Goal: Task Accomplishment & Management: Manage account settings

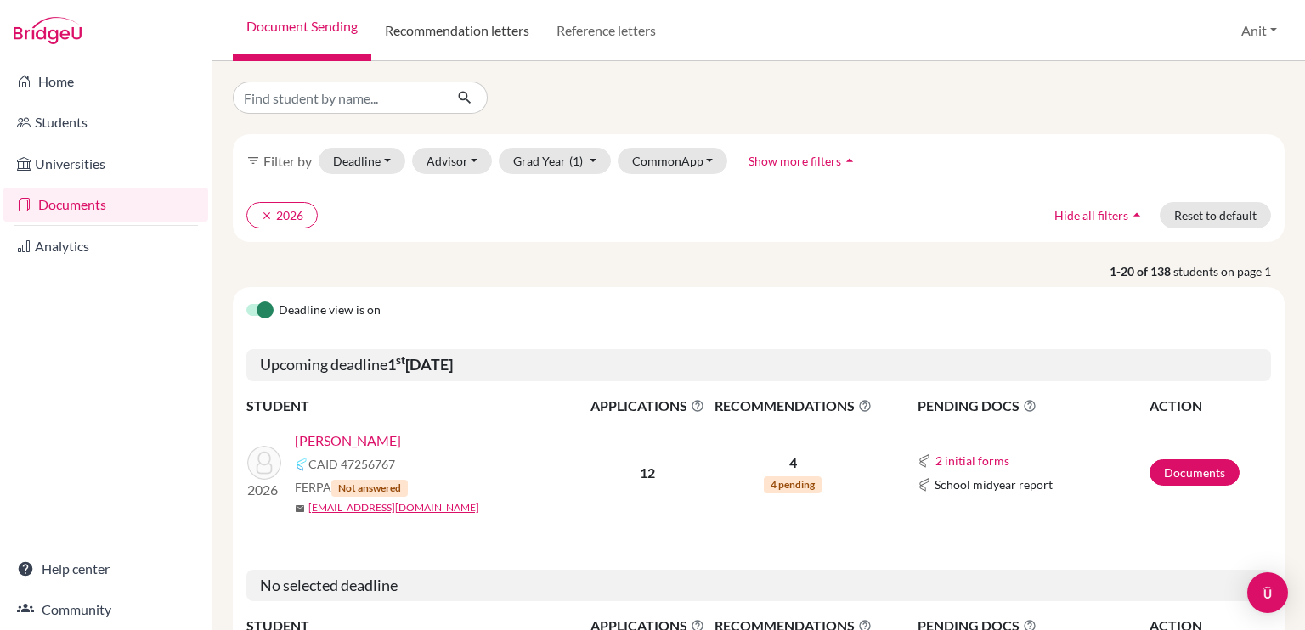
click at [438, 41] on link "Recommendation letters" at bounding box center [457, 30] width 172 height 61
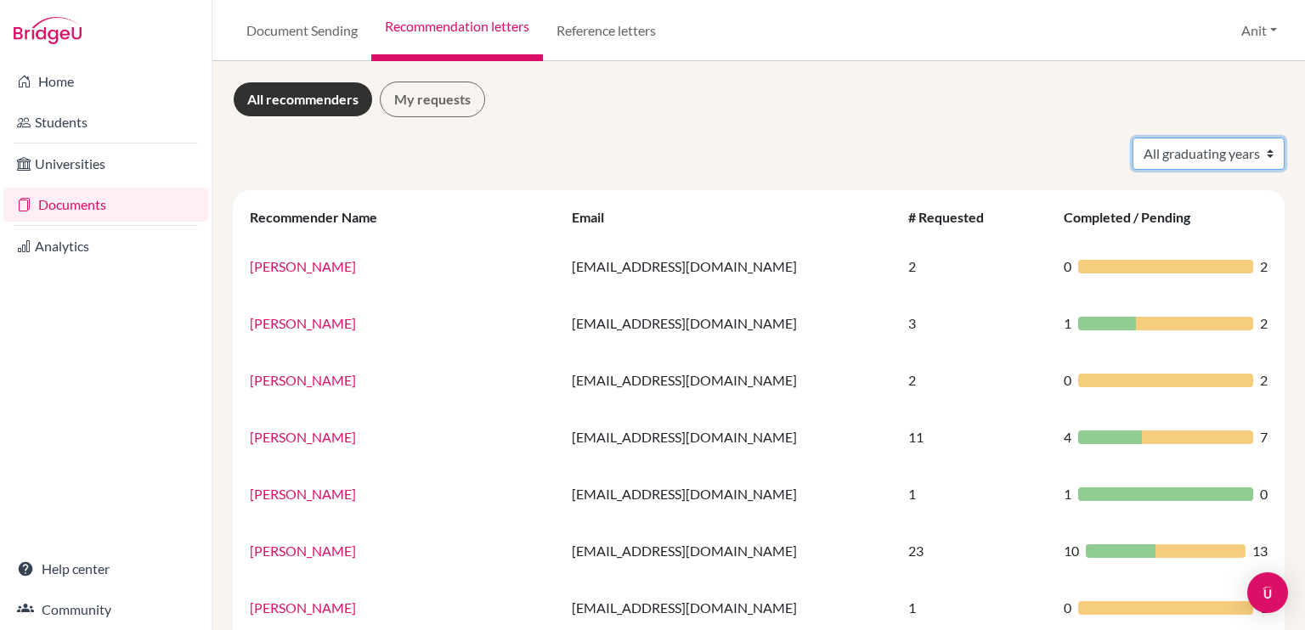
click at [1236, 155] on select "All graduating years 2020 2021 2022 2023 2024 2025 2026 2027 2028" at bounding box center [1208, 154] width 152 height 32
select select "2026"
click at [1132, 138] on select "All graduating years 2020 2021 2022 2023 2024 2025 2026 2027 2028" at bounding box center [1208, 154] width 152 height 32
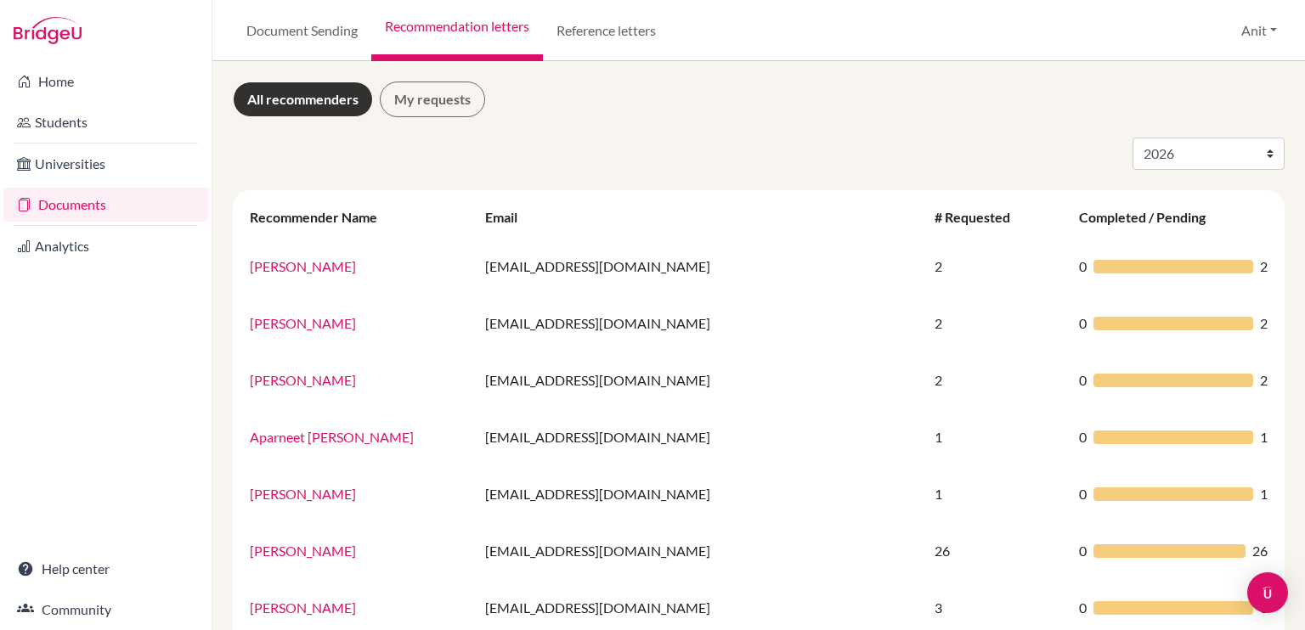
select select "2026"
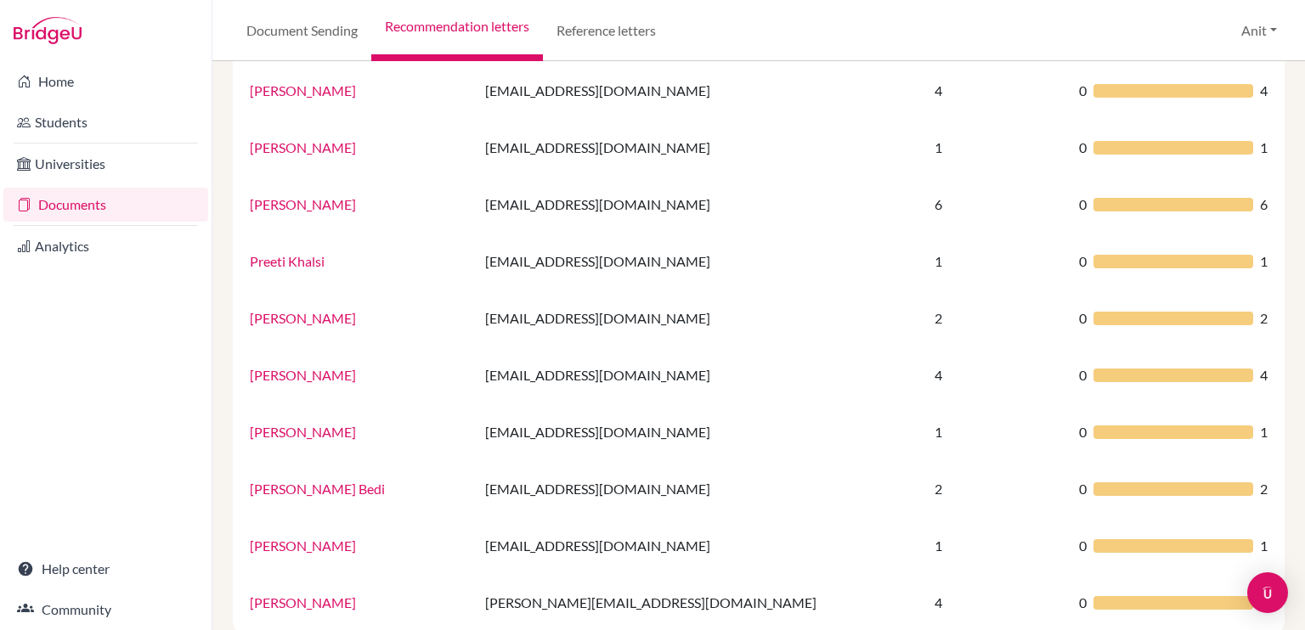
scroll to position [1123, 0]
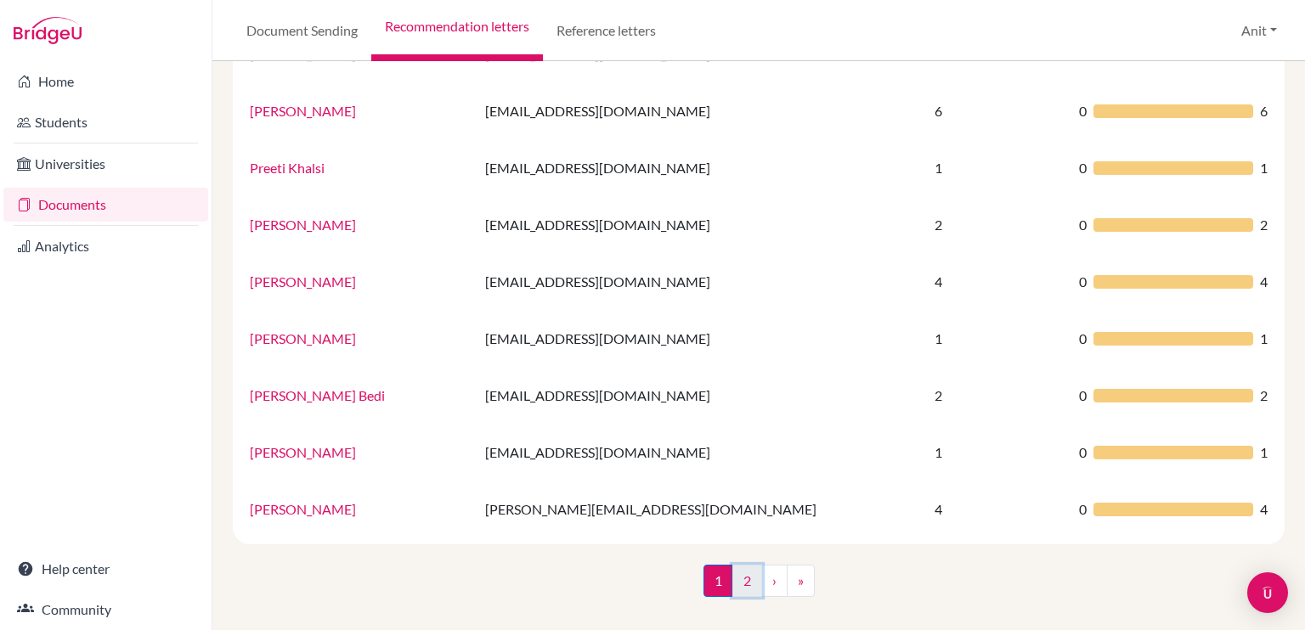
click at [744, 576] on link "2" at bounding box center [747, 581] width 30 height 32
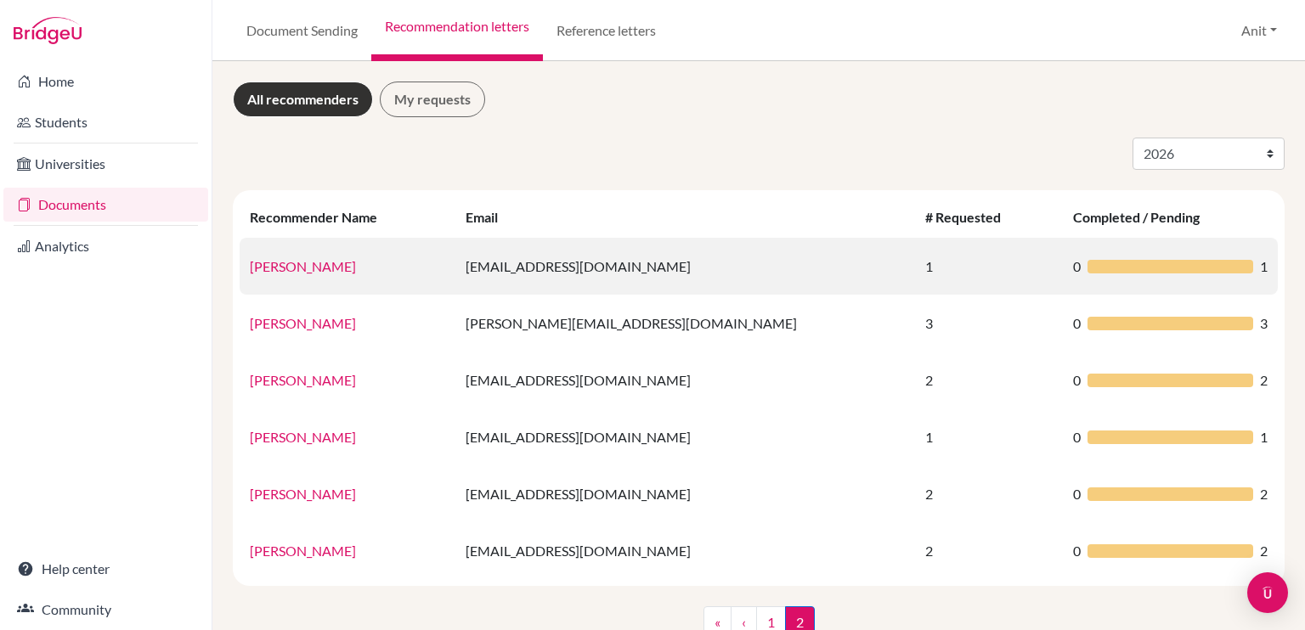
scroll to position [41, 0]
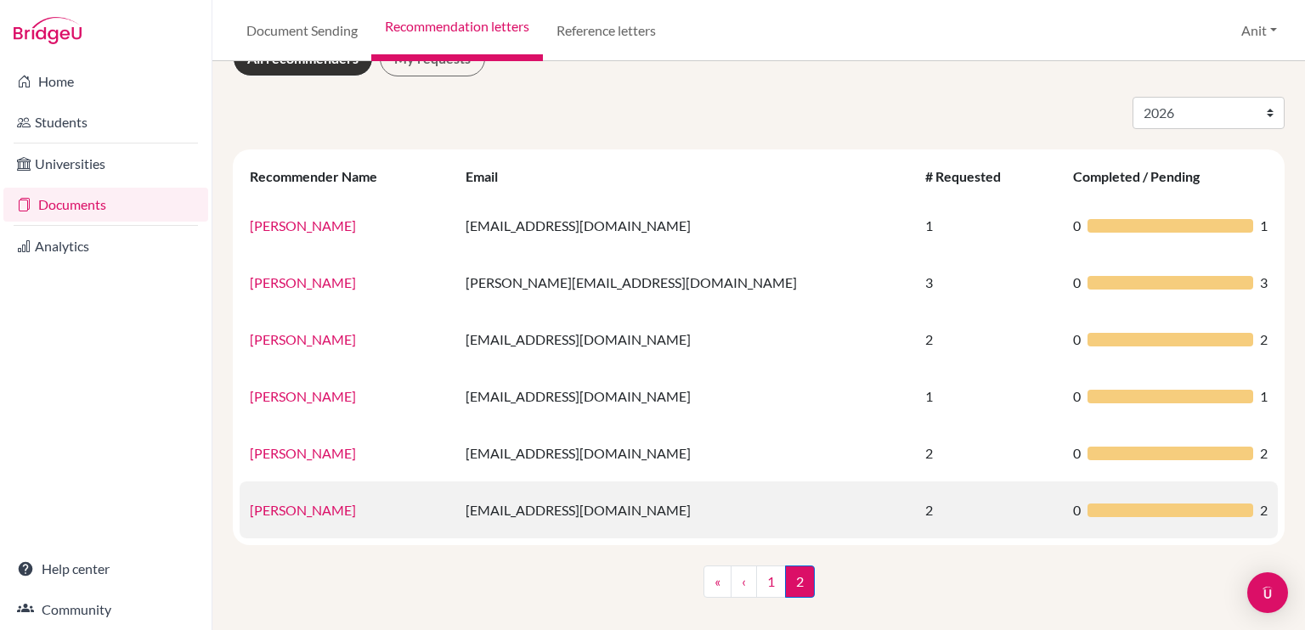
click at [320, 512] on link "Tulika Pushkarna" at bounding box center [303, 510] width 106 height 16
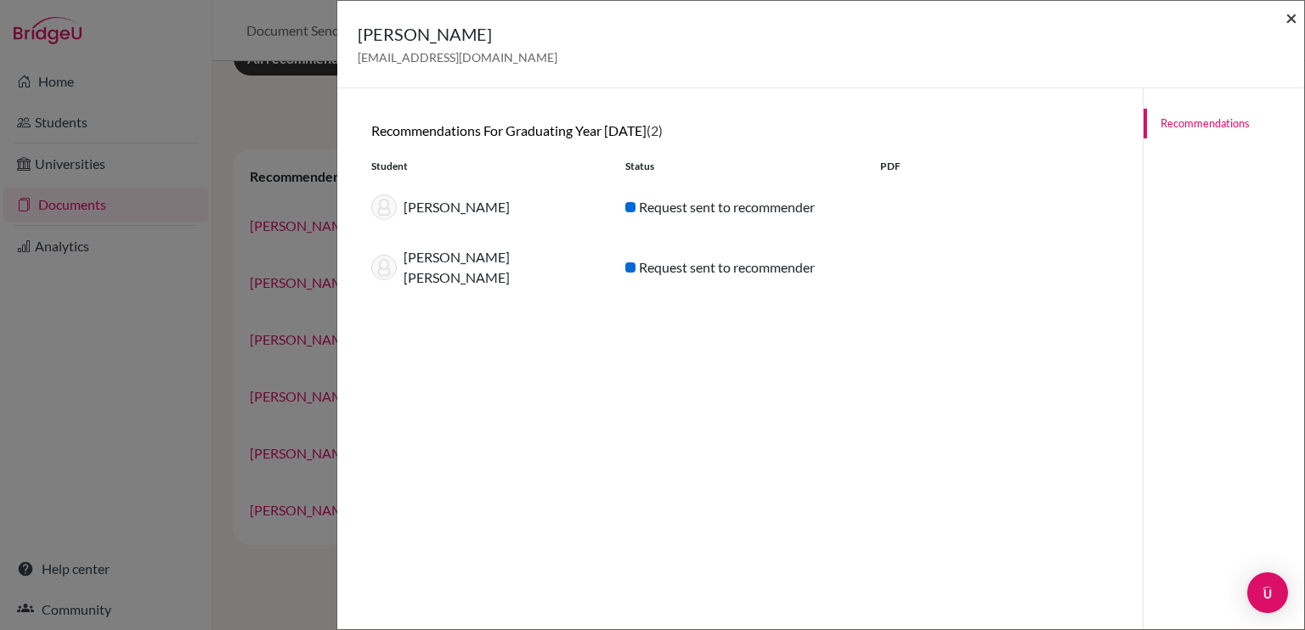
click at [1290, 15] on span "×" at bounding box center [1291, 17] width 12 height 25
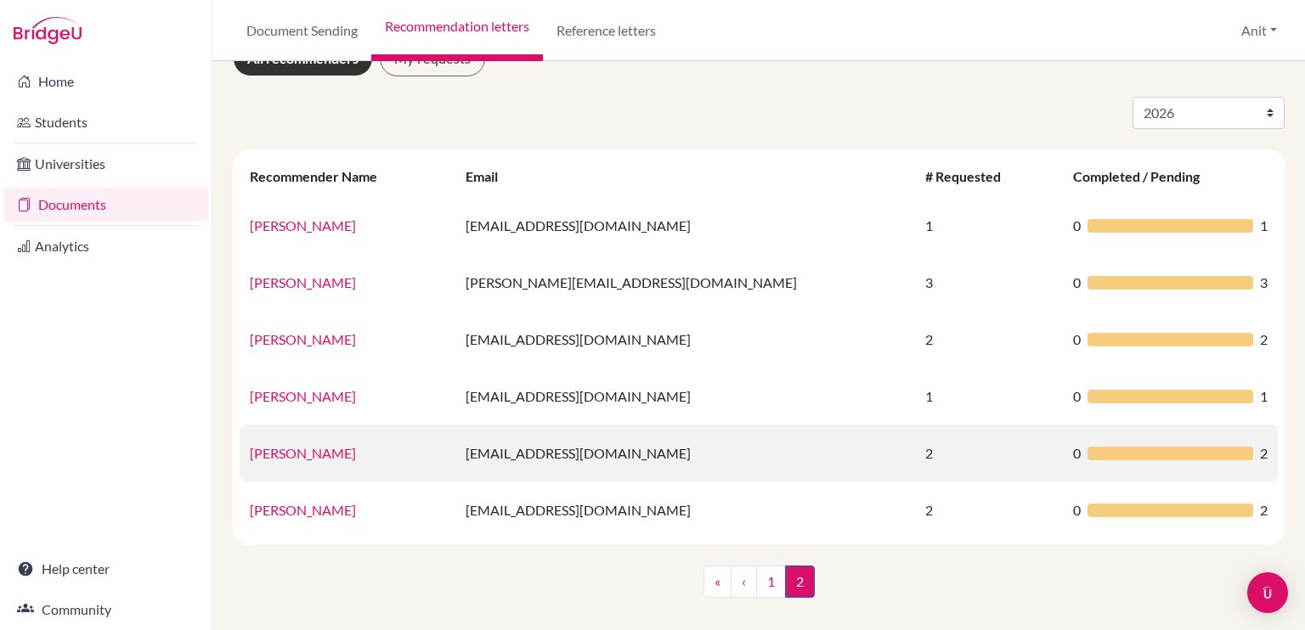
click at [299, 460] on link "Suresh Saini" at bounding box center [303, 453] width 106 height 16
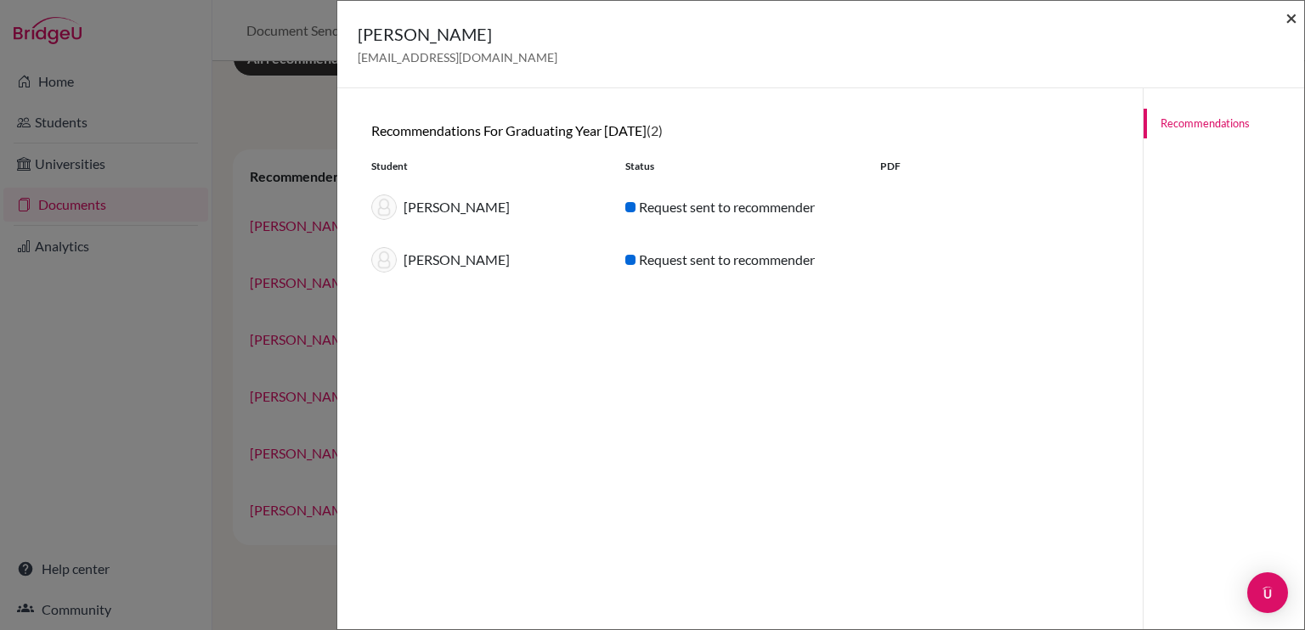
click at [1288, 23] on span "×" at bounding box center [1291, 17] width 12 height 25
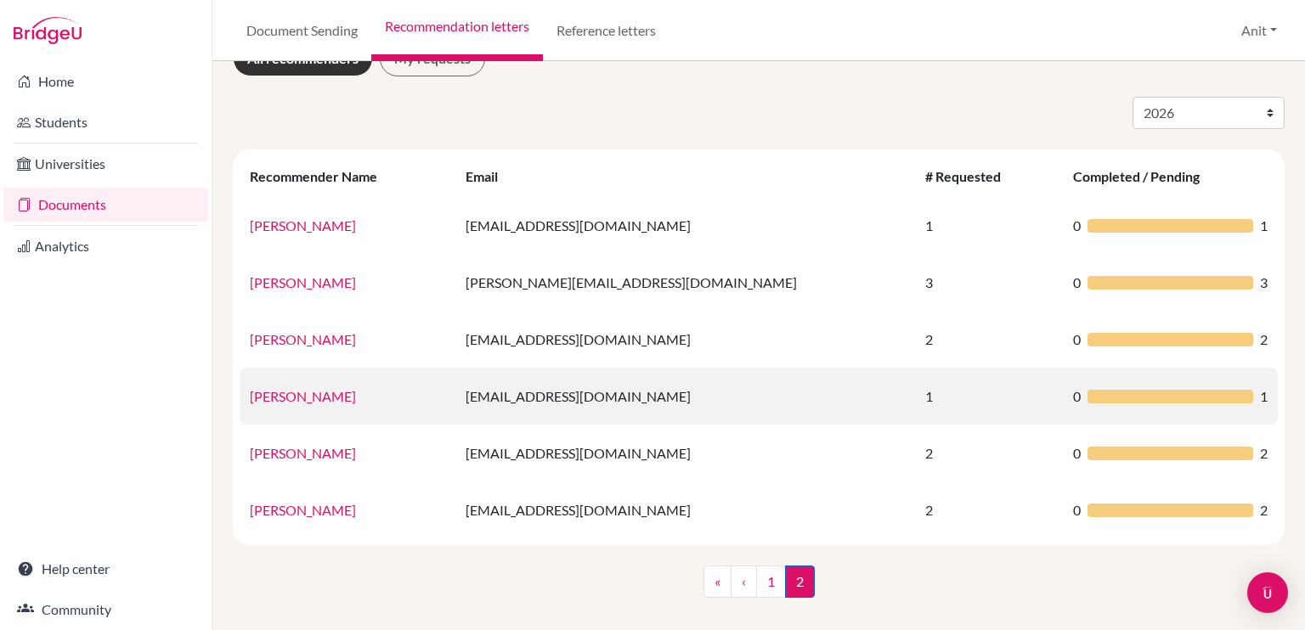
click at [297, 400] on link "Sumita Verma" at bounding box center [303, 396] width 106 height 16
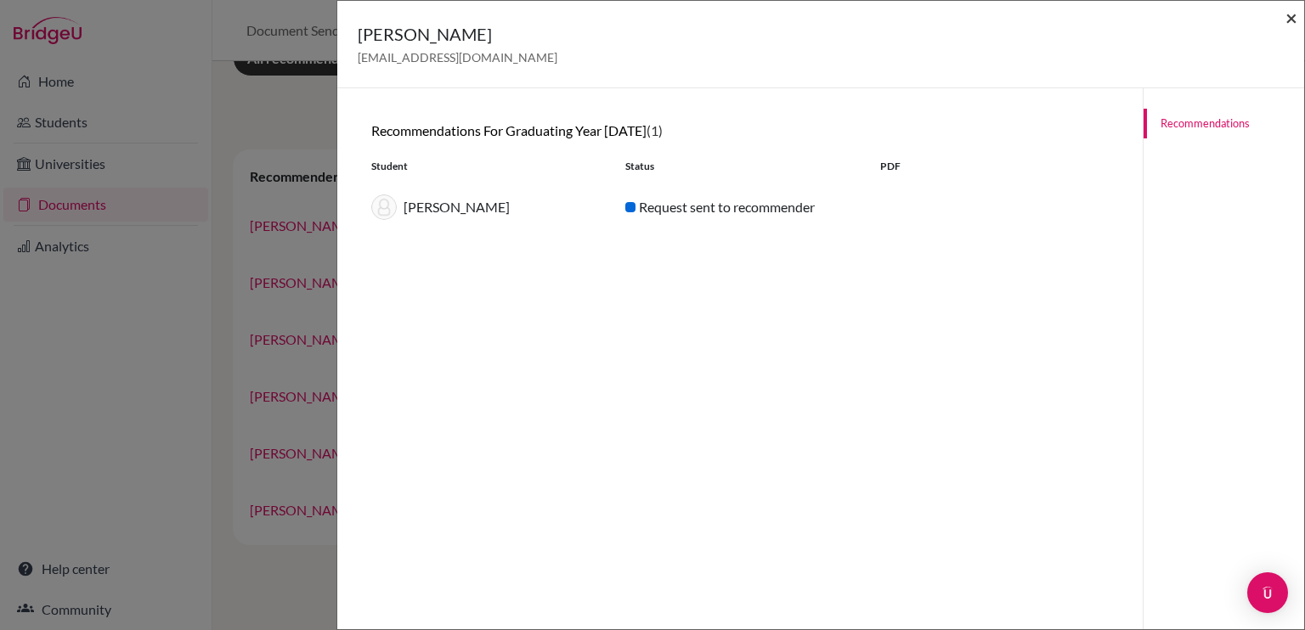
click at [1295, 18] on span "×" at bounding box center [1291, 17] width 12 height 25
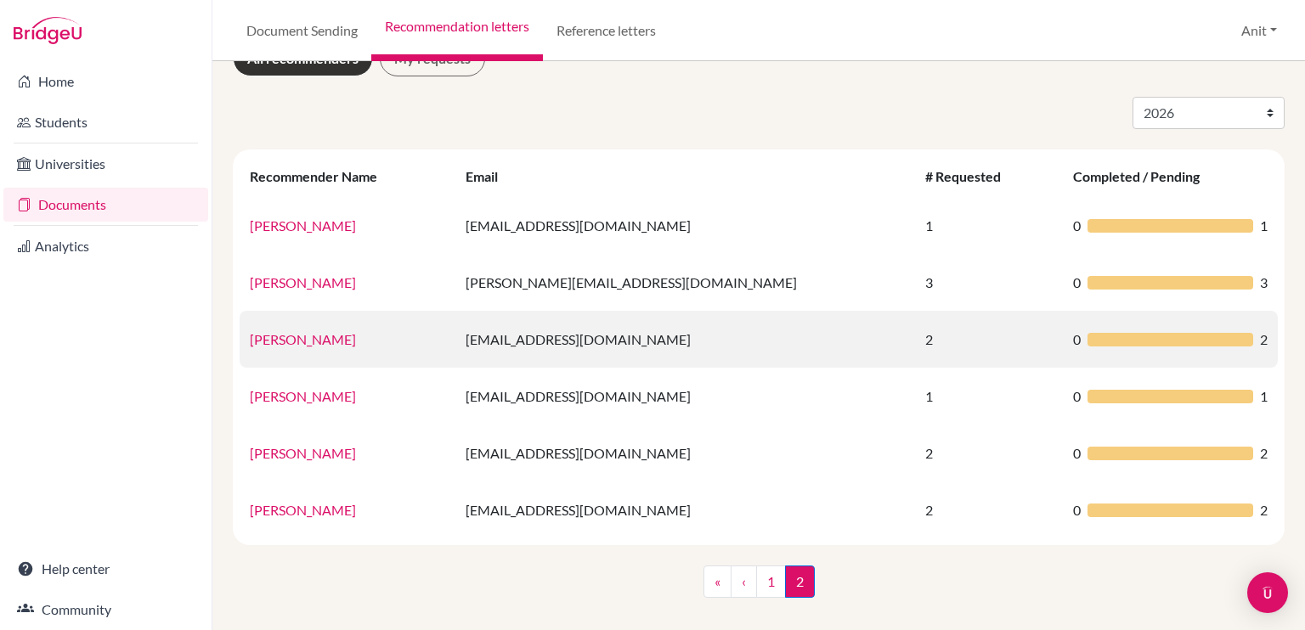
click at [310, 341] on link "Shivani Dwivedi" at bounding box center [303, 339] width 106 height 16
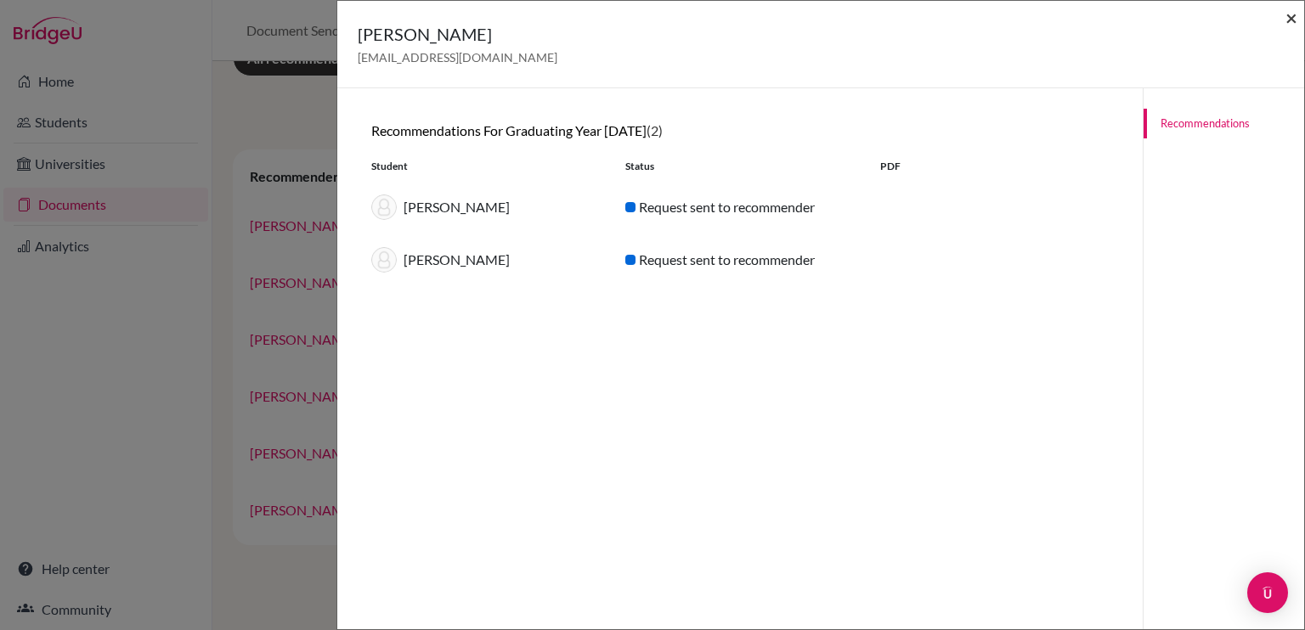
click at [1288, 21] on span "×" at bounding box center [1291, 17] width 12 height 25
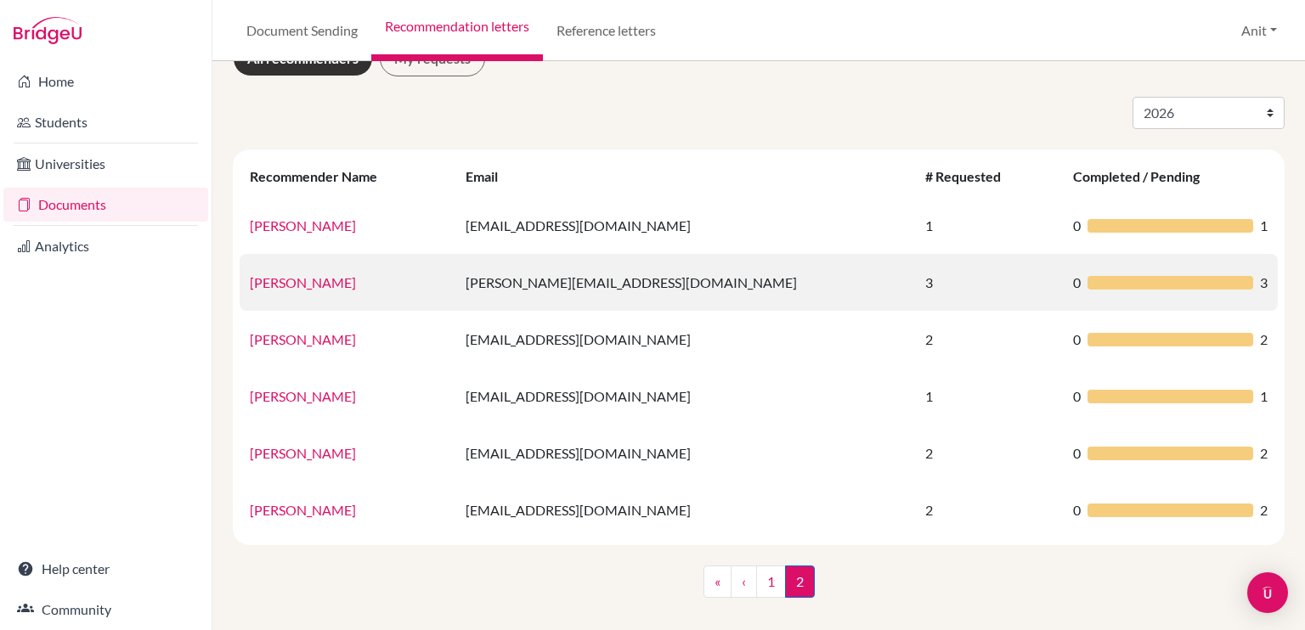
click at [308, 281] on link "Samidhi Bhardwaj" at bounding box center [303, 282] width 106 height 16
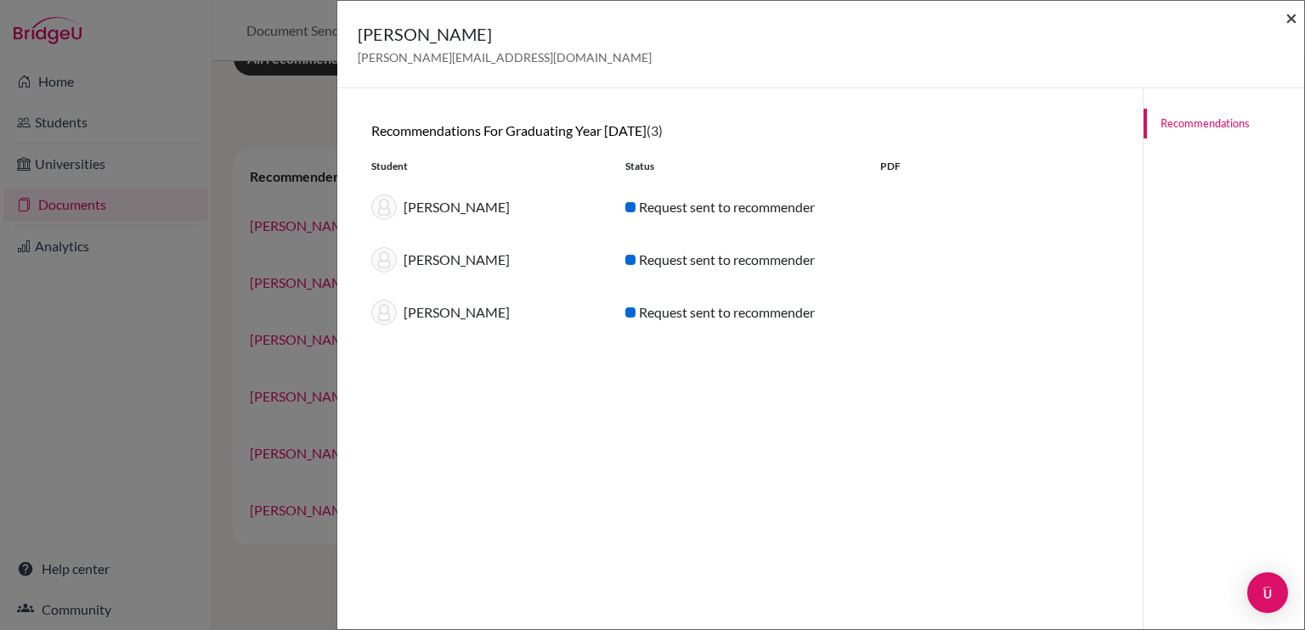
click at [1289, 10] on span "×" at bounding box center [1291, 17] width 12 height 25
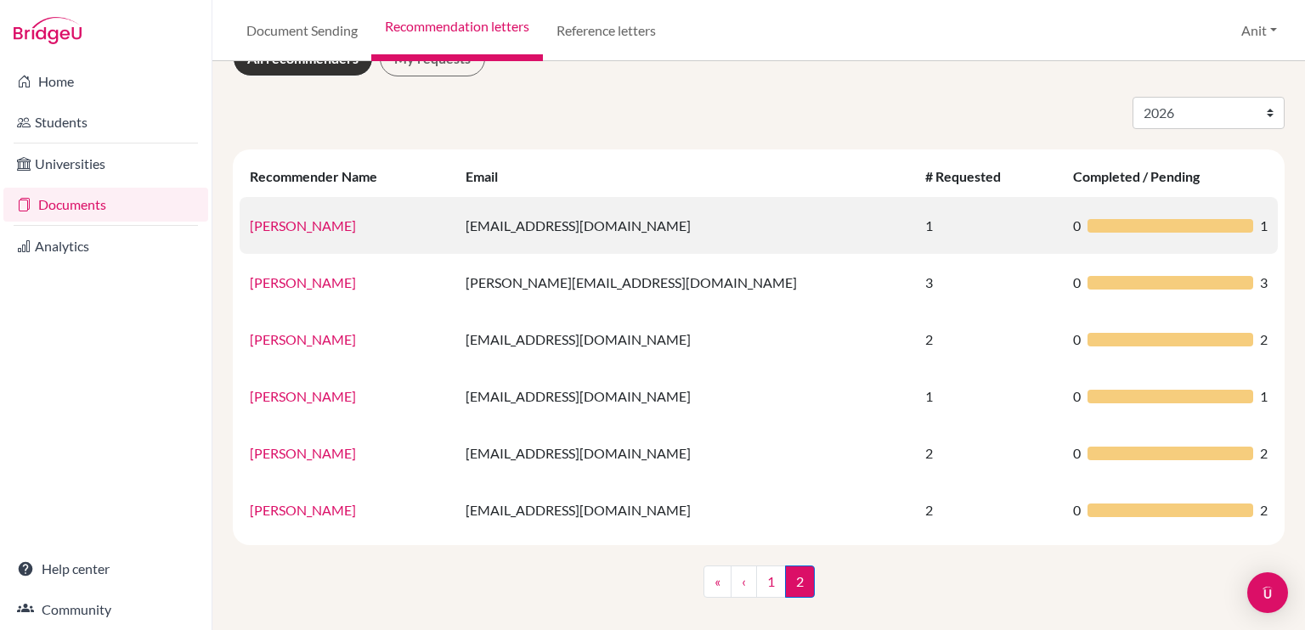
click at [275, 218] on link "Rohit Rana" at bounding box center [303, 225] width 106 height 16
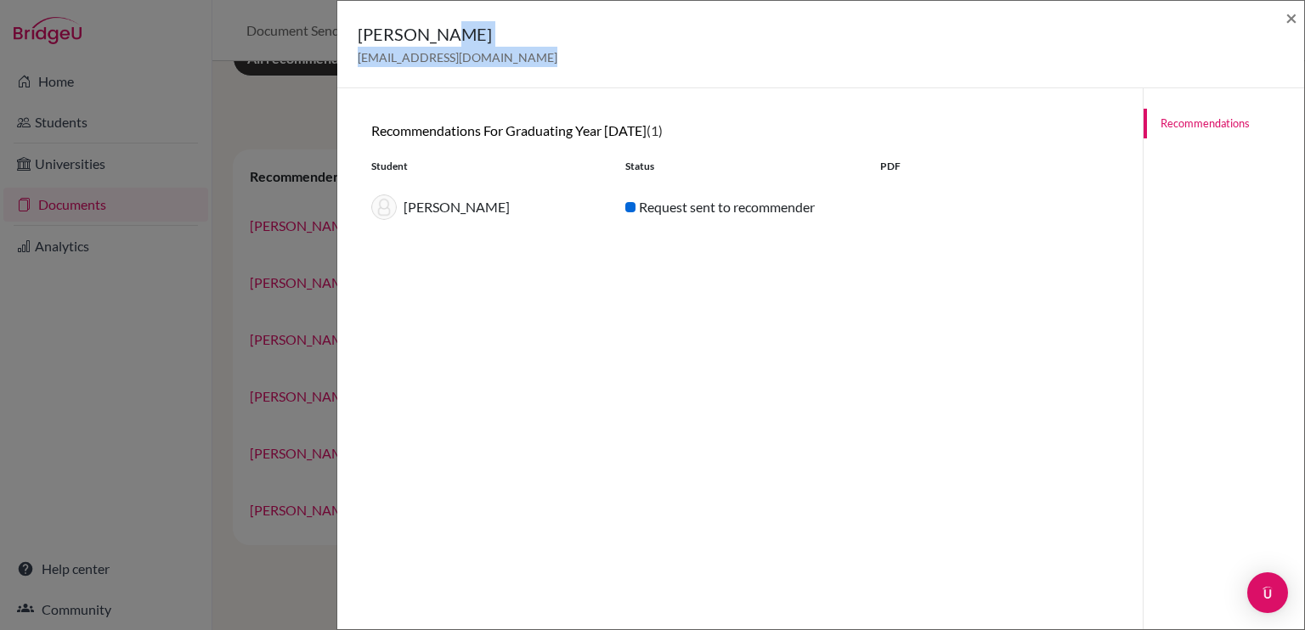
drag, startPoint x: 1298, startPoint y: 16, endPoint x: 1272, endPoint y: 23, distance: 27.2
click at [1272, 23] on div "Rohit Rana rohitrana@sfhs.in ×" at bounding box center [820, 45] width 967 height 88
click at [1291, 22] on span "×" at bounding box center [1291, 17] width 12 height 25
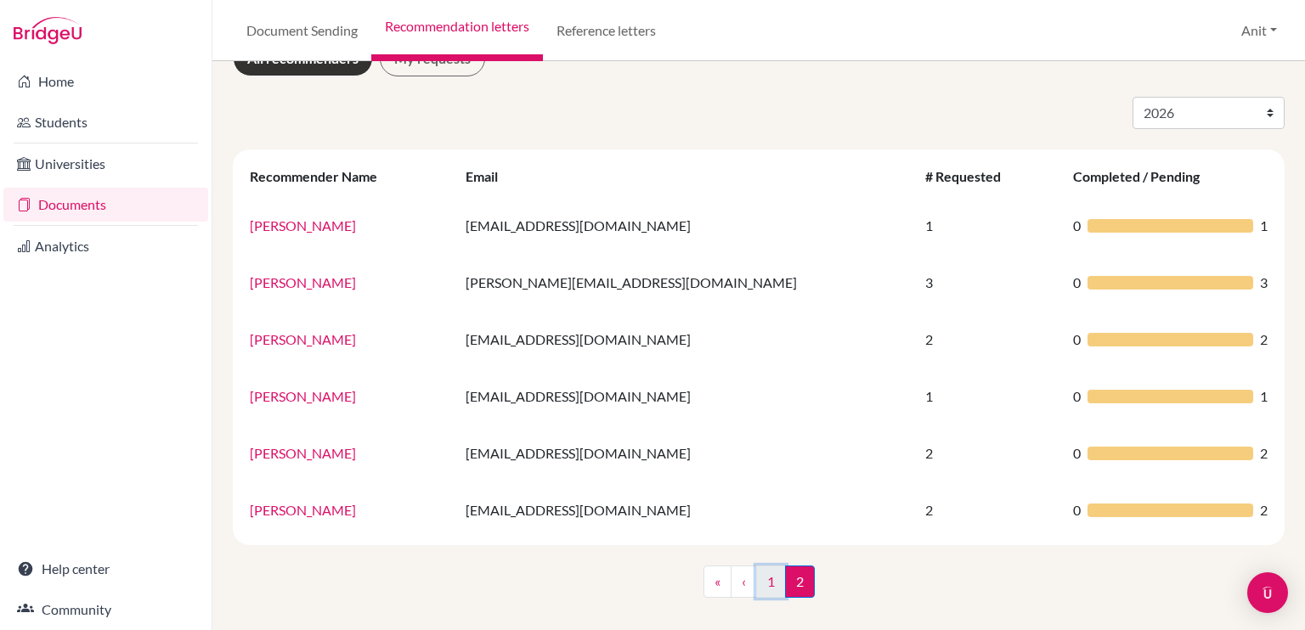
click at [771, 573] on link "1" at bounding box center [771, 582] width 30 height 32
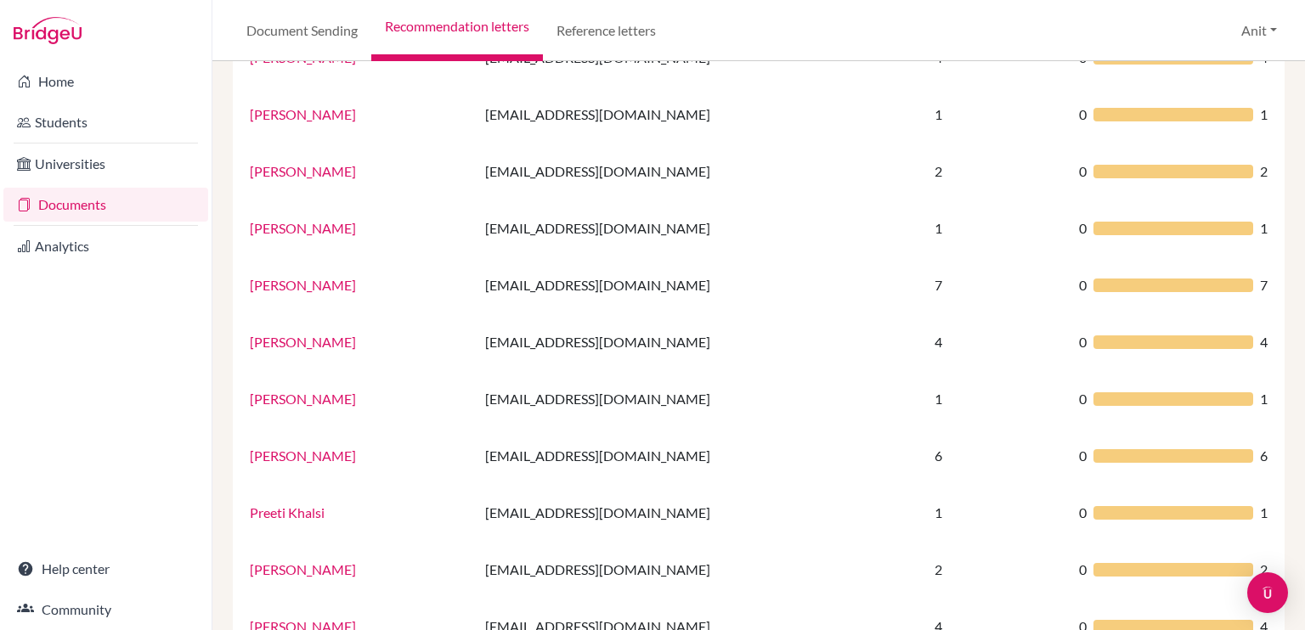
scroll to position [1123, 0]
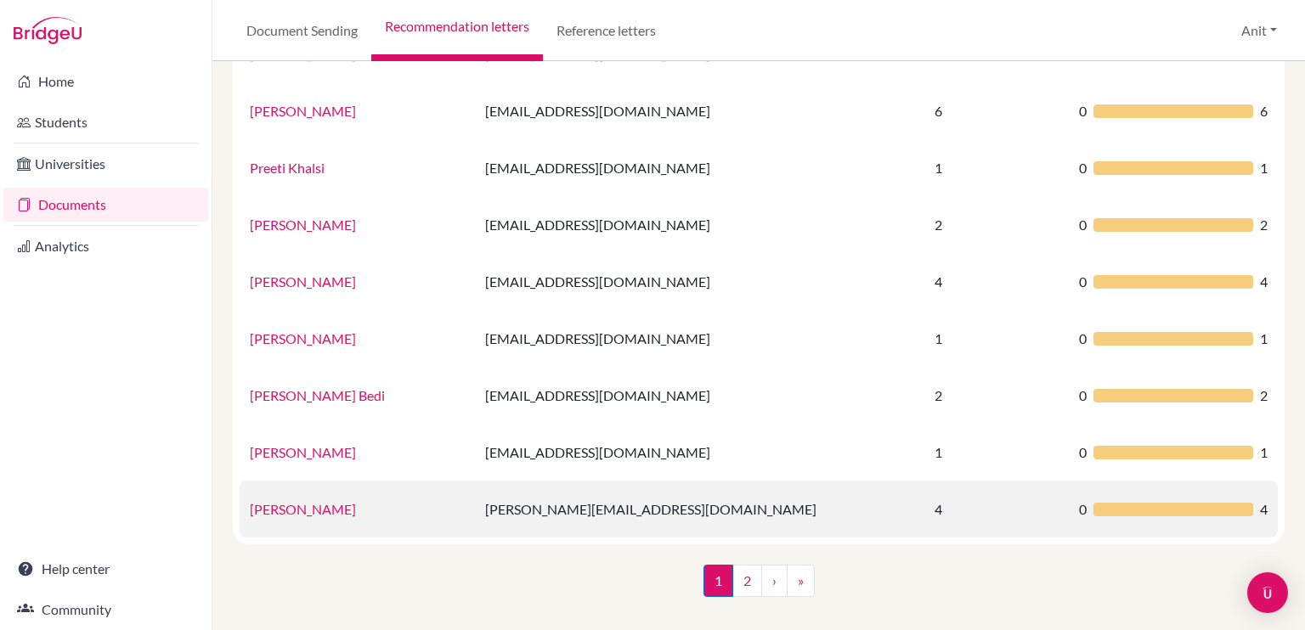
click at [289, 511] on link "Rohit Gupta" at bounding box center [303, 509] width 106 height 16
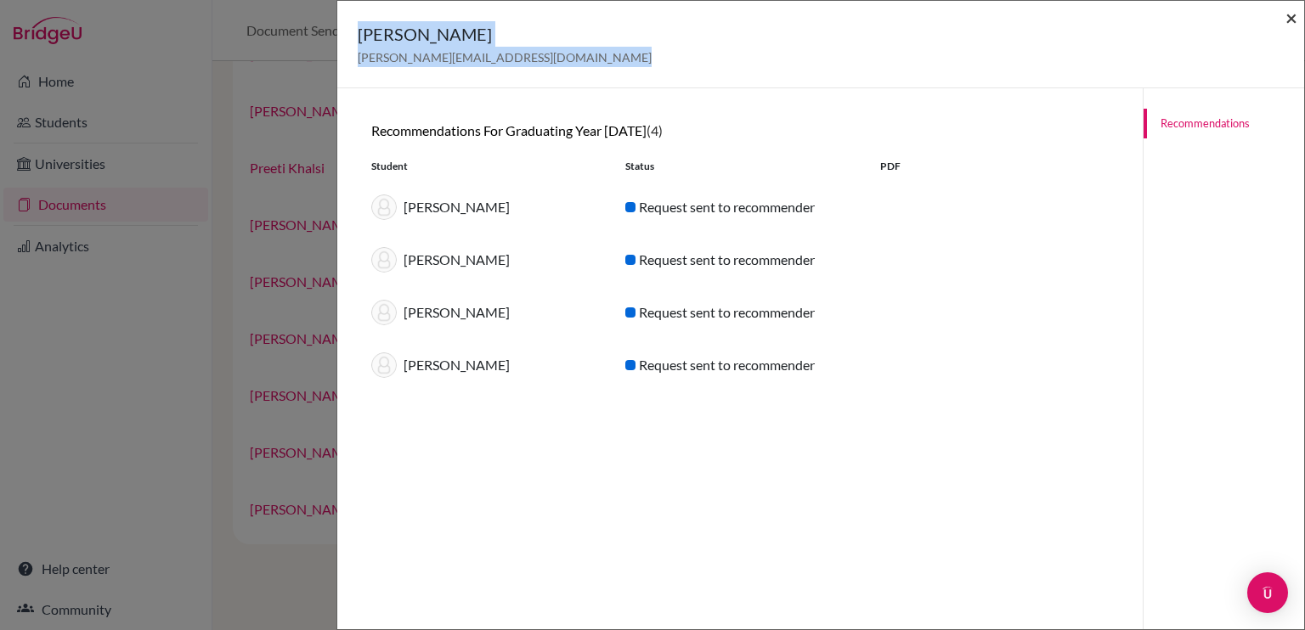
click at [1295, 14] on span "×" at bounding box center [1291, 17] width 12 height 25
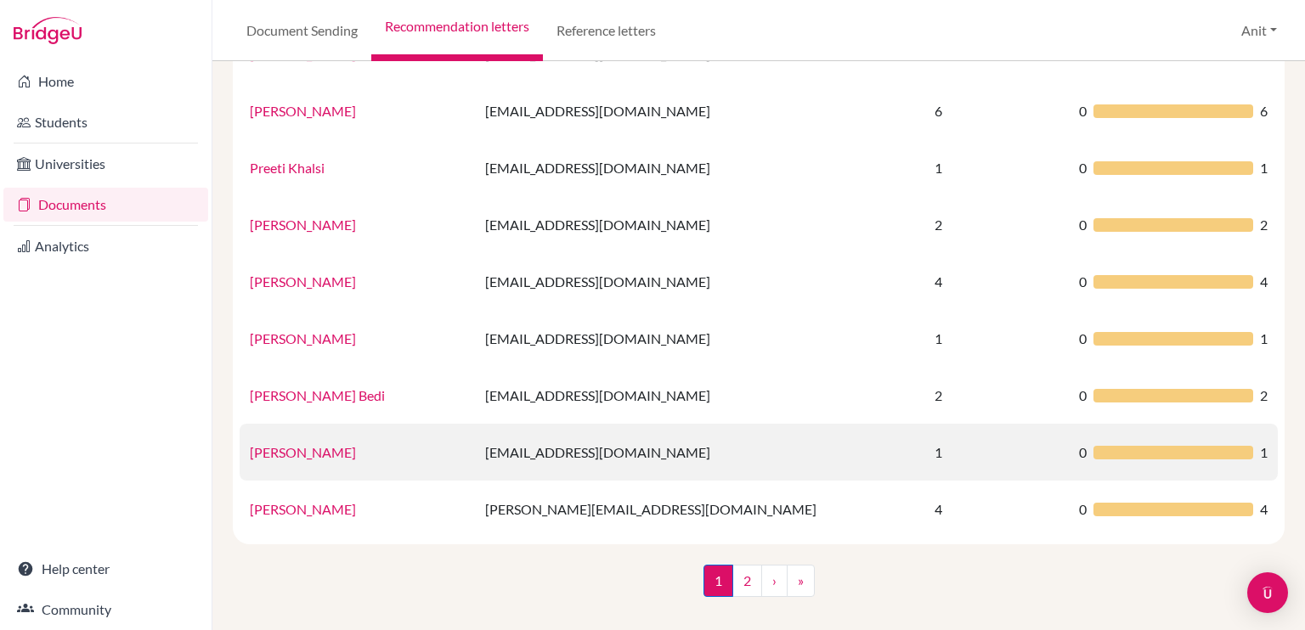
click at [325, 452] on link "Ms. Ramanjot Kaur" at bounding box center [303, 452] width 106 height 16
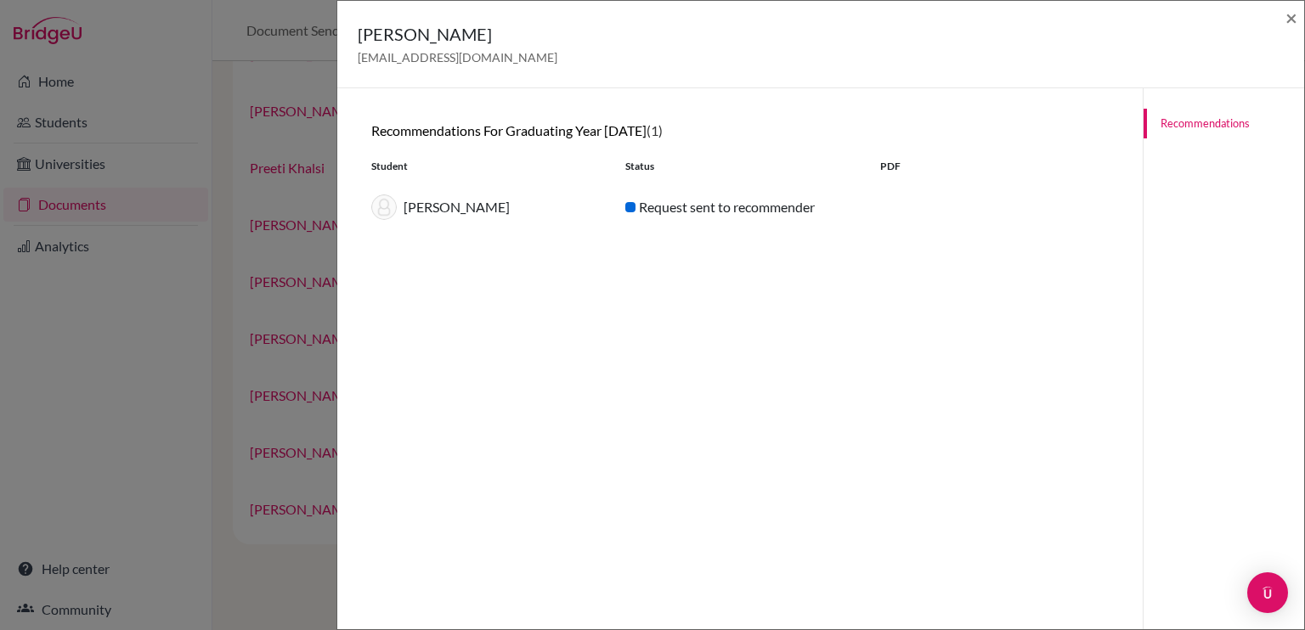
click at [511, 308] on div "Recommendations for graduating year 2026 (1) Student Status PDF Saanvi Agrawal …" at bounding box center [740, 404] width 765 height 590
click at [1294, 13] on span "×" at bounding box center [1291, 17] width 12 height 25
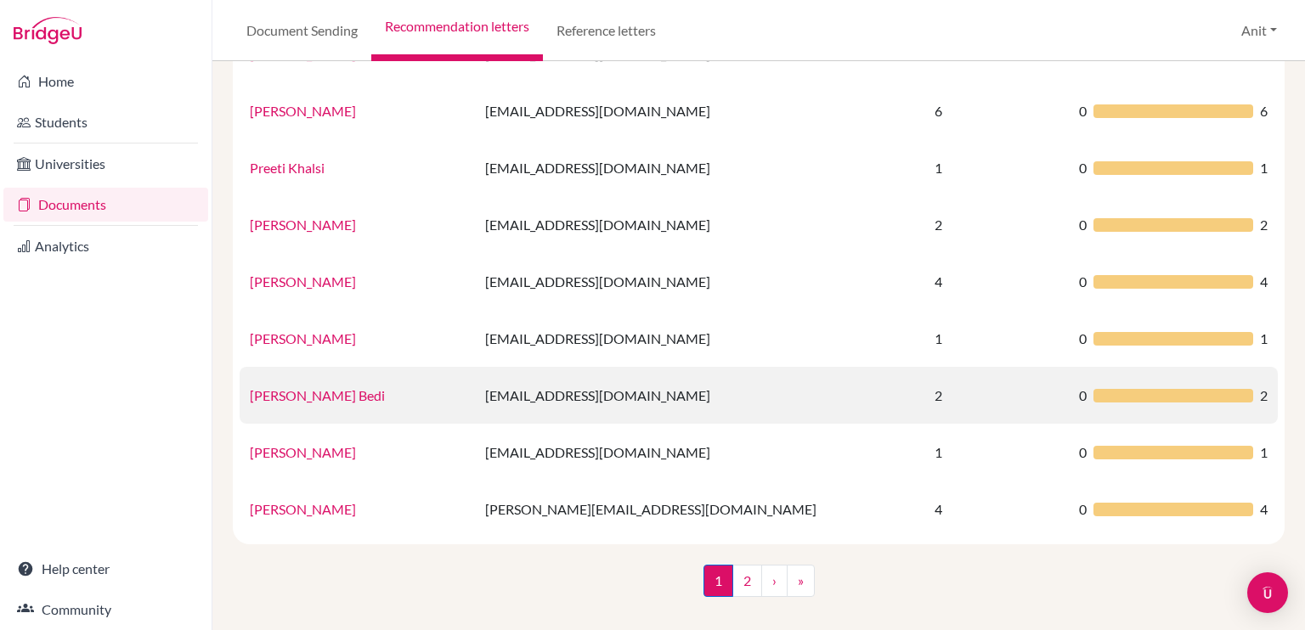
click at [326, 395] on link "Ramanjot Kaur Bedi" at bounding box center [317, 395] width 135 height 16
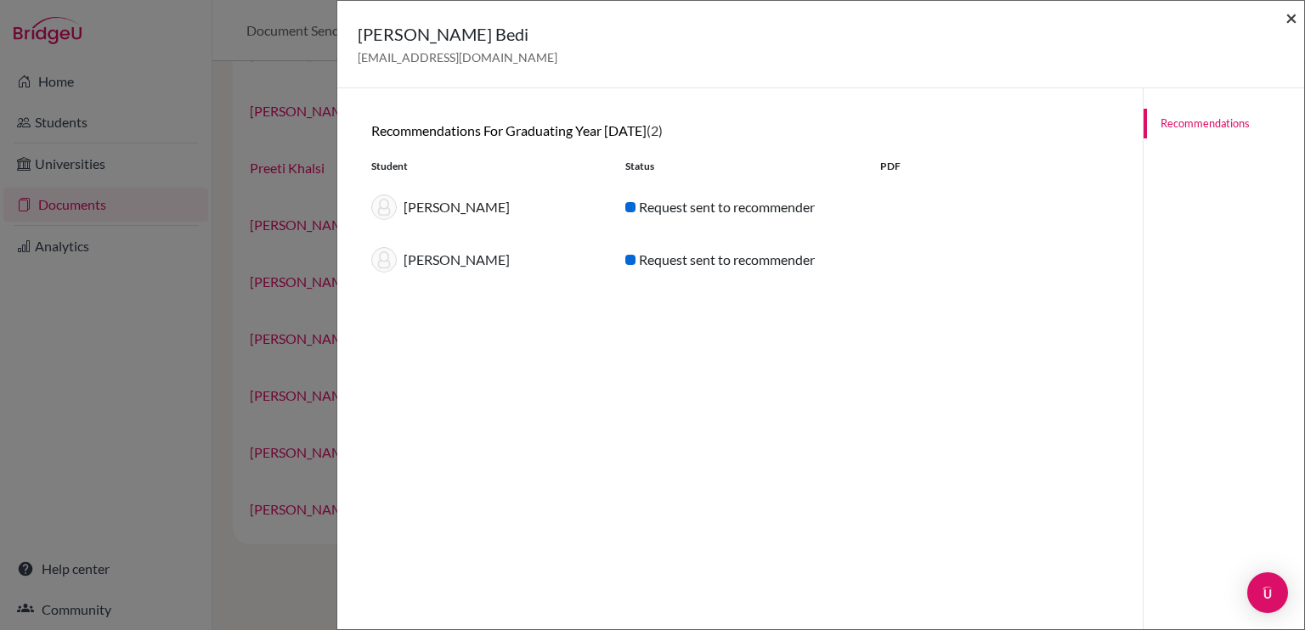
click at [1294, 20] on span "×" at bounding box center [1291, 17] width 12 height 25
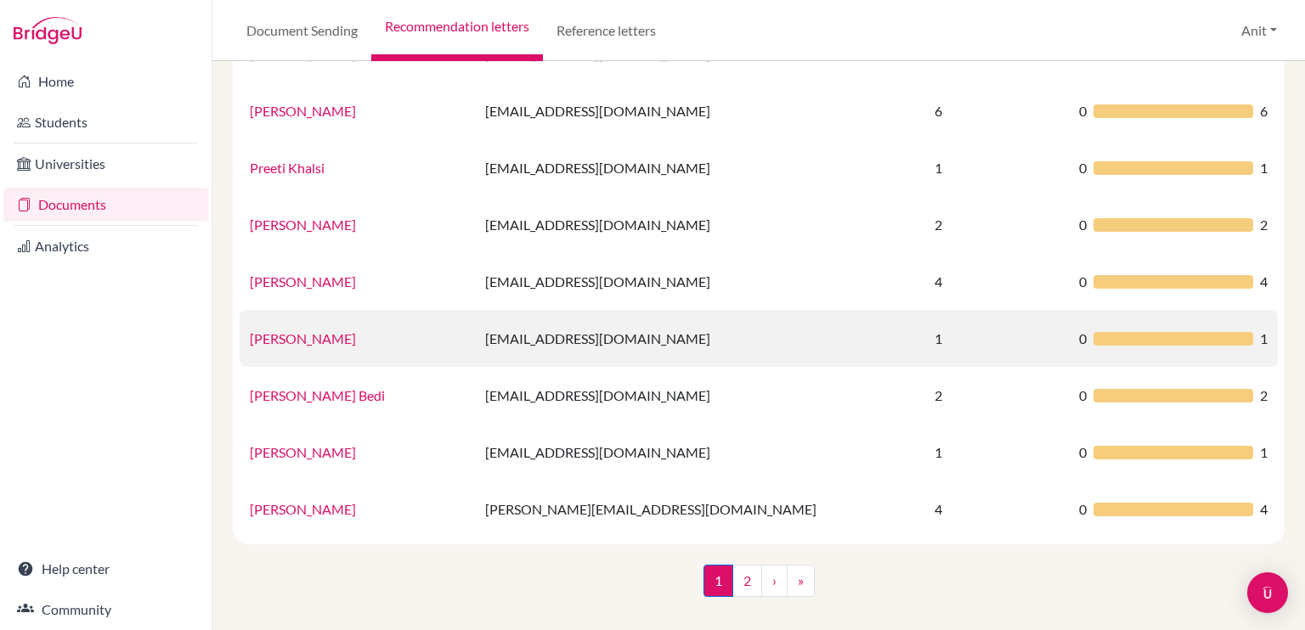
click at [275, 340] on link "Rajinder Kaur" at bounding box center [303, 338] width 106 height 16
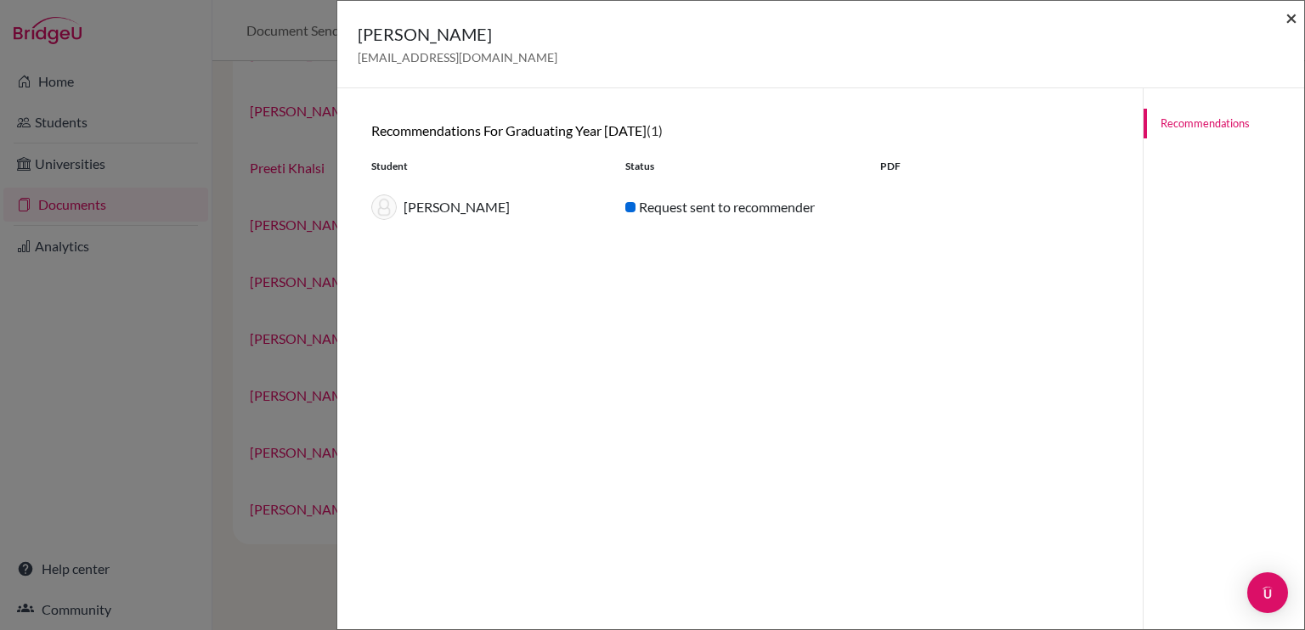
click at [1289, 18] on span "×" at bounding box center [1291, 17] width 12 height 25
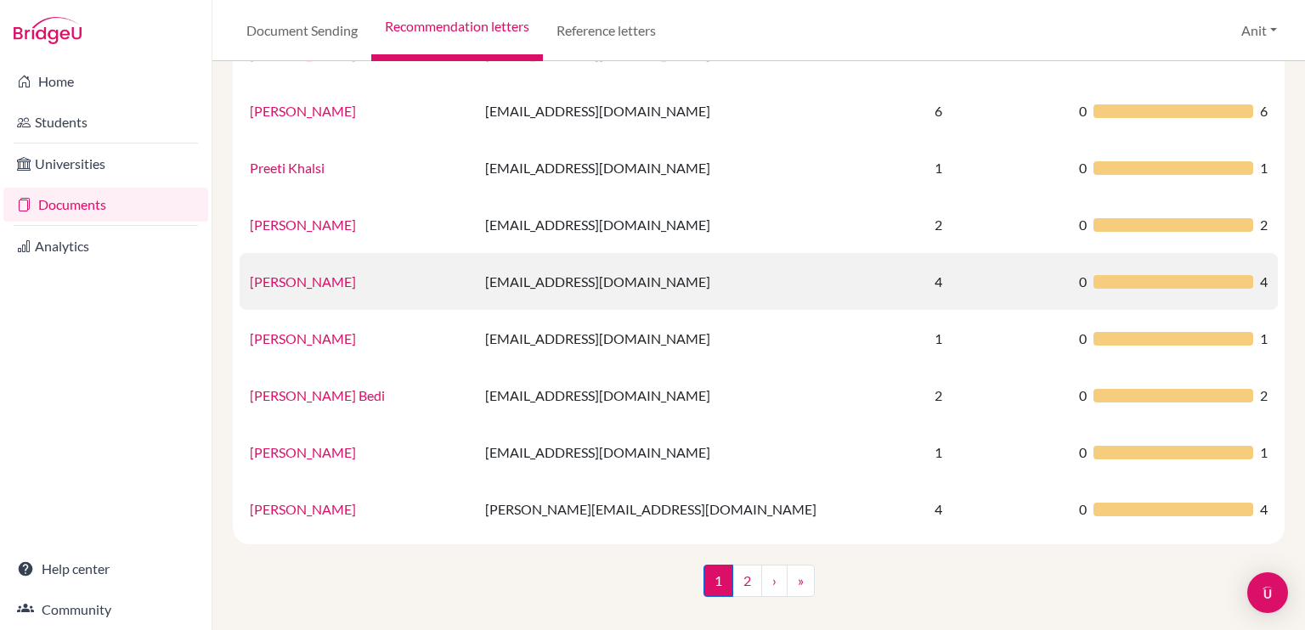
click at [282, 285] on link "Puja Goyal" at bounding box center [303, 282] width 106 height 16
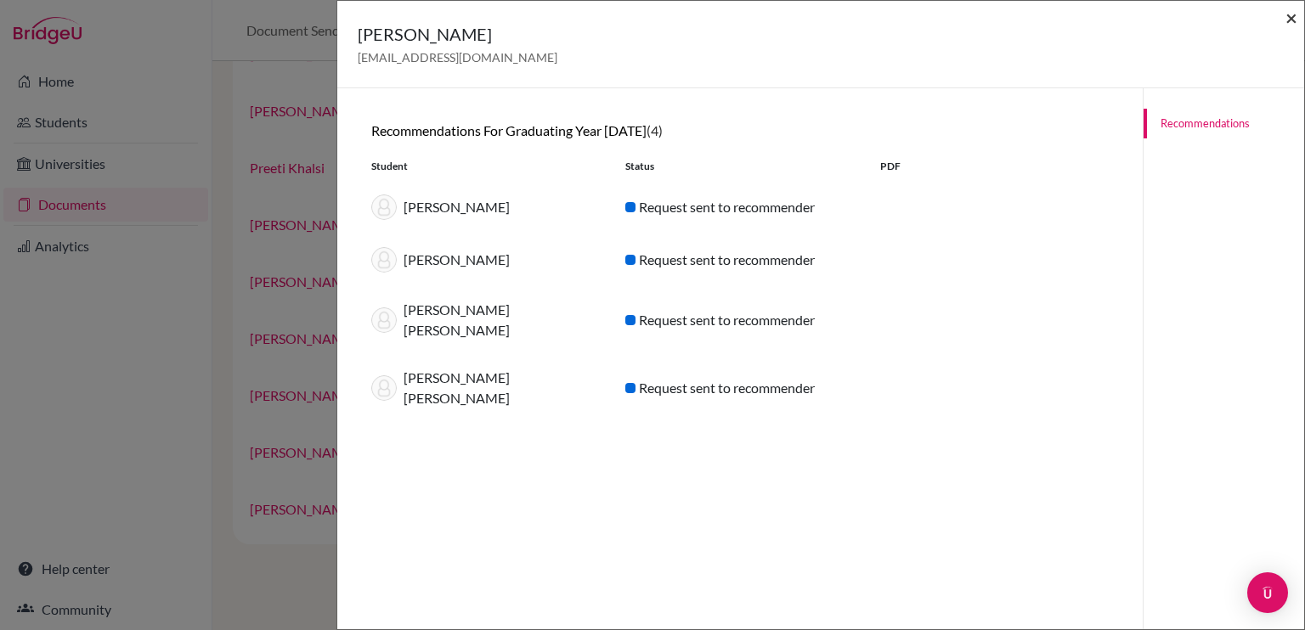
click at [1289, 26] on span "×" at bounding box center [1291, 17] width 12 height 25
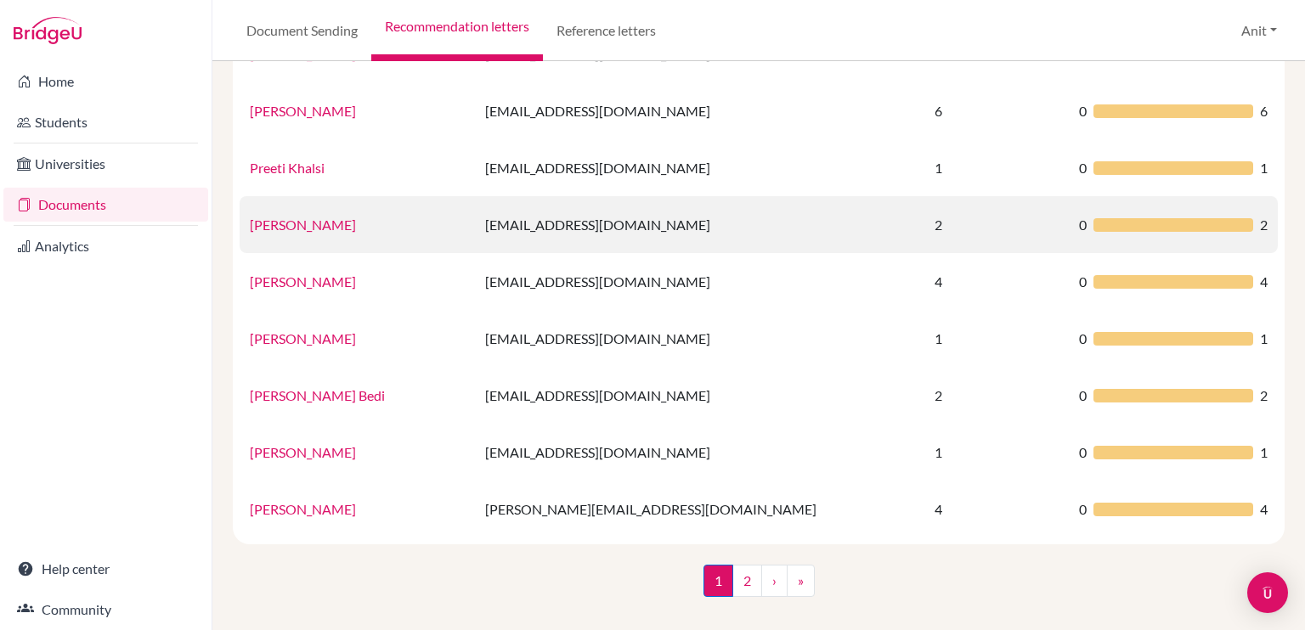
click at [302, 222] on link "Preeti Walia" at bounding box center [303, 225] width 106 height 16
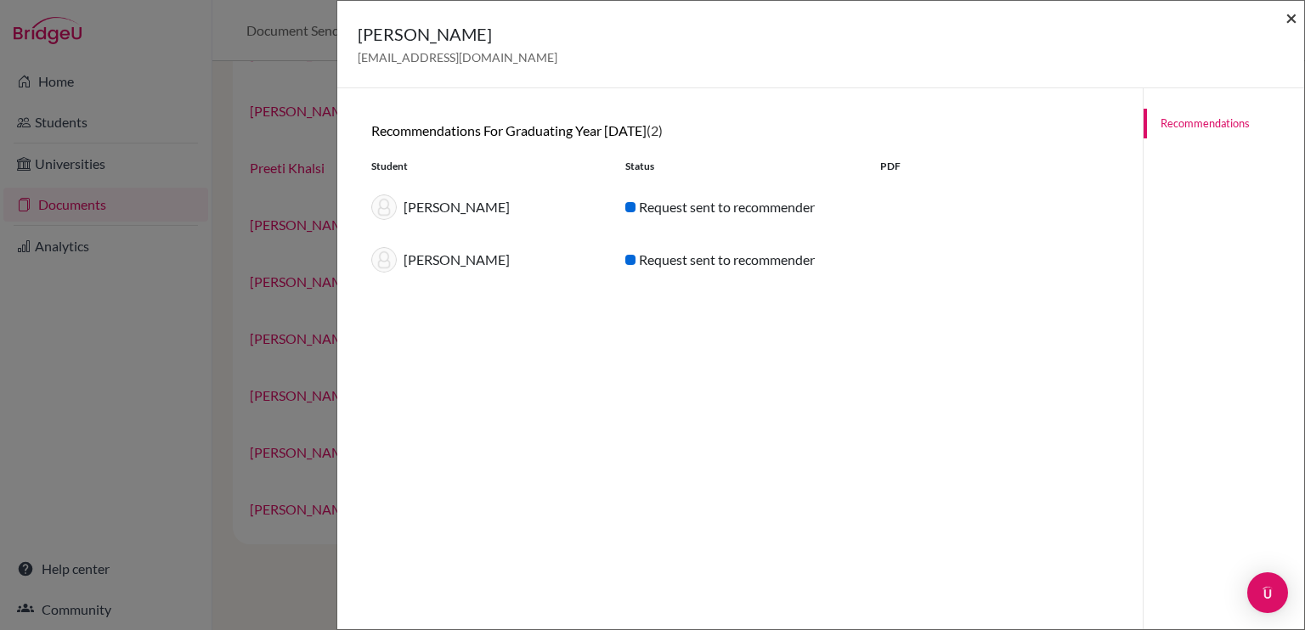
click at [1290, 15] on span "×" at bounding box center [1291, 17] width 12 height 25
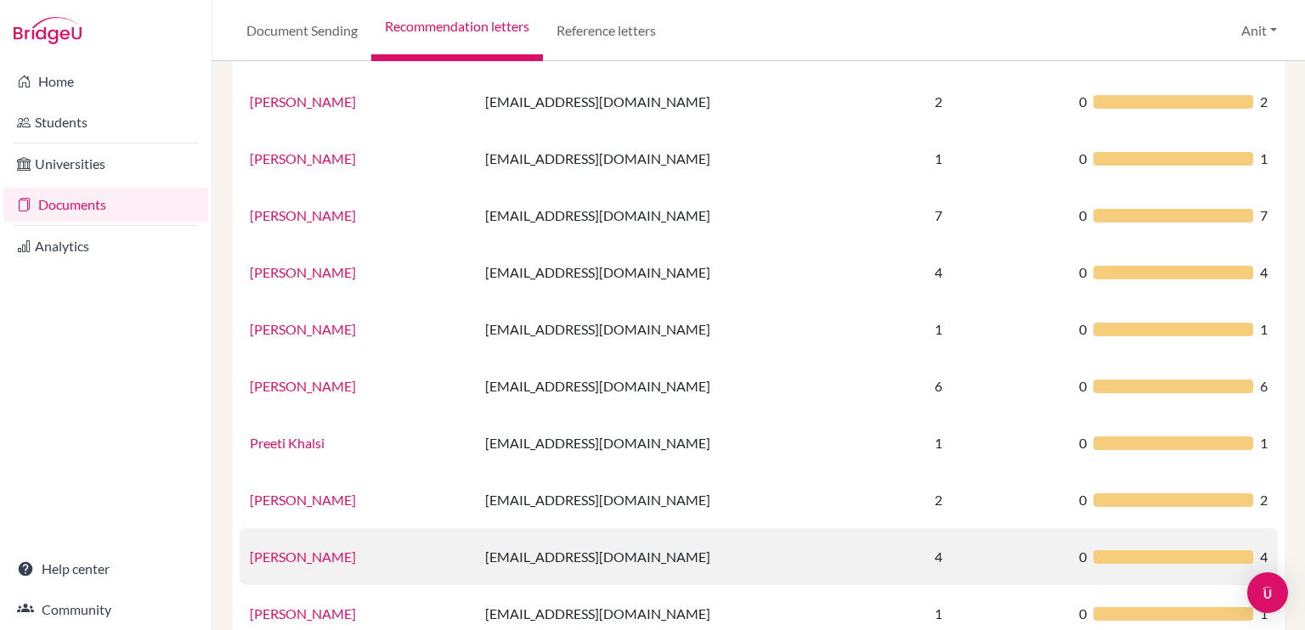
scroll to position [845, 0]
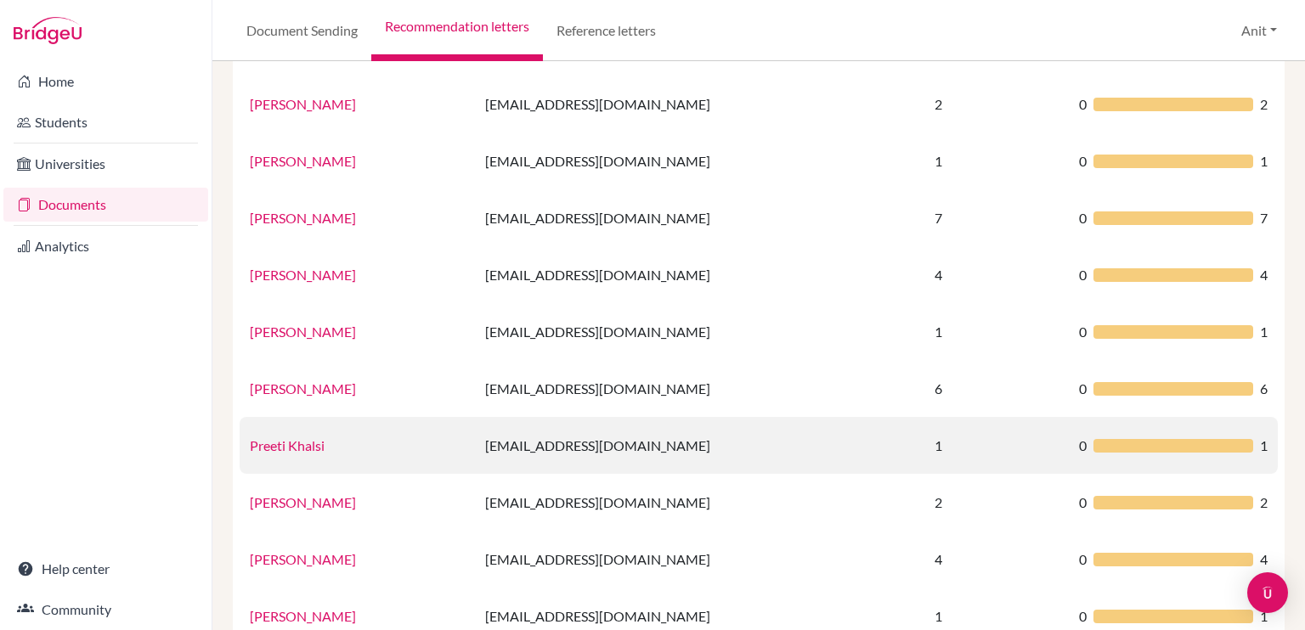
click at [308, 441] on link "Preeti Khalsi" at bounding box center [287, 446] width 75 height 16
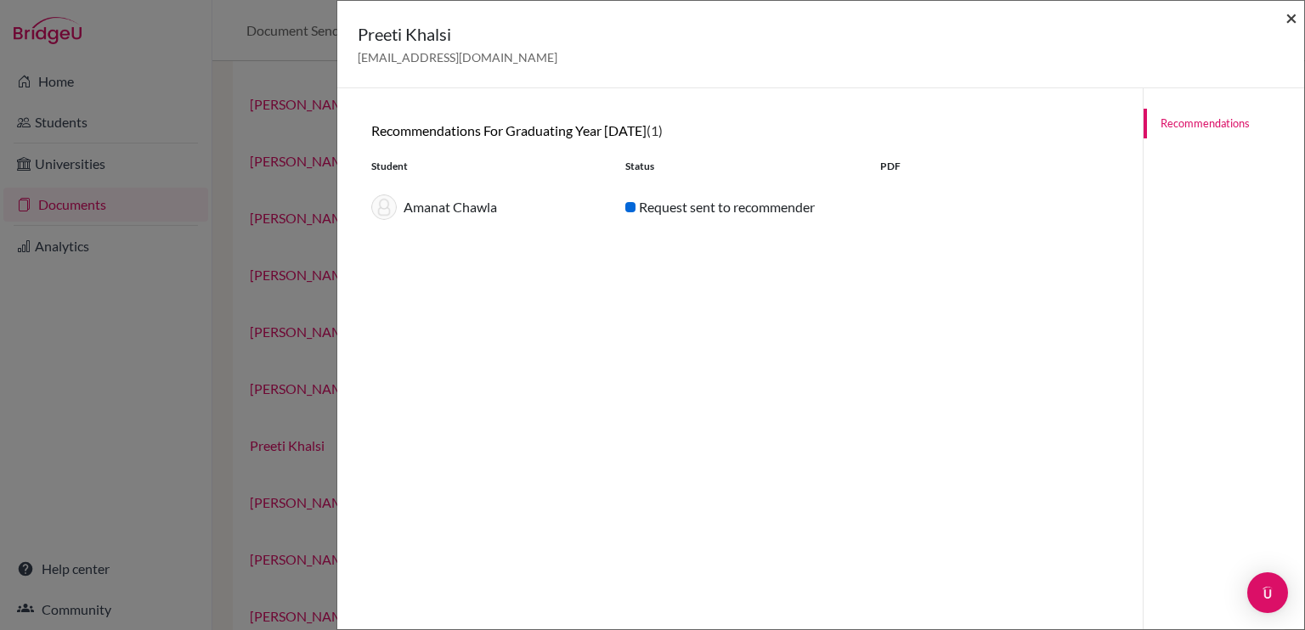
click at [1296, 21] on span "×" at bounding box center [1291, 17] width 12 height 25
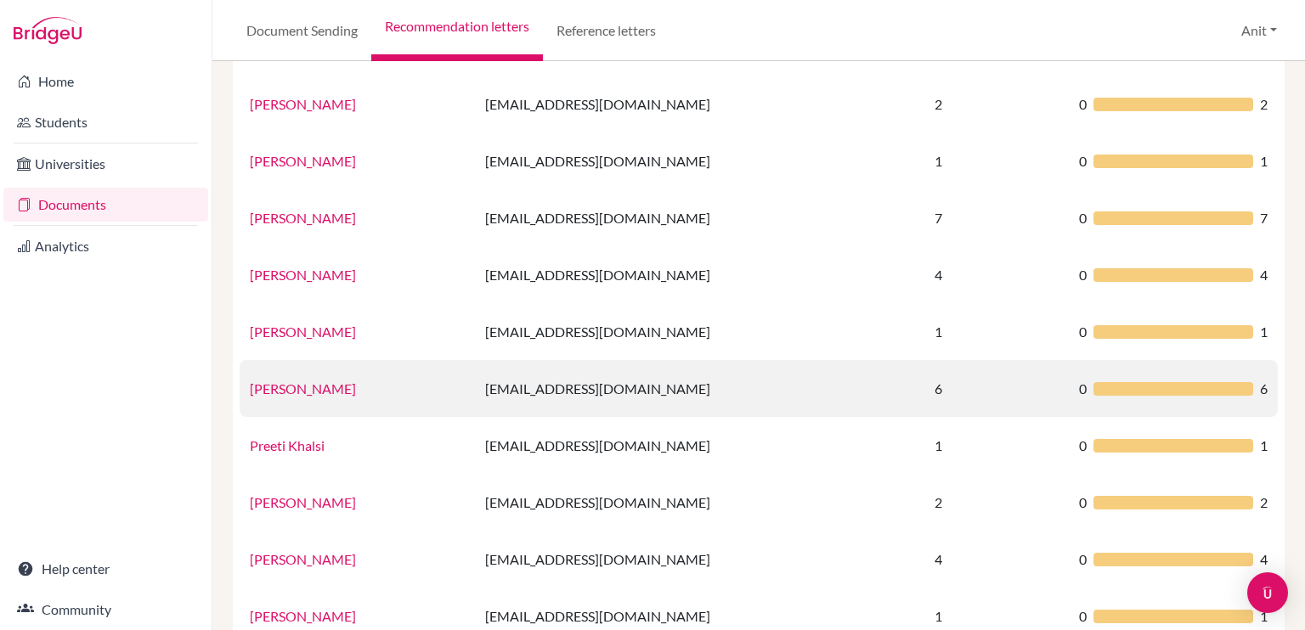
click at [296, 387] on link "Sharanya Goel" at bounding box center [303, 389] width 106 height 16
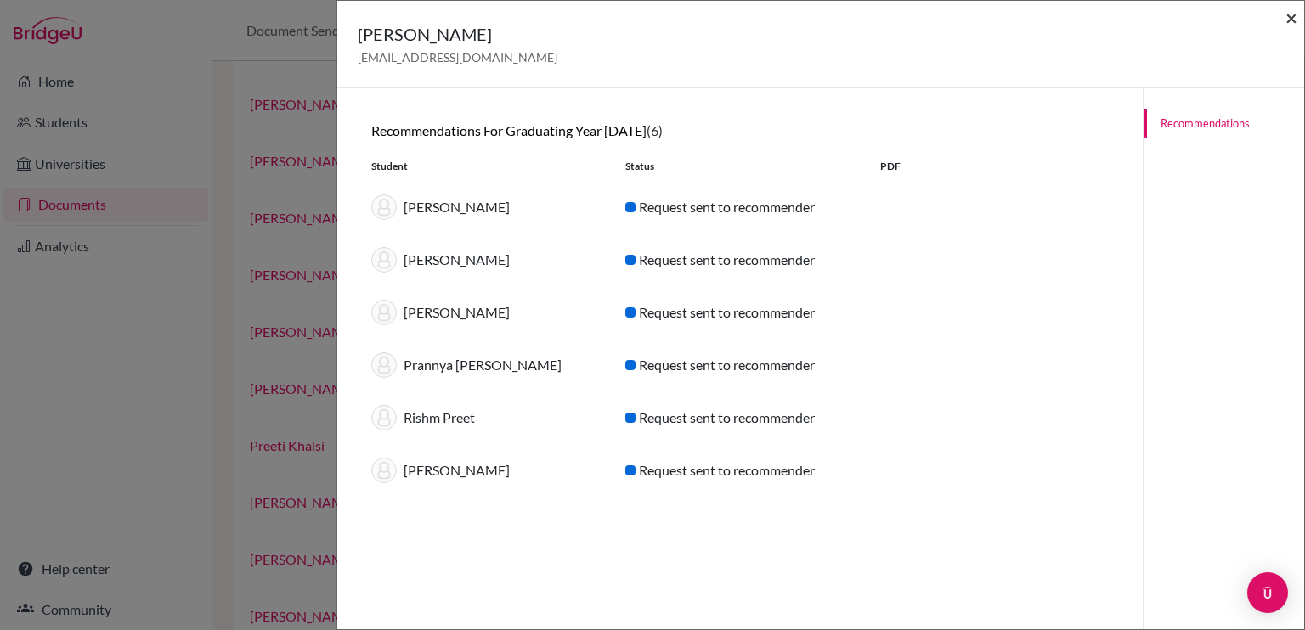
click at [1292, 20] on span "×" at bounding box center [1291, 17] width 12 height 25
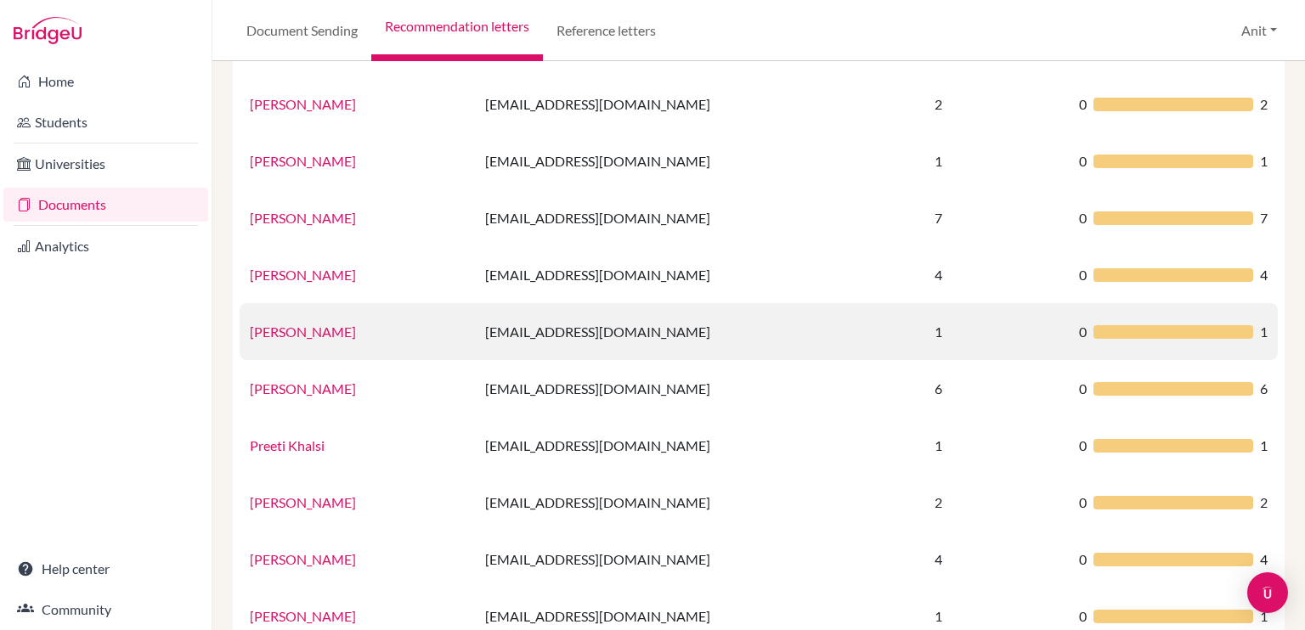
click at [302, 339] on link "Neelima Singh" at bounding box center [303, 332] width 106 height 16
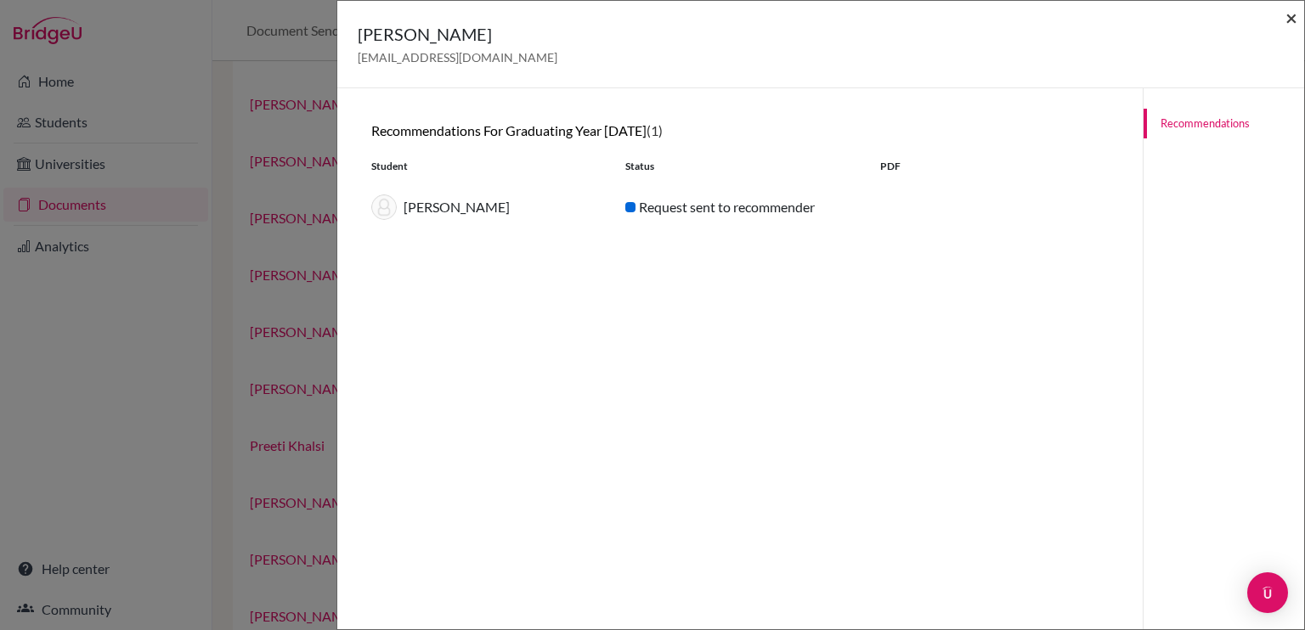
click at [1289, 19] on span "×" at bounding box center [1291, 17] width 12 height 25
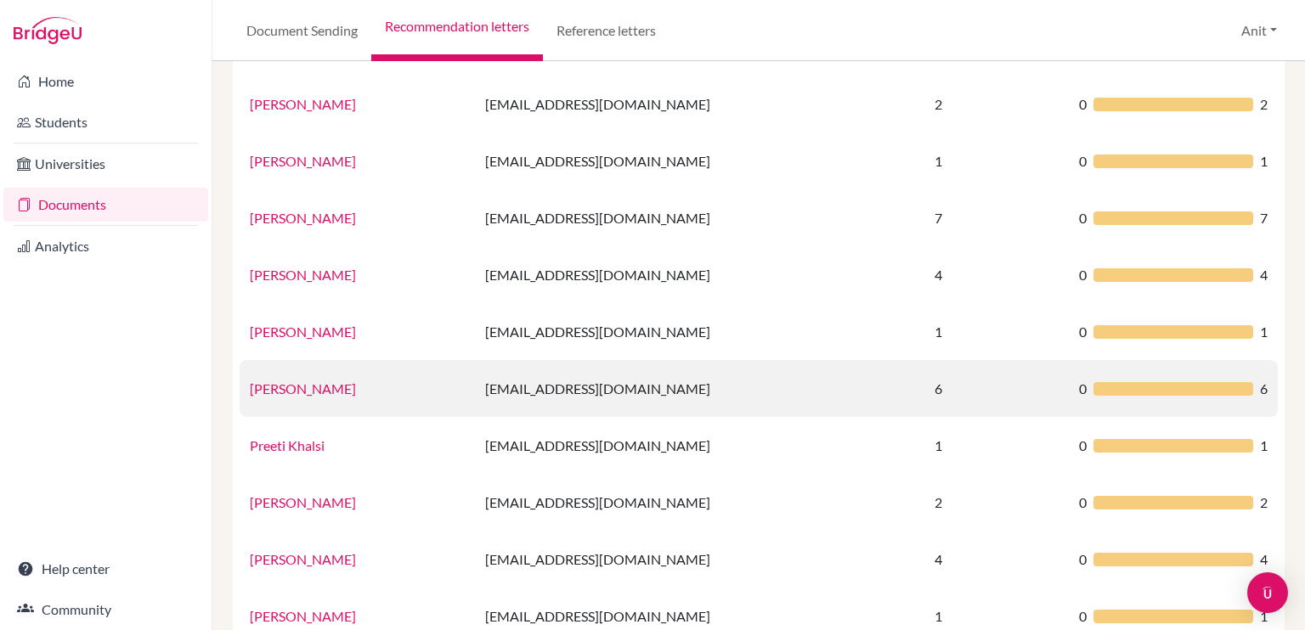
click at [316, 391] on link "Sharanya Goel" at bounding box center [303, 389] width 106 height 16
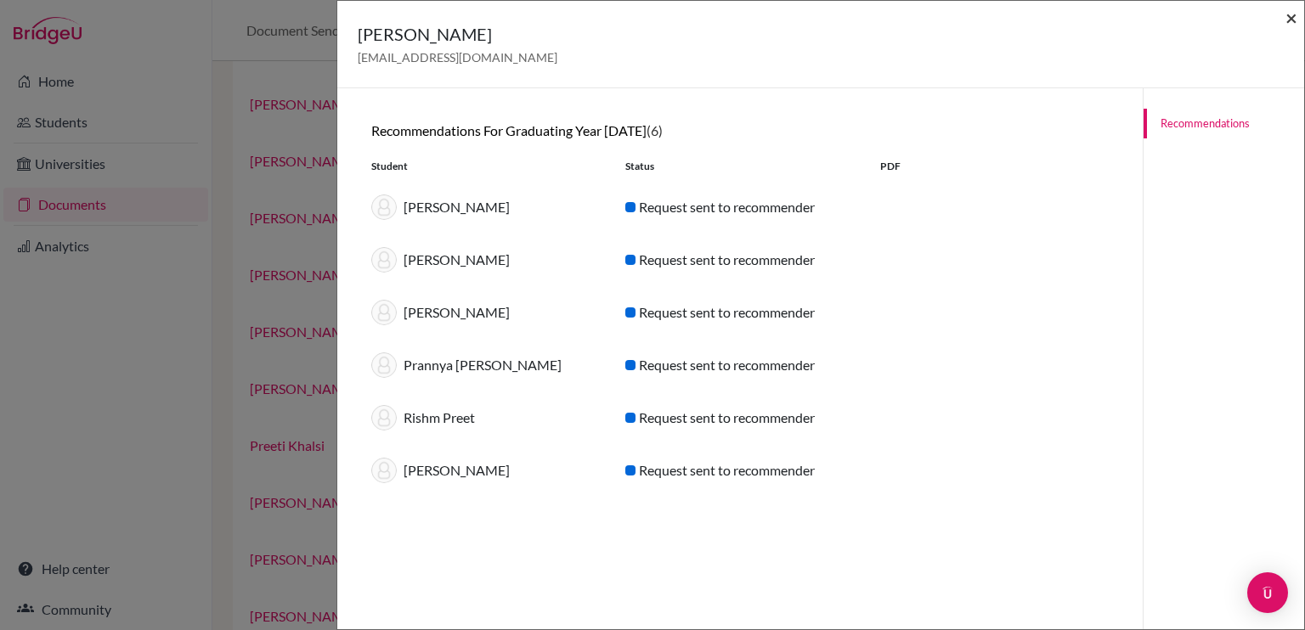
click at [1292, 21] on span "×" at bounding box center [1291, 17] width 12 height 25
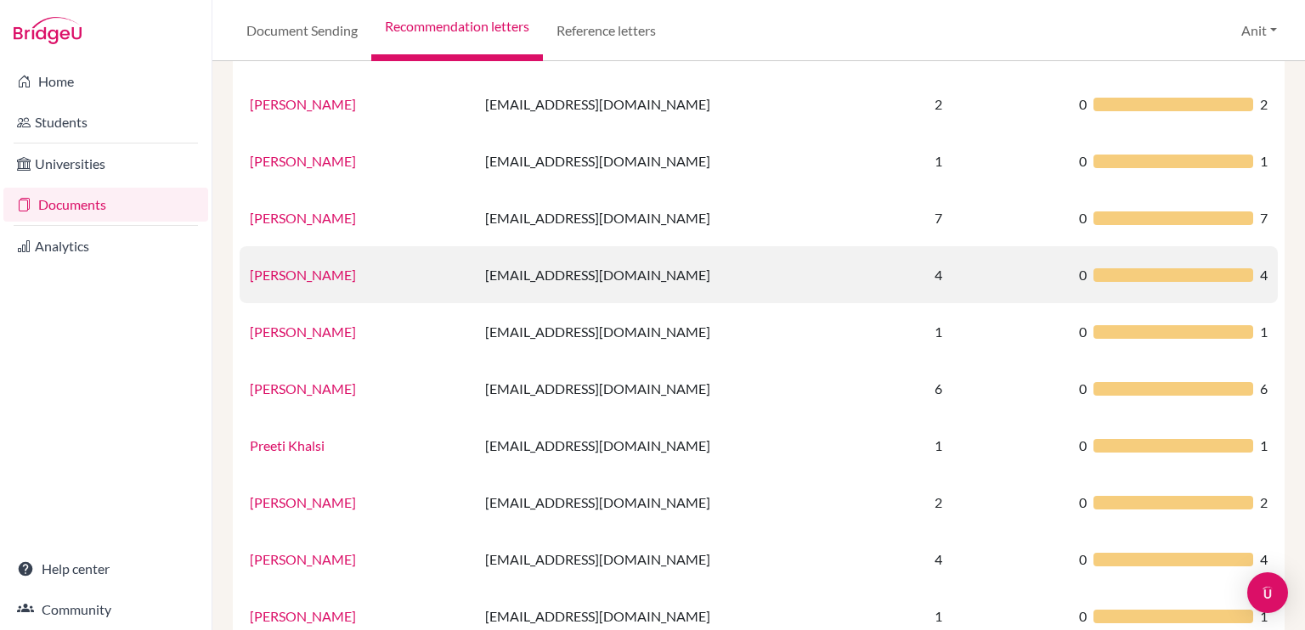
click at [313, 274] on link "Namrata Sharma" at bounding box center [303, 275] width 106 height 16
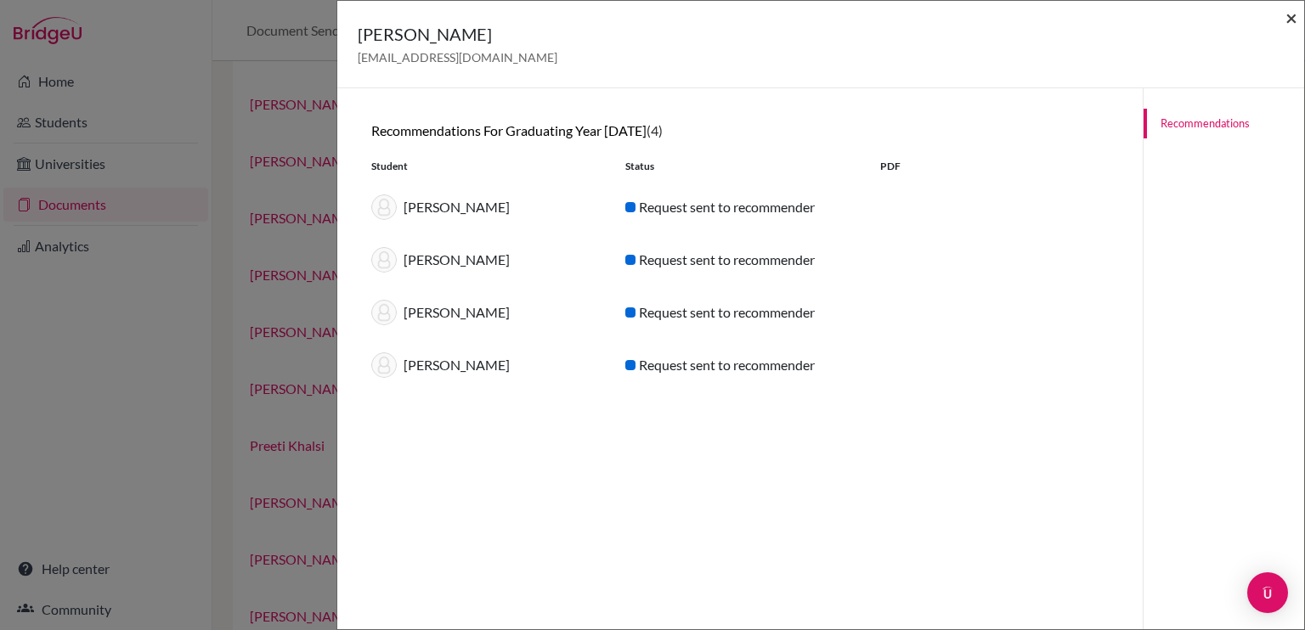
click at [1287, 22] on span "×" at bounding box center [1291, 17] width 12 height 25
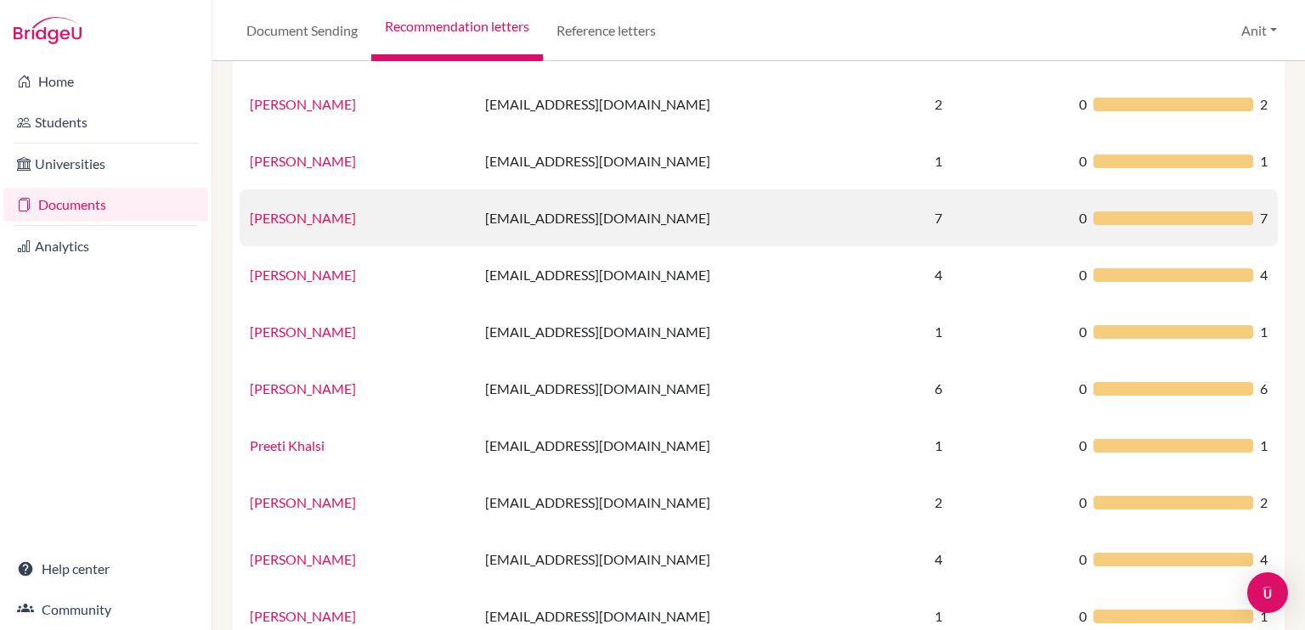
click at [301, 219] on link "Monika Trigotra" at bounding box center [303, 218] width 106 height 16
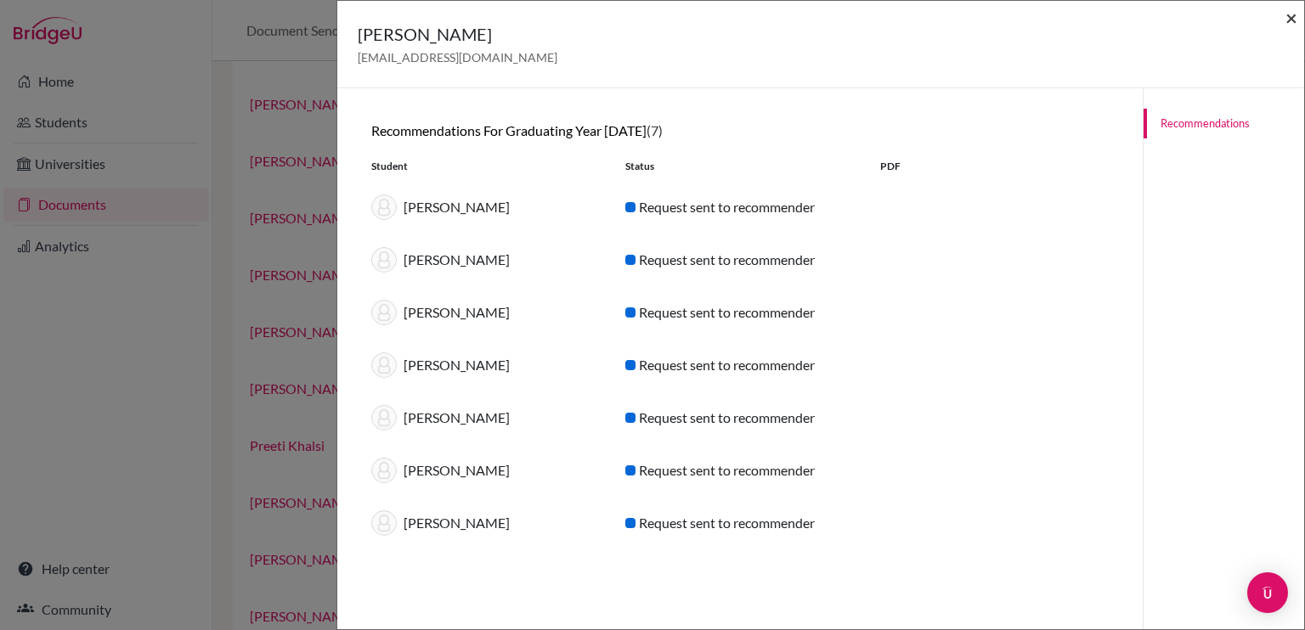
click at [1295, 20] on span "×" at bounding box center [1291, 17] width 12 height 25
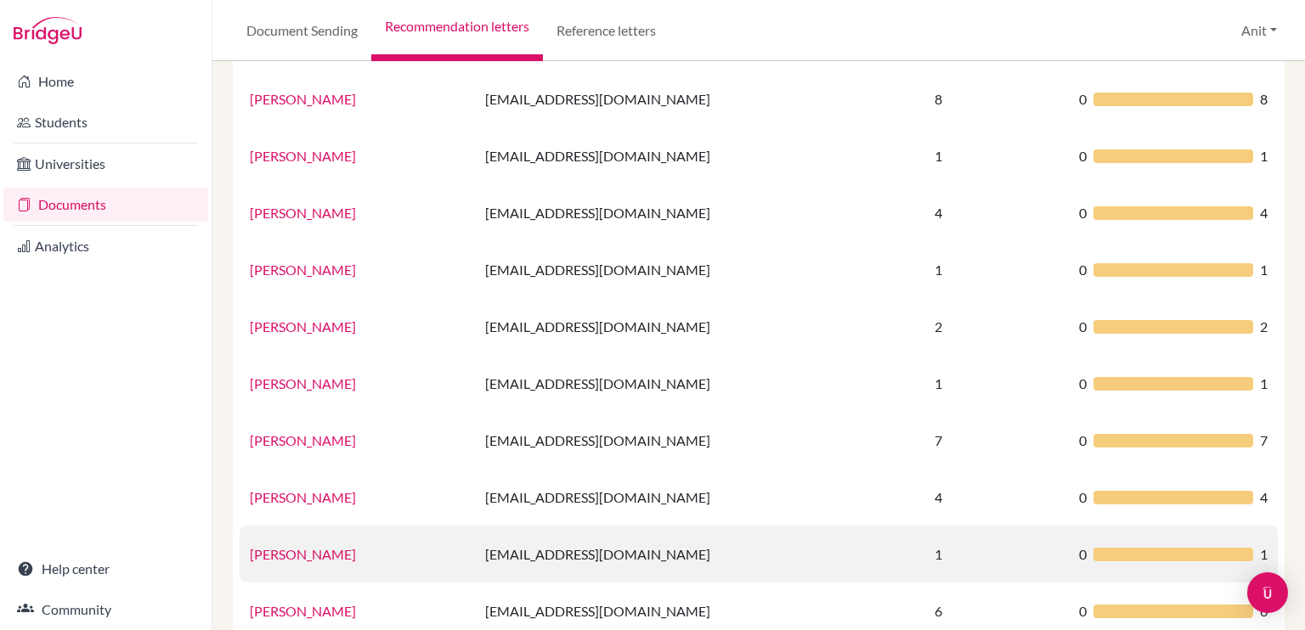
scroll to position [614, 0]
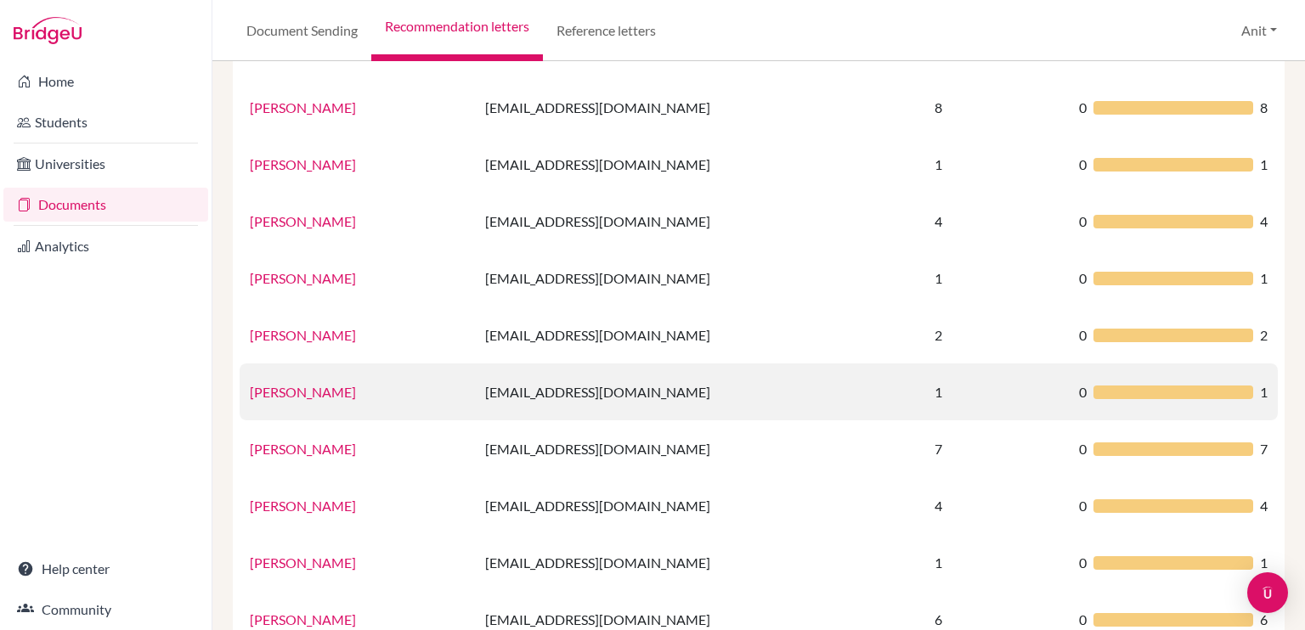
click at [279, 398] on link "Monica Pandey" at bounding box center [303, 392] width 106 height 16
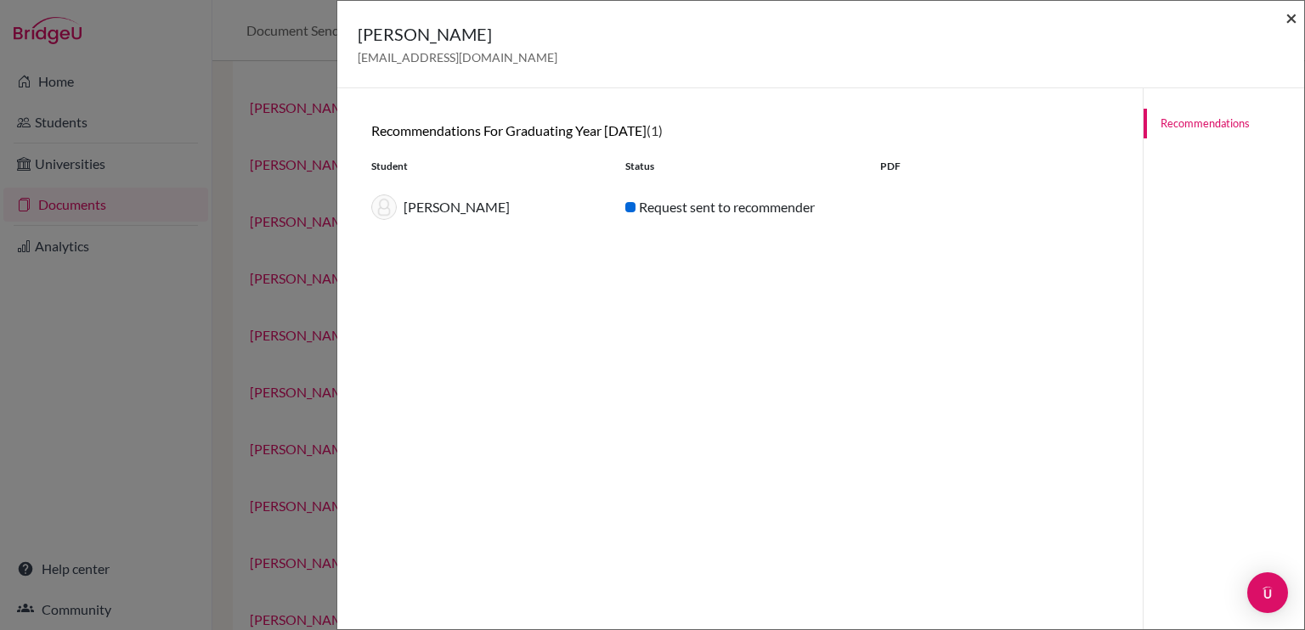
click at [1285, 14] on span "×" at bounding box center [1291, 17] width 12 height 25
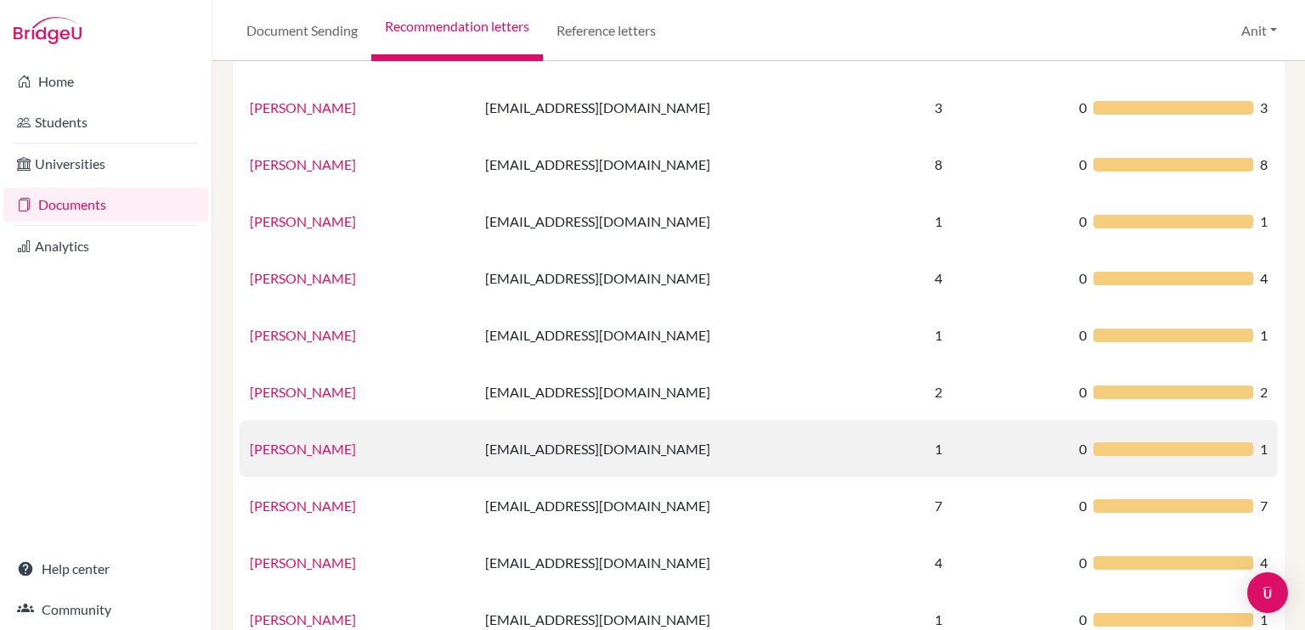
scroll to position [555, 0]
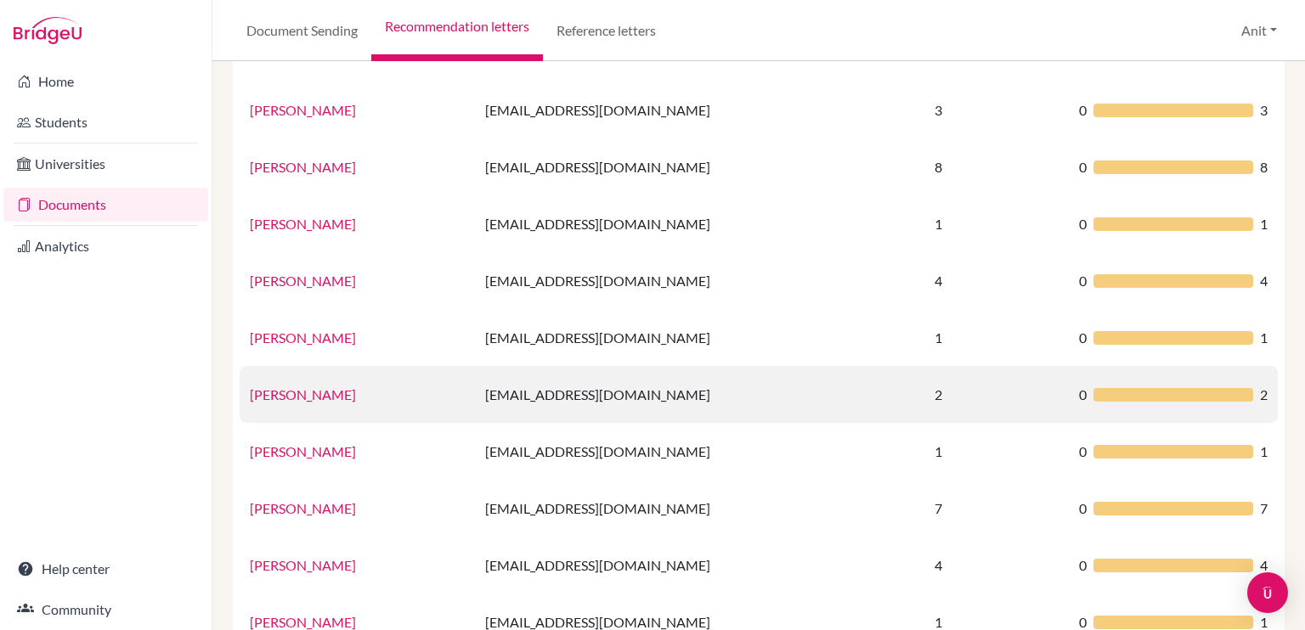
click at [289, 396] on link "Sharanya Goel" at bounding box center [303, 395] width 106 height 16
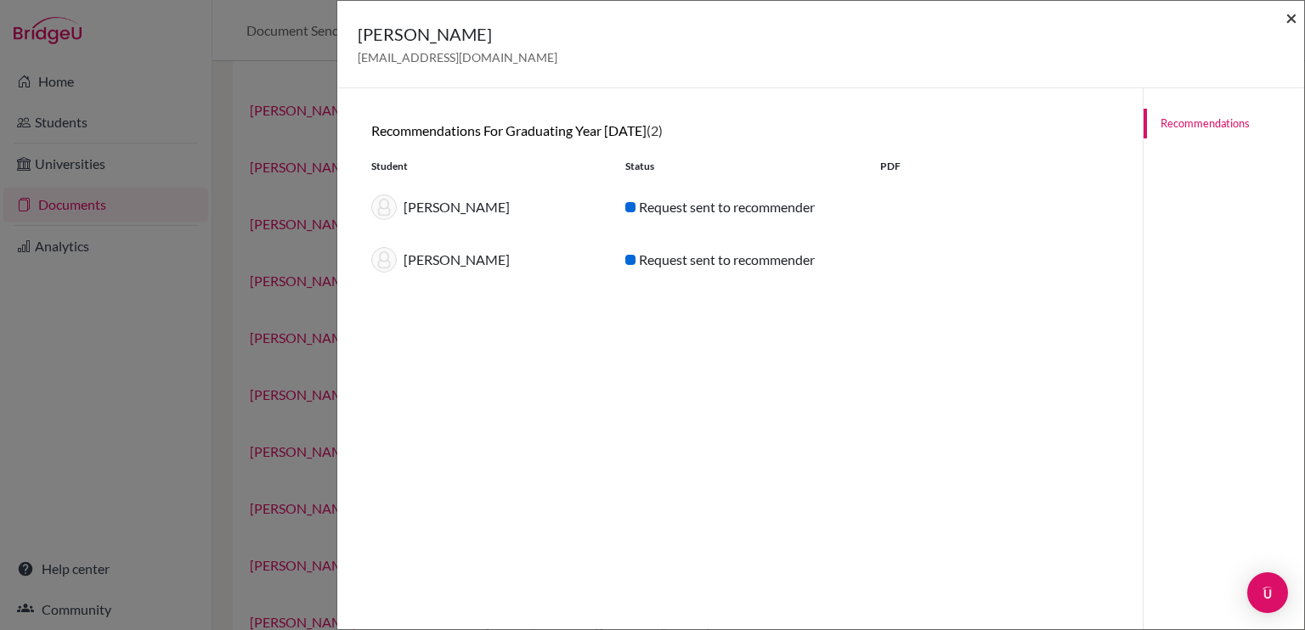
click at [1289, 13] on span "×" at bounding box center [1291, 17] width 12 height 25
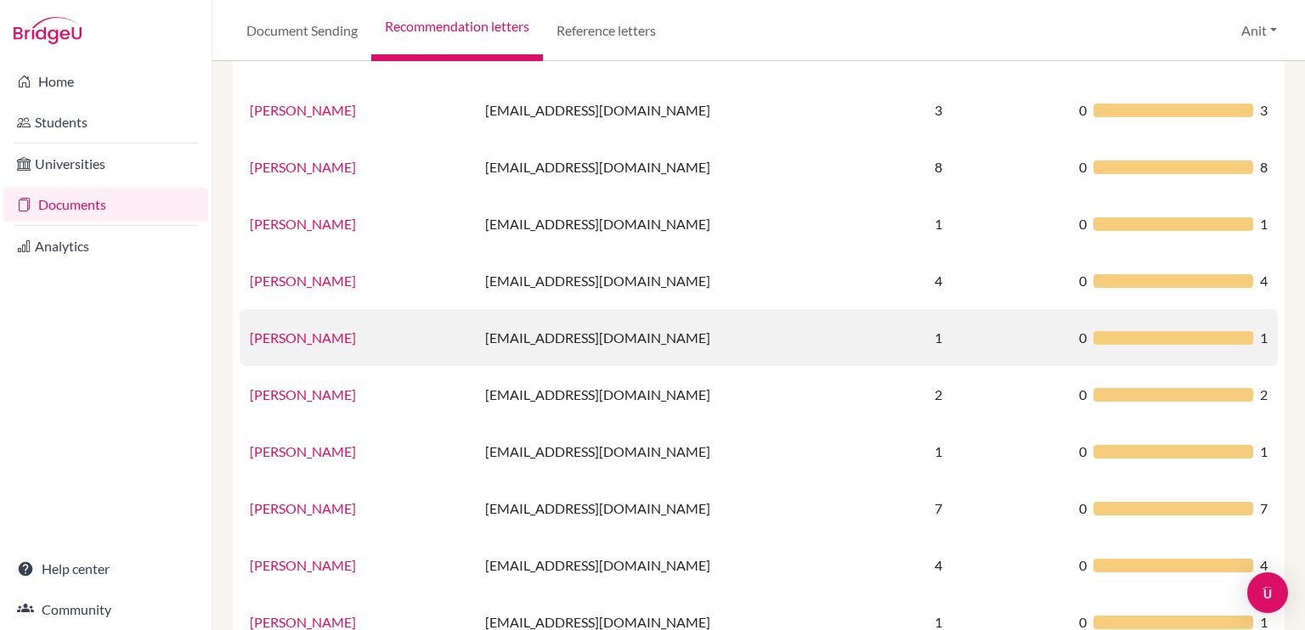
click at [271, 341] on link "Jasleen Kaur" at bounding box center [303, 338] width 106 height 16
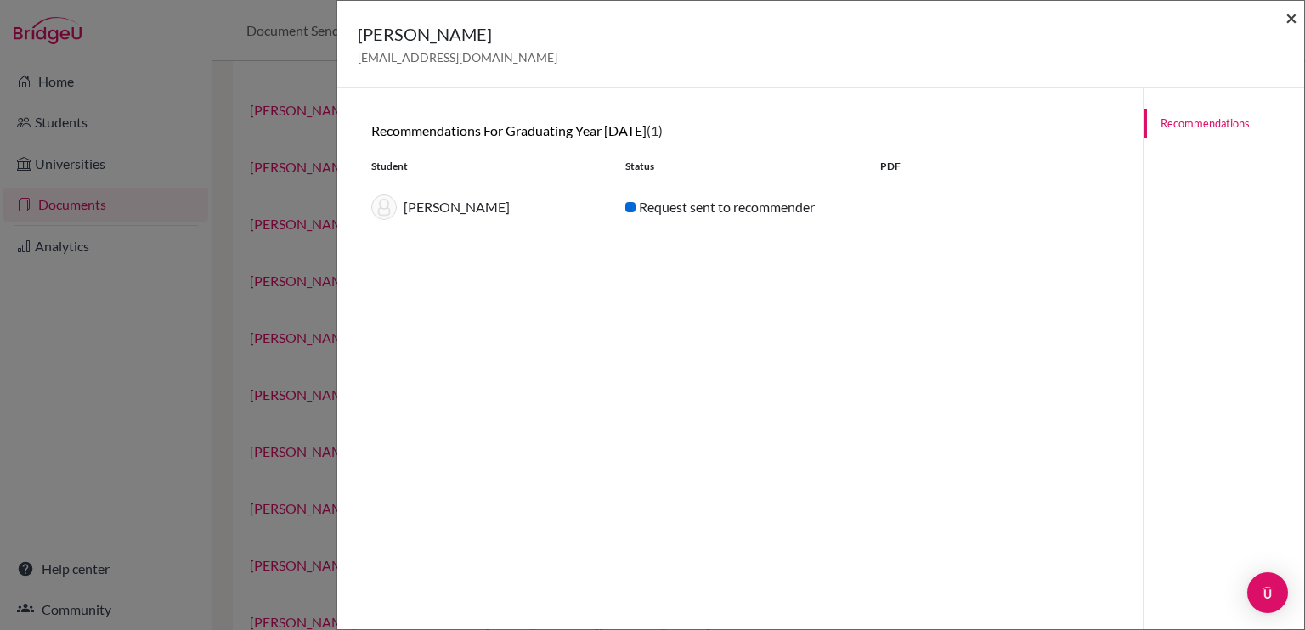
click at [1287, 22] on span "×" at bounding box center [1291, 17] width 12 height 25
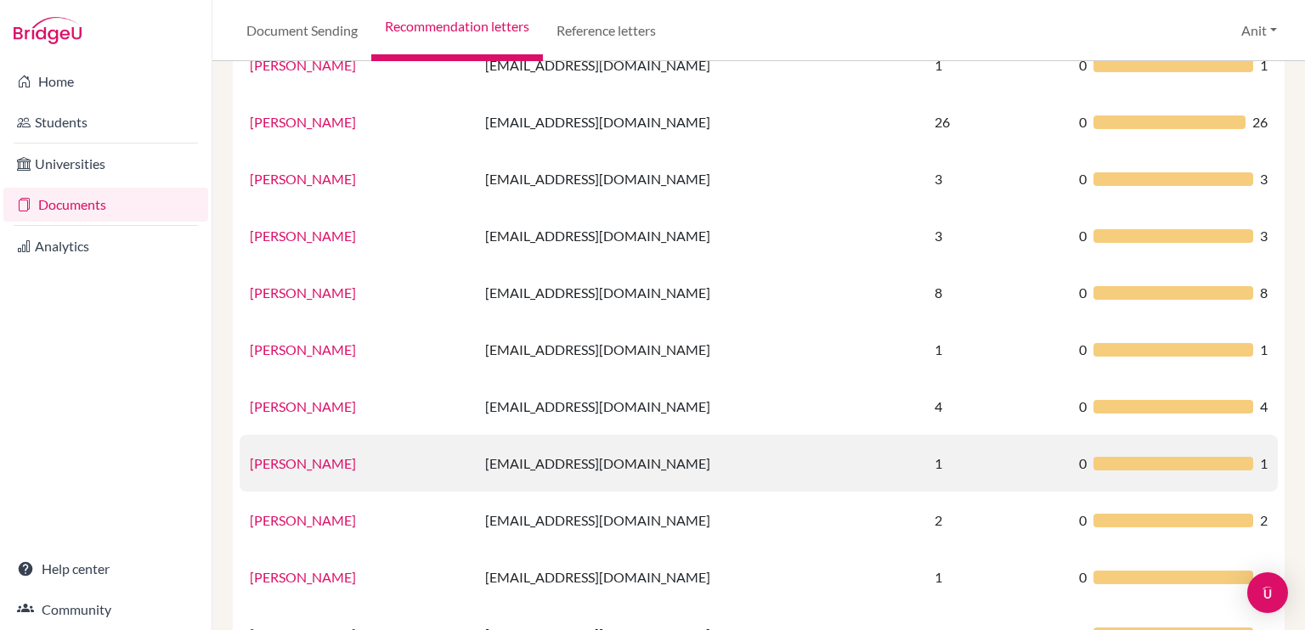
scroll to position [422, 0]
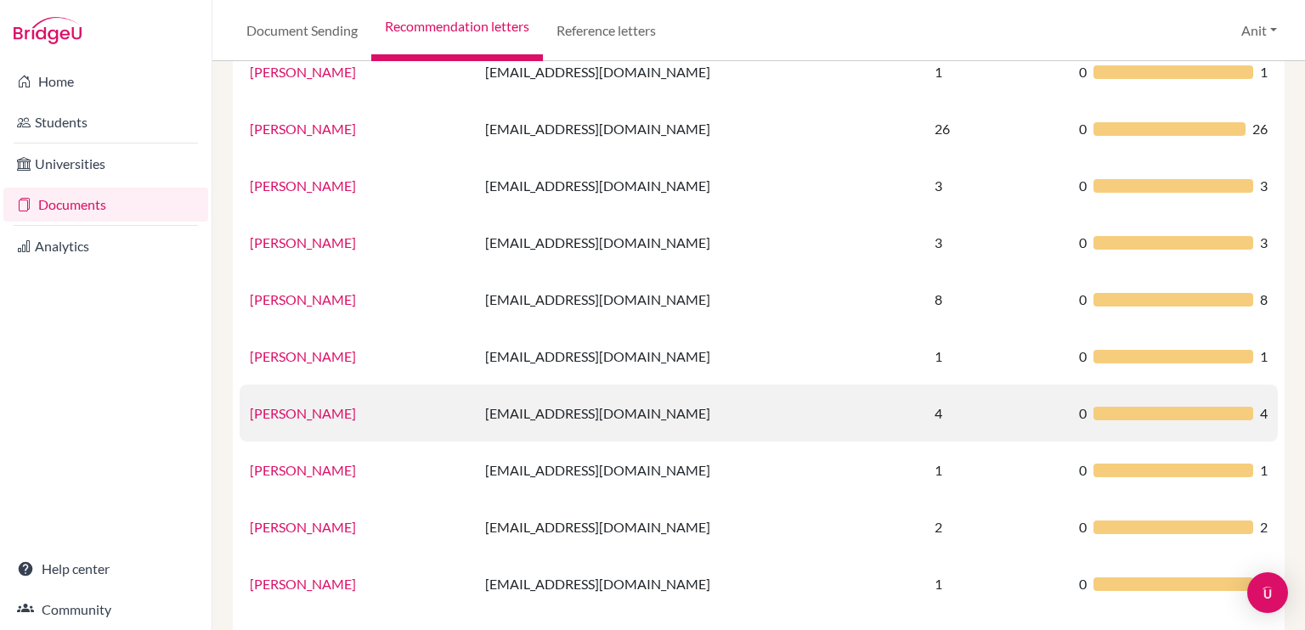
click at [279, 416] on link "Ms Geeta Passi" at bounding box center [303, 413] width 106 height 16
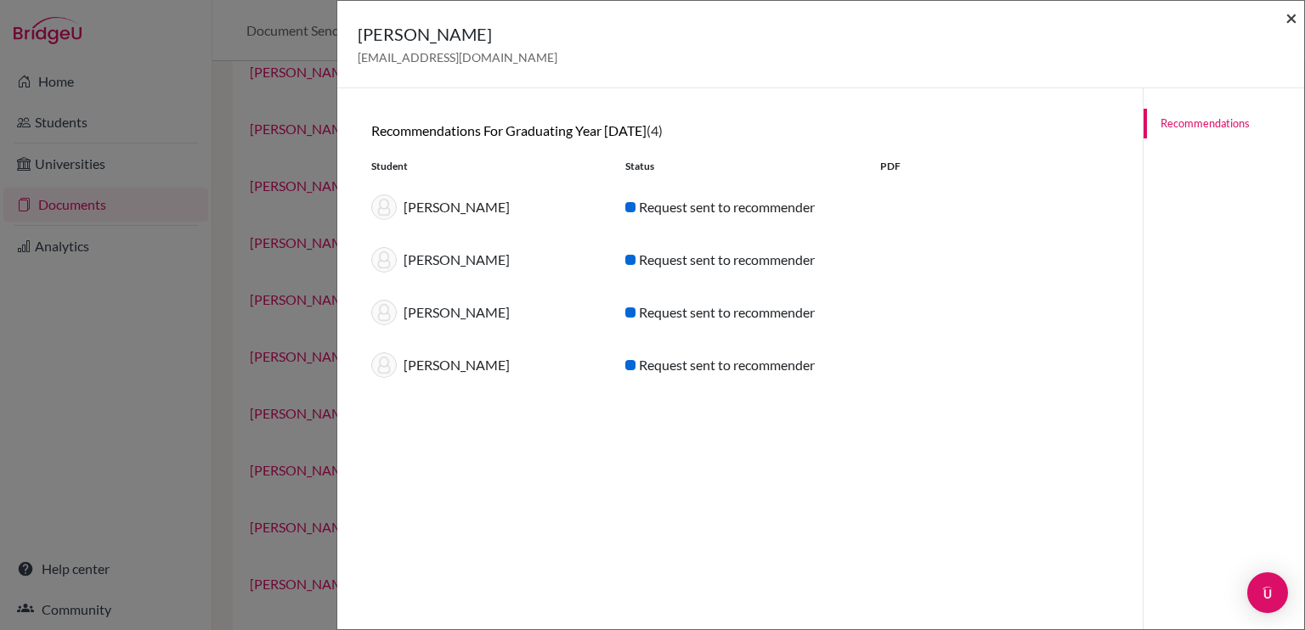
click at [1293, 21] on span "×" at bounding box center [1291, 17] width 12 height 25
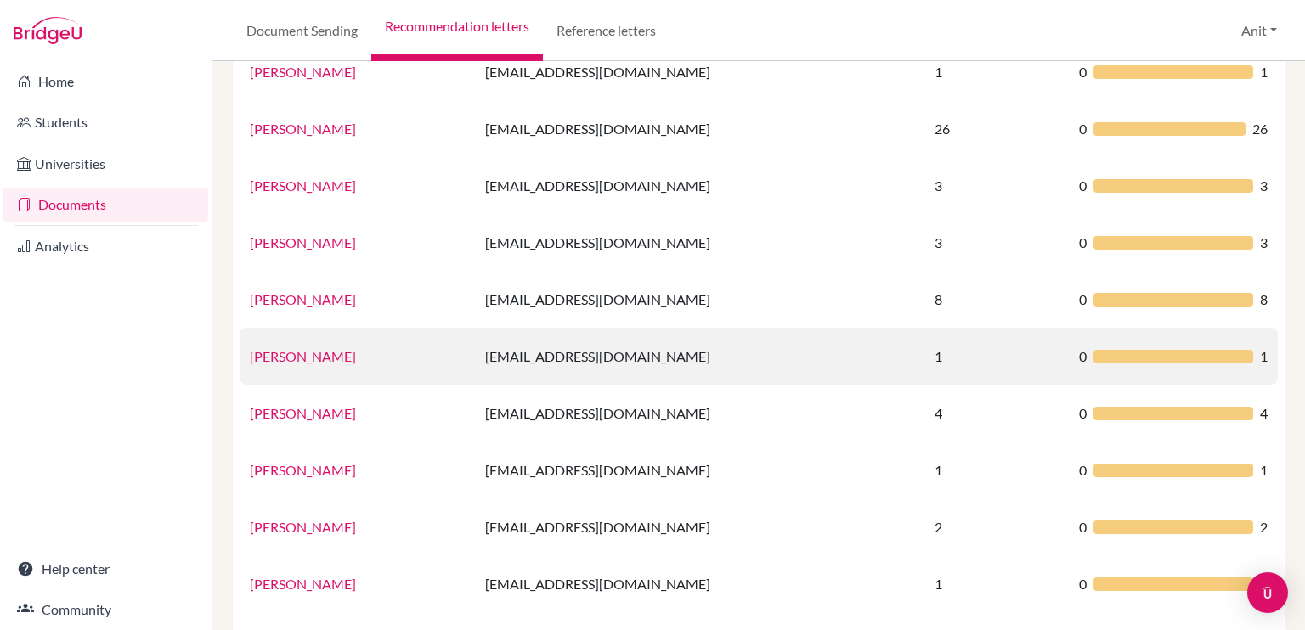
click at [316, 353] on link "Gayatri Mehta" at bounding box center [303, 356] width 106 height 16
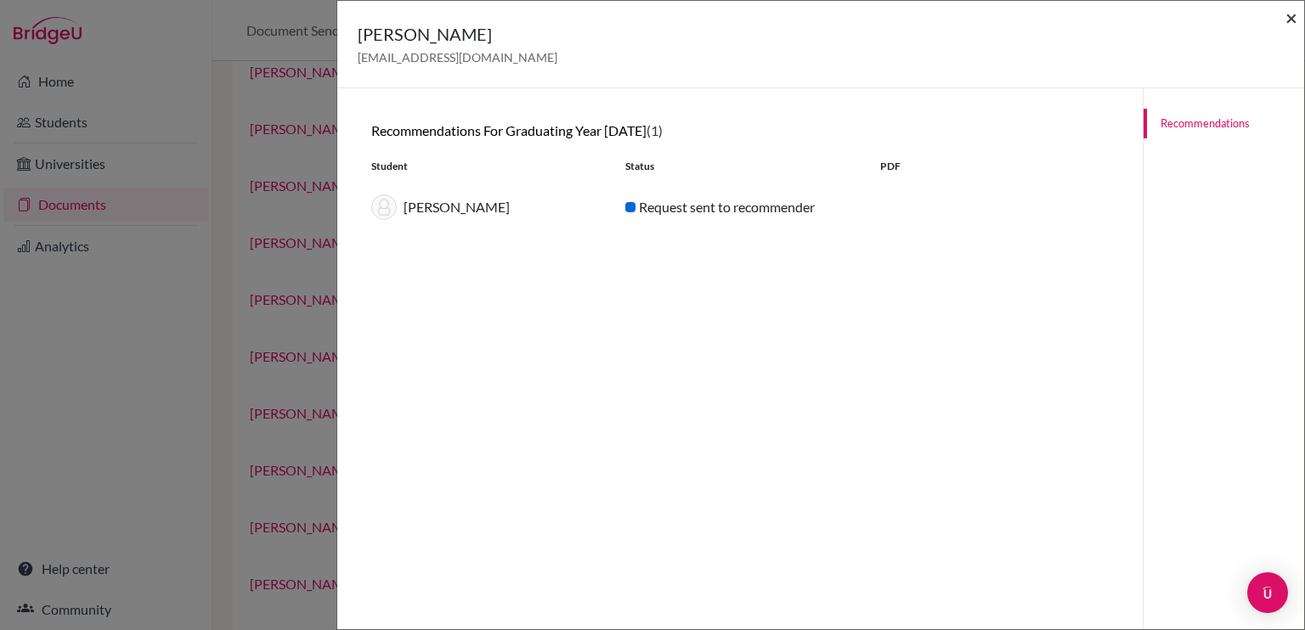
click at [1292, 13] on span "×" at bounding box center [1291, 17] width 12 height 25
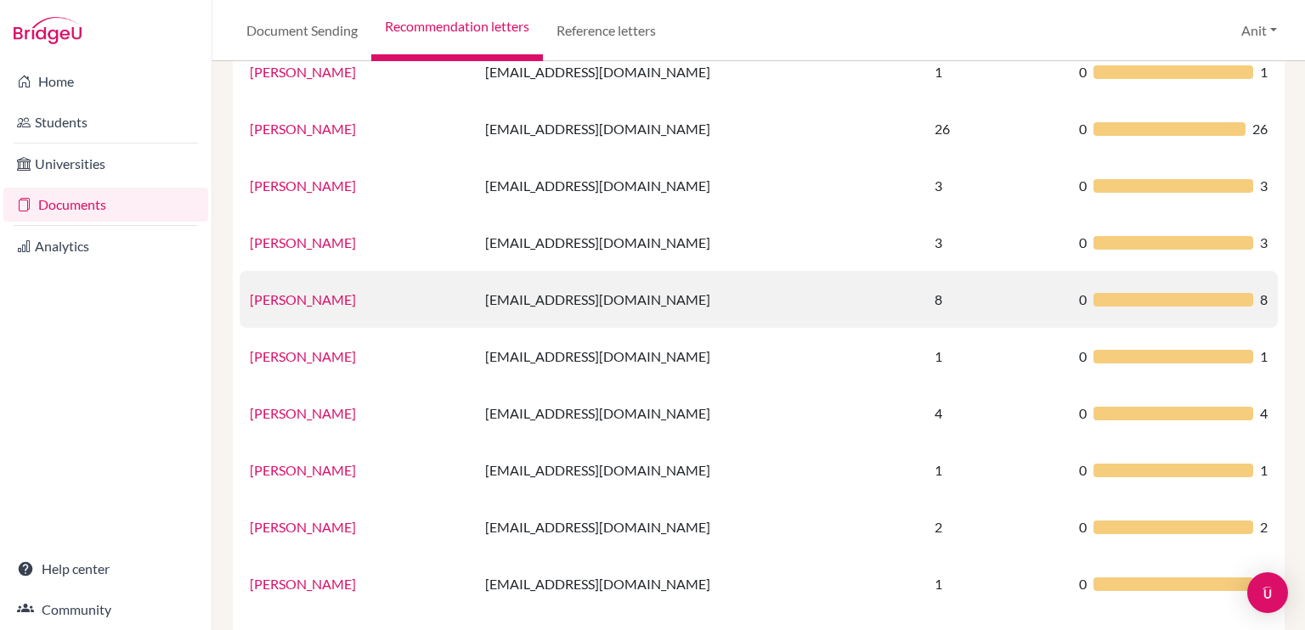
click at [291, 296] on link "Gaythri Thirumalai" at bounding box center [303, 299] width 106 height 16
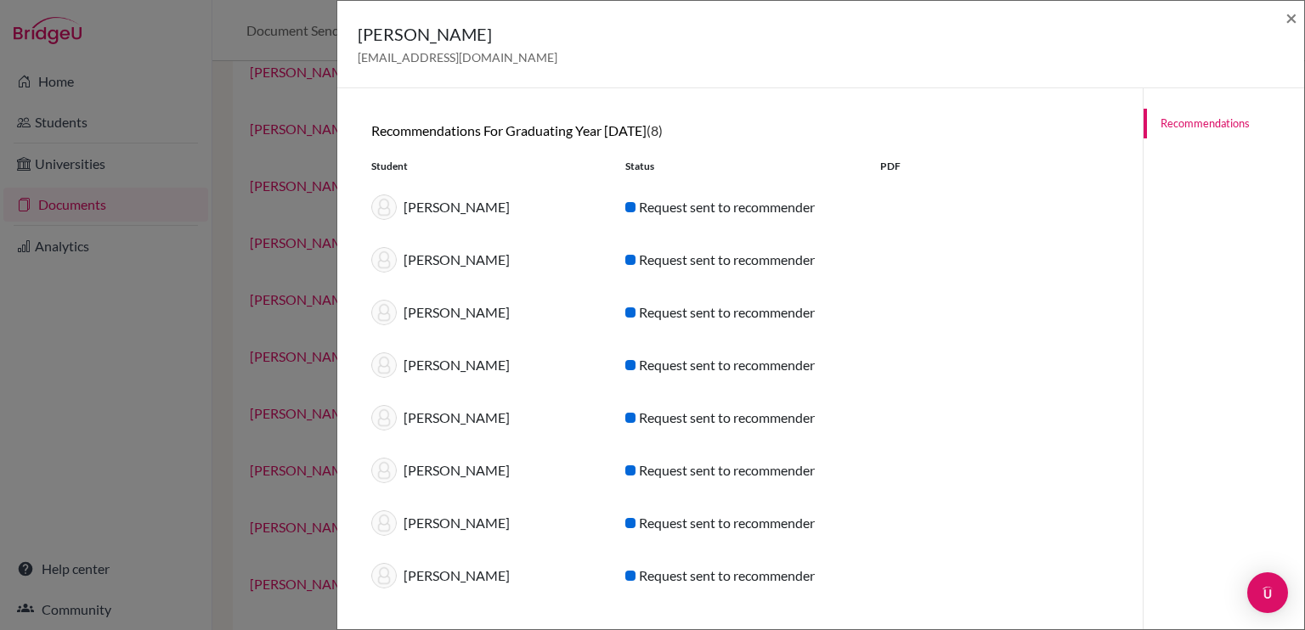
scroll to position [88, 0]
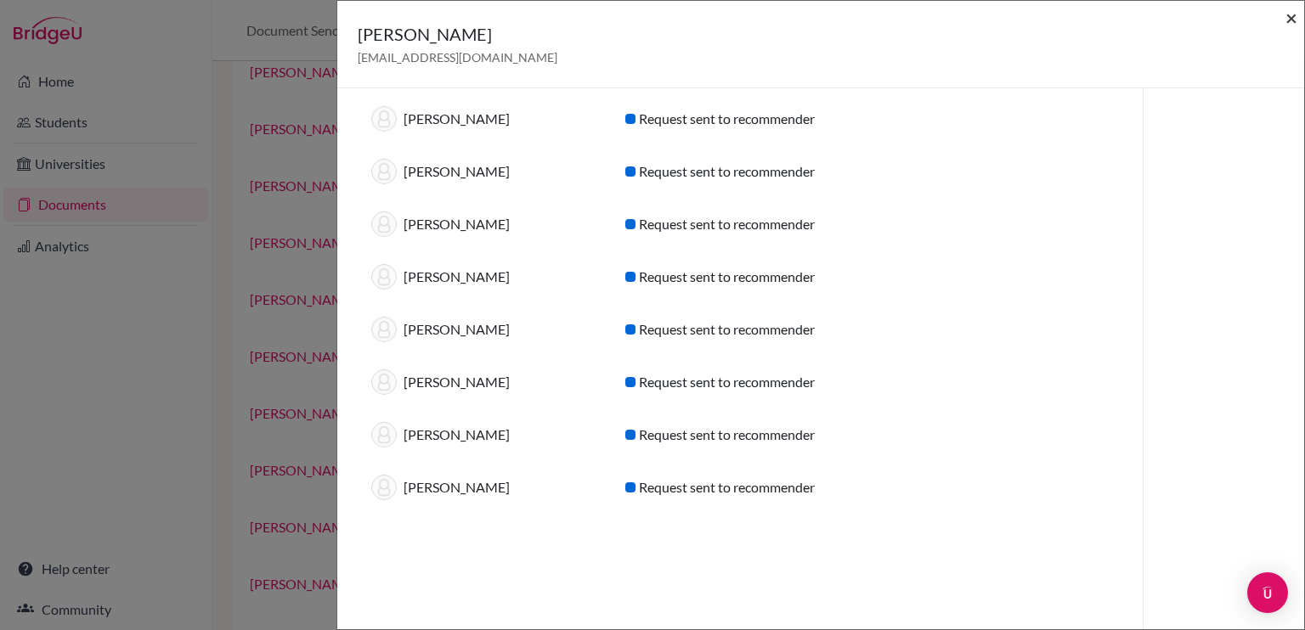
click at [1296, 20] on span "×" at bounding box center [1291, 17] width 12 height 25
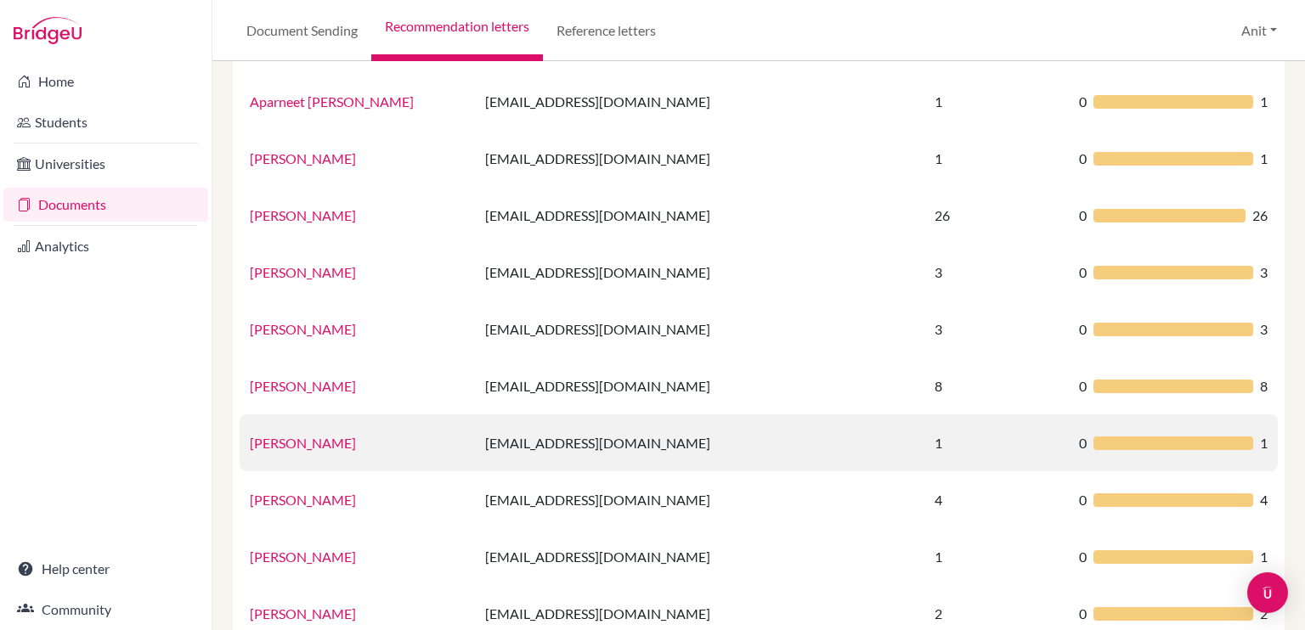
scroll to position [335, 0]
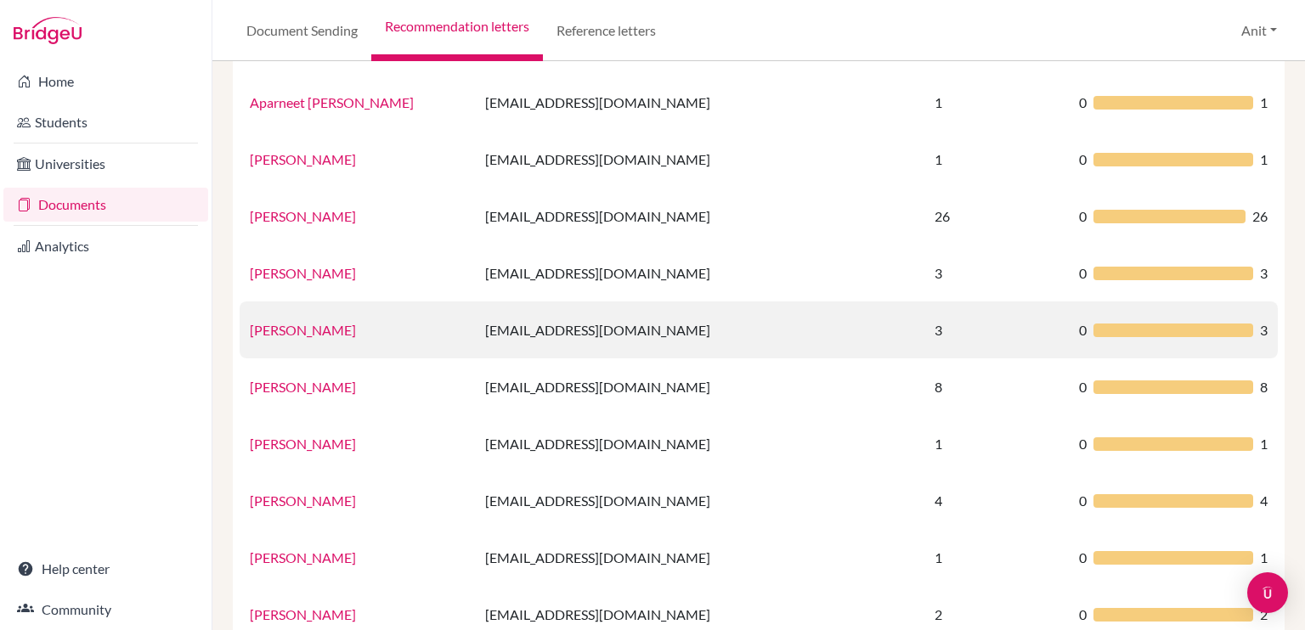
click at [308, 333] on link "Garima Wadhwa" at bounding box center [303, 330] width 106 height 16
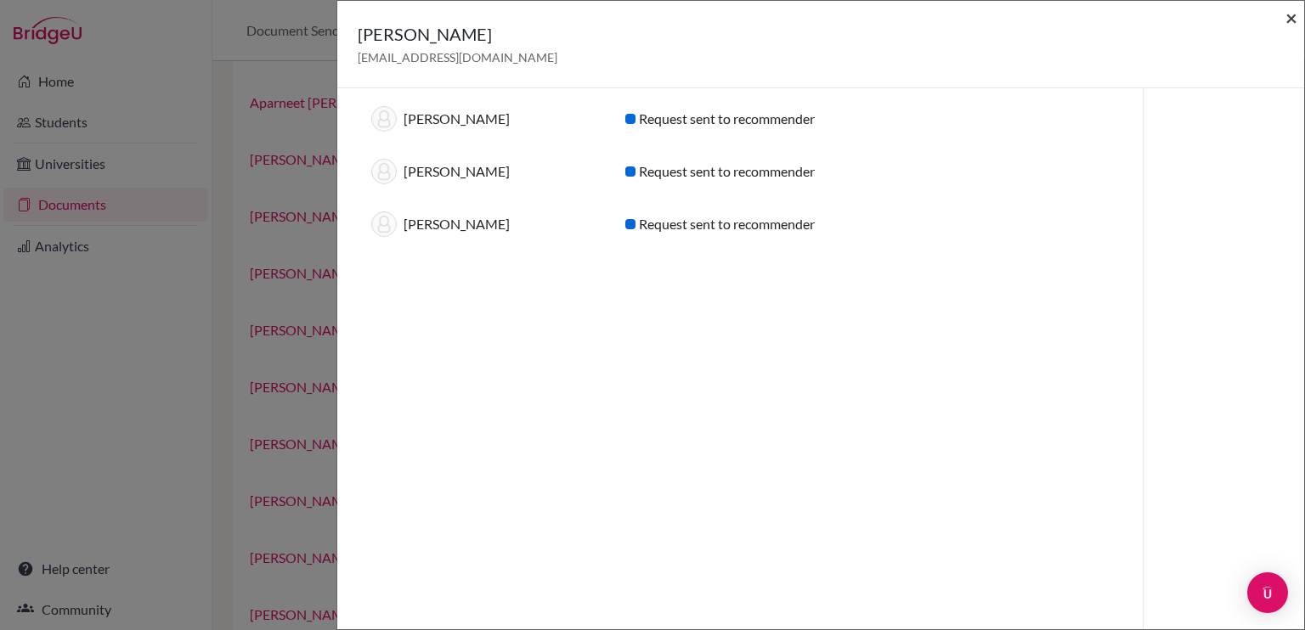
click at [1295, 20] on span "×" at bounding box center [1291, 17] width 12 height 25
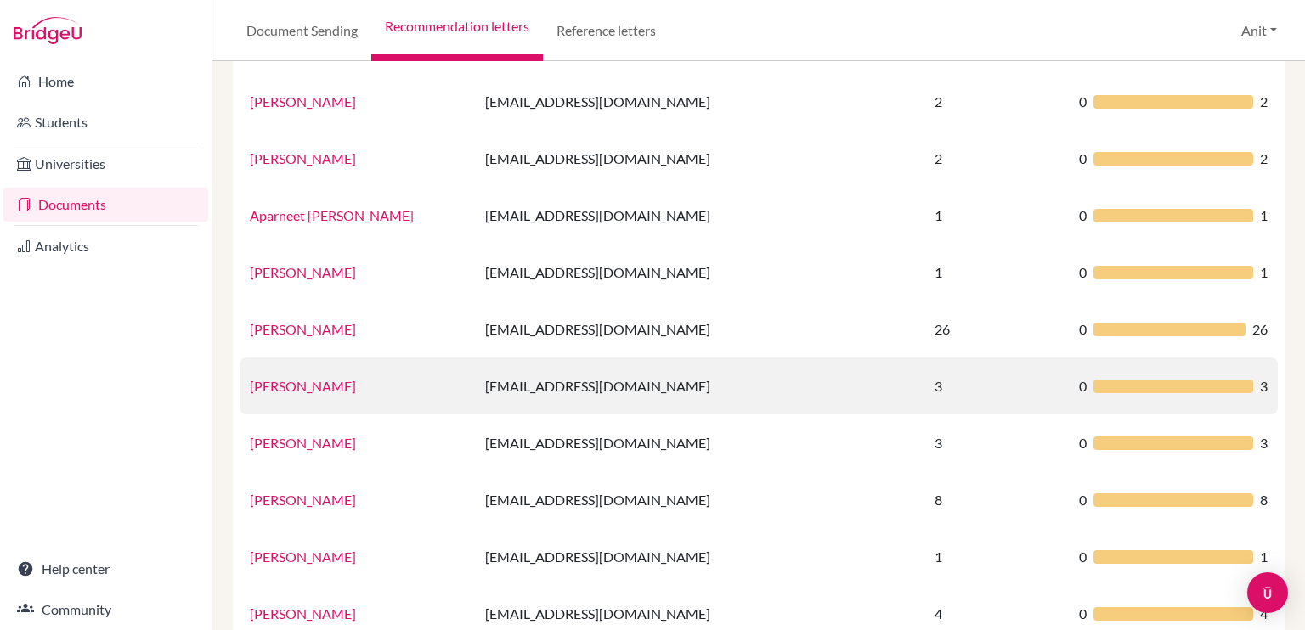
scroll to position [212, 0]
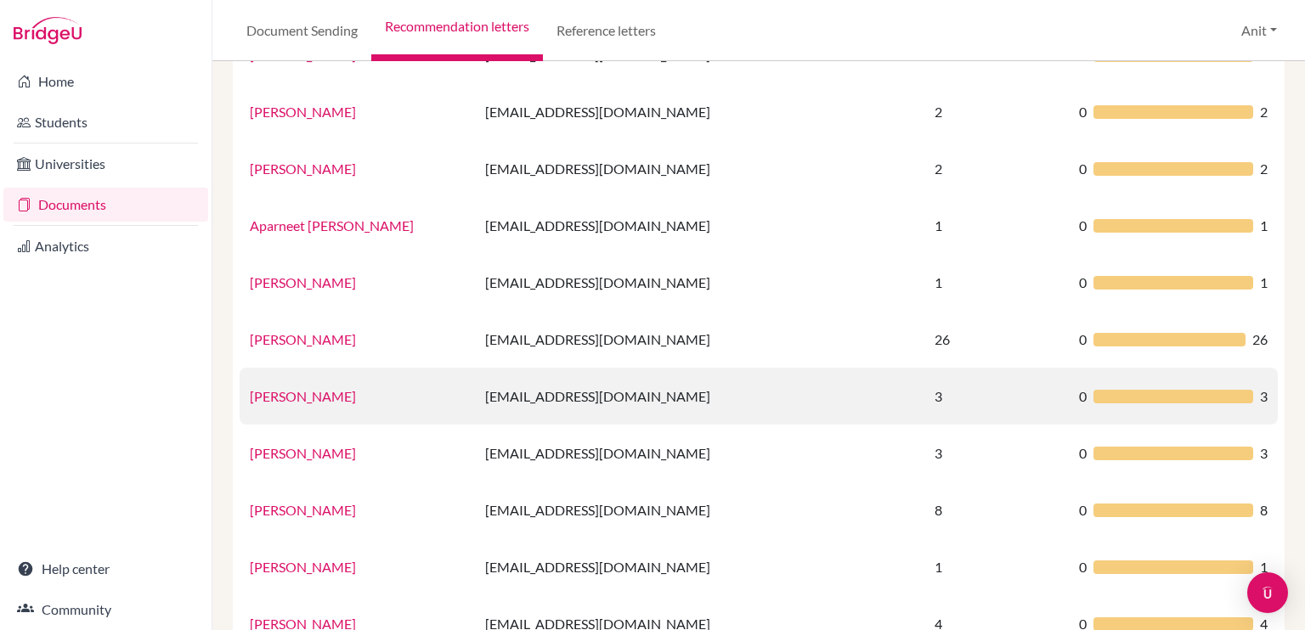
click at [315, 393] on link "Sharanya Goel" at bounding box center [303, 396] width 106 height 16
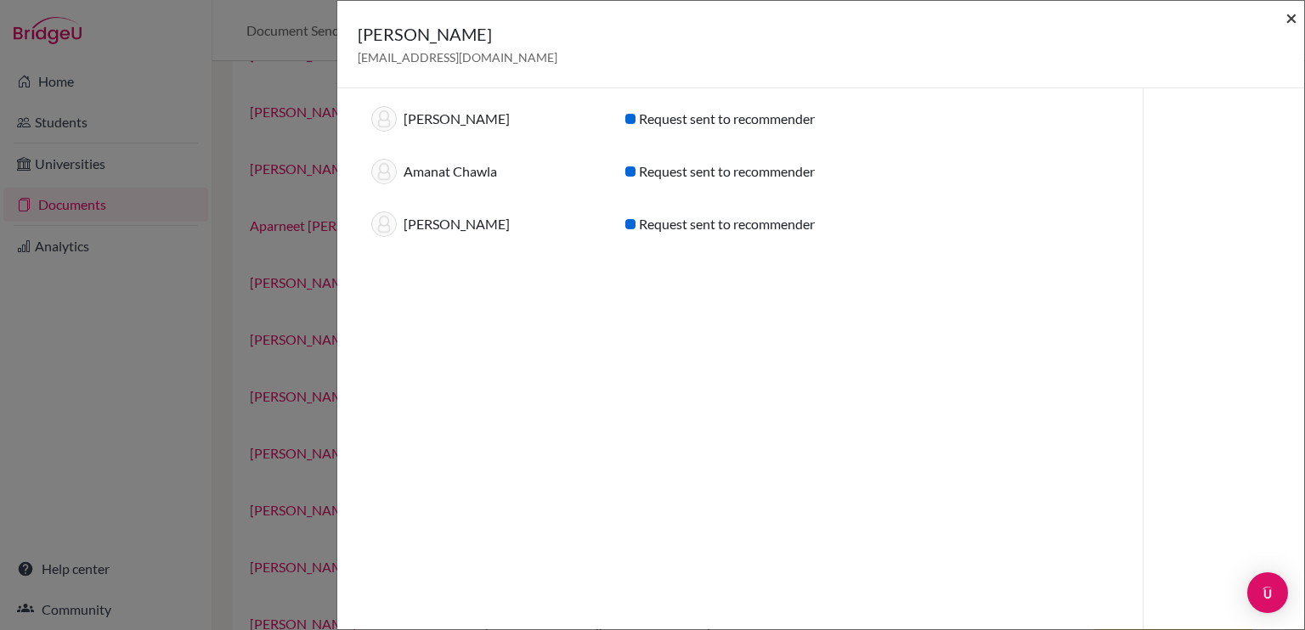
click at [1291, 16] on span "×" at bounding box center [1291, 17] width 12 height 25
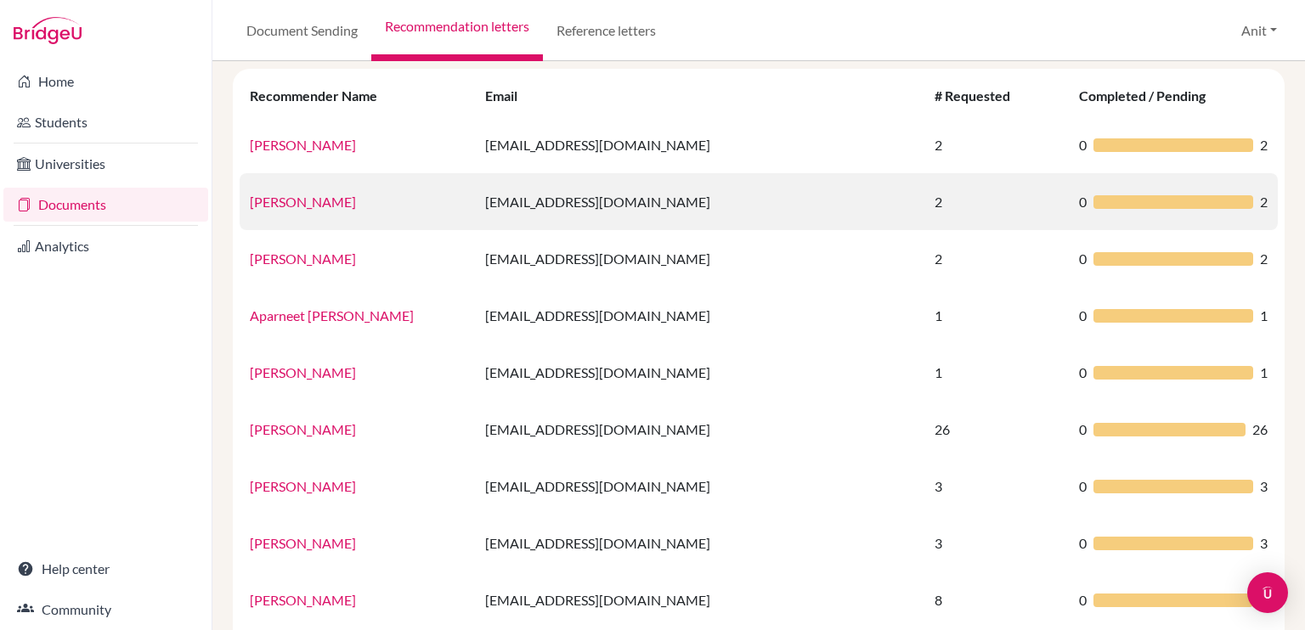
scroll to position [99, 0]
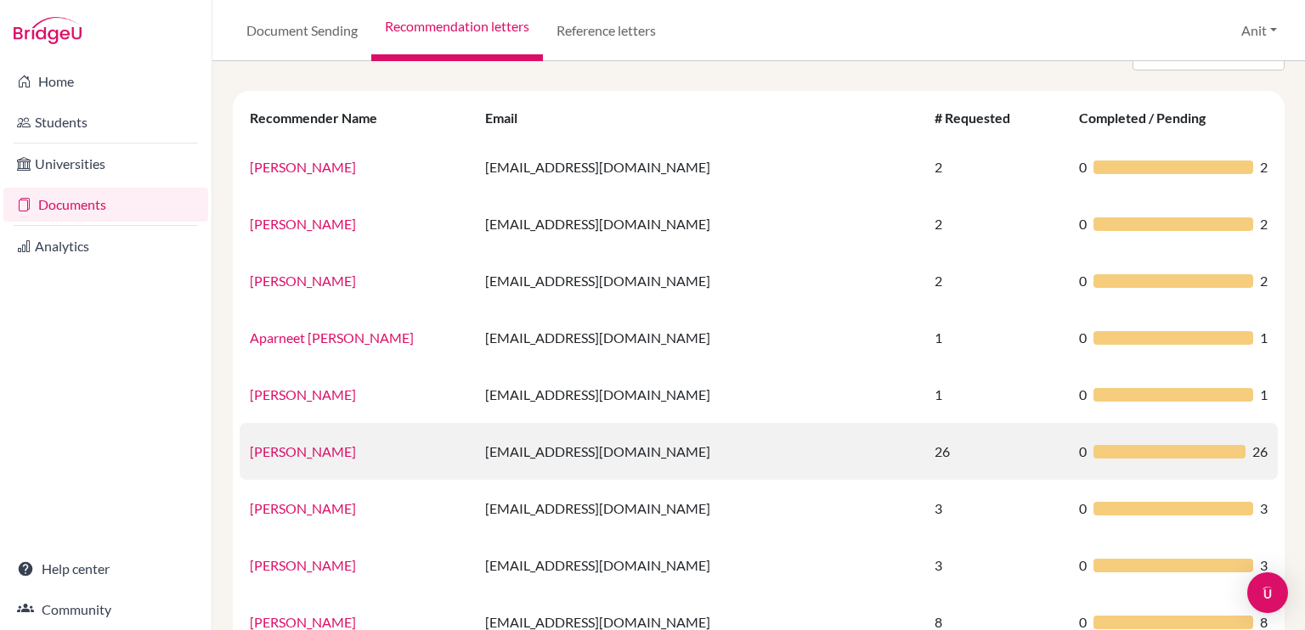
click at [332, 454] on link "[PERSON_NAME]" at bounding box center [303, 451] width 106 height 16
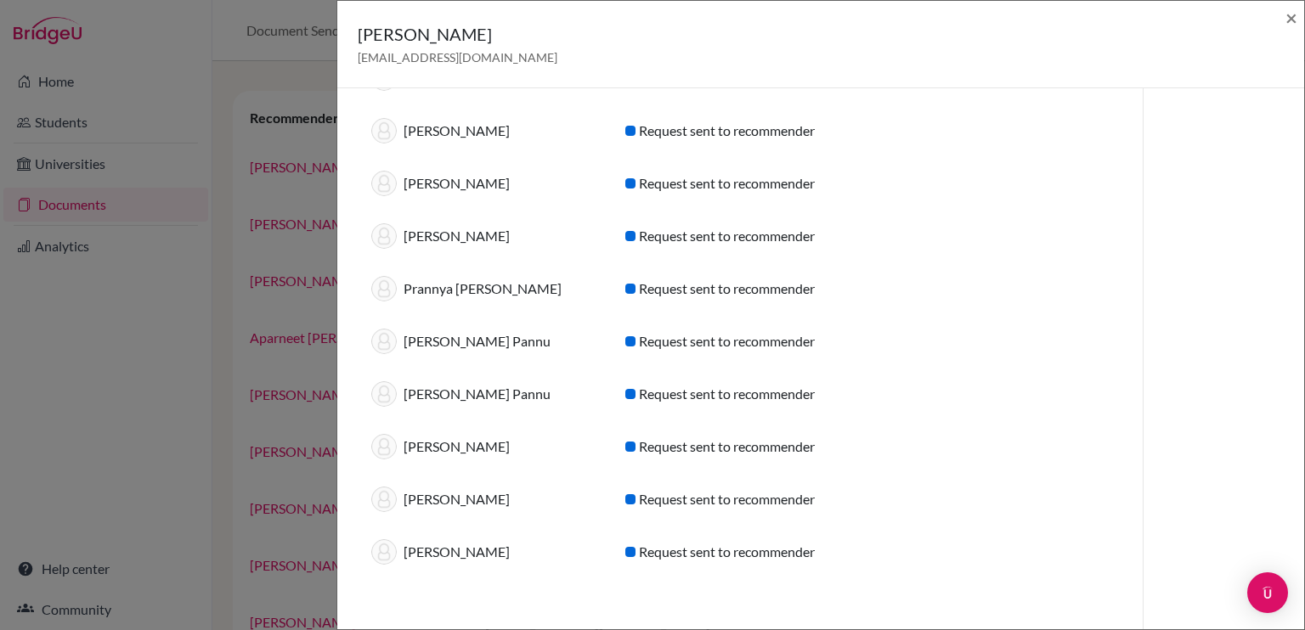
scroll to position [974, 0]
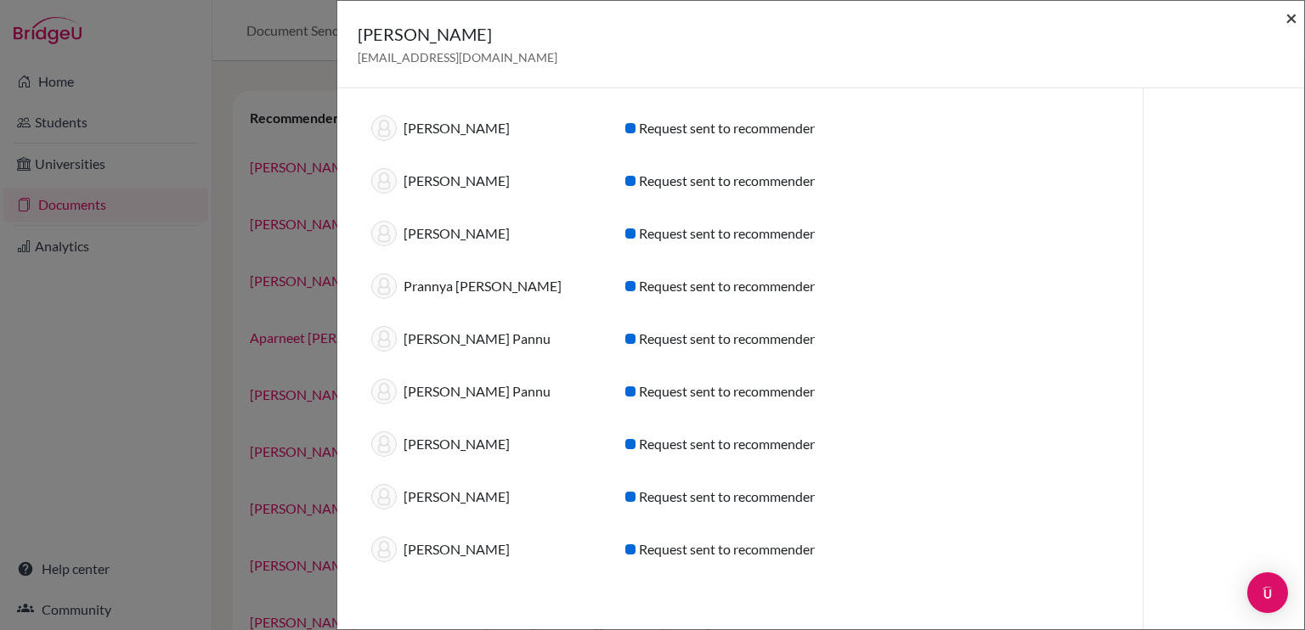
click at [1292, 16] on span "×" at bounding box center [1291, 17] width 12 height 25
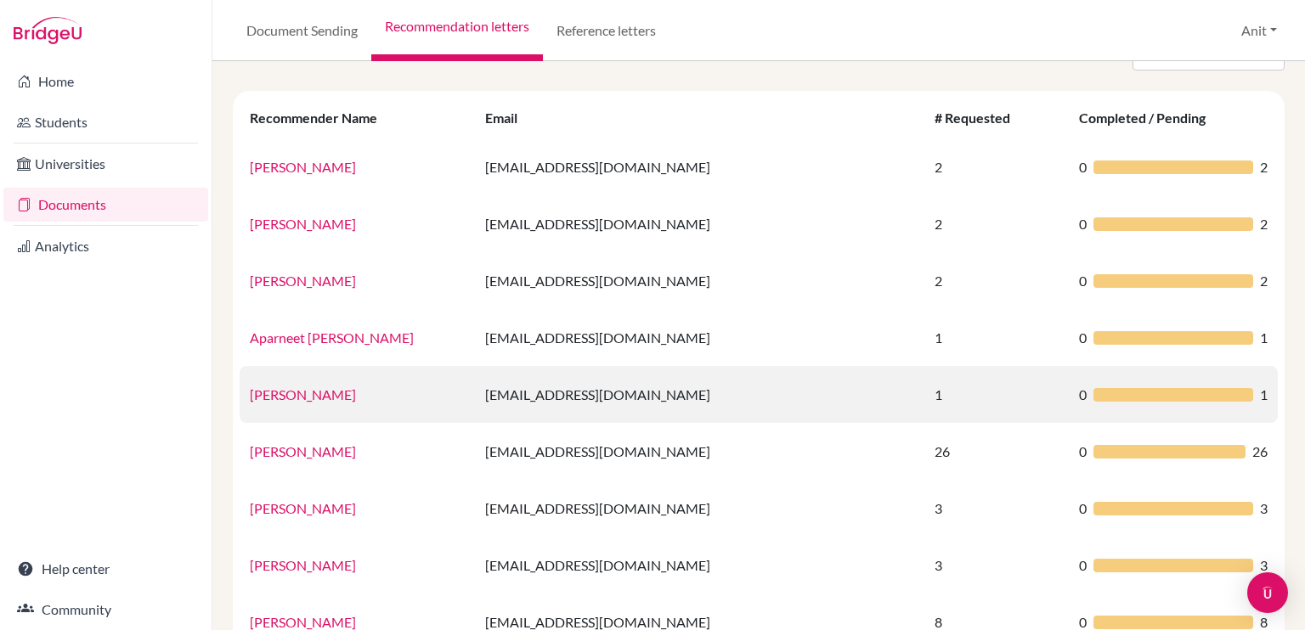
click at [289, 389] on link "[PERSON_NAME]" at bounding box center [303, 395] width 106 height 16
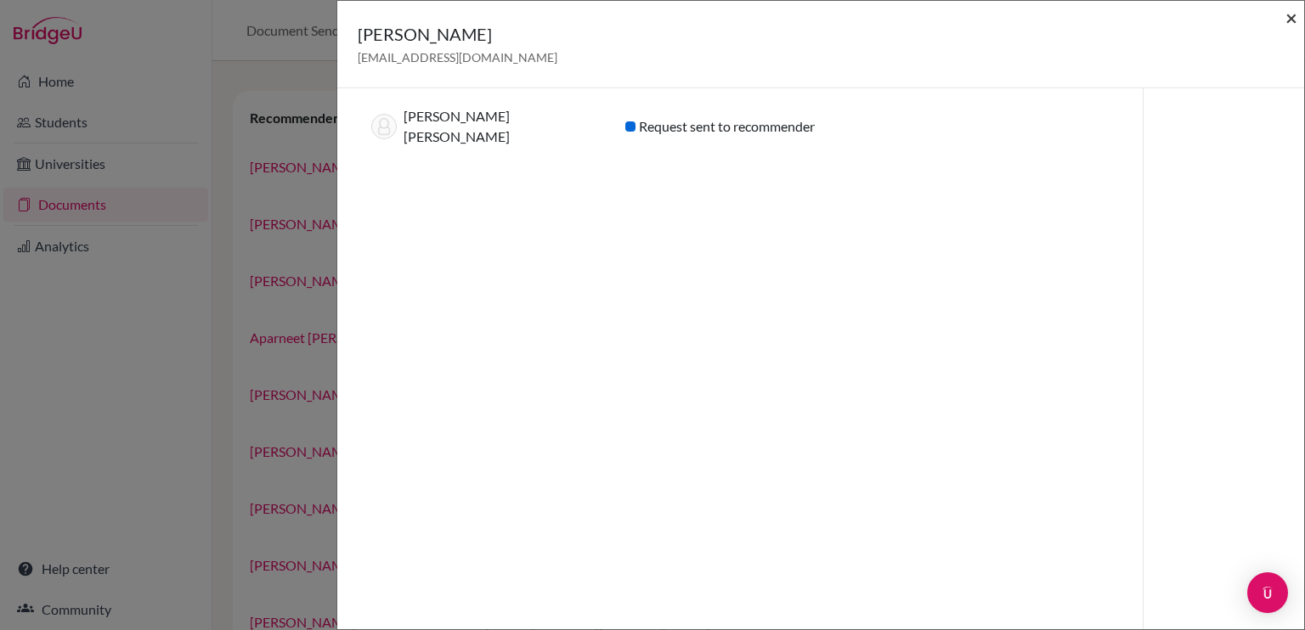
click at [1294, 25] on span "×" at bounding box center [1291, 17] width 12 height 25
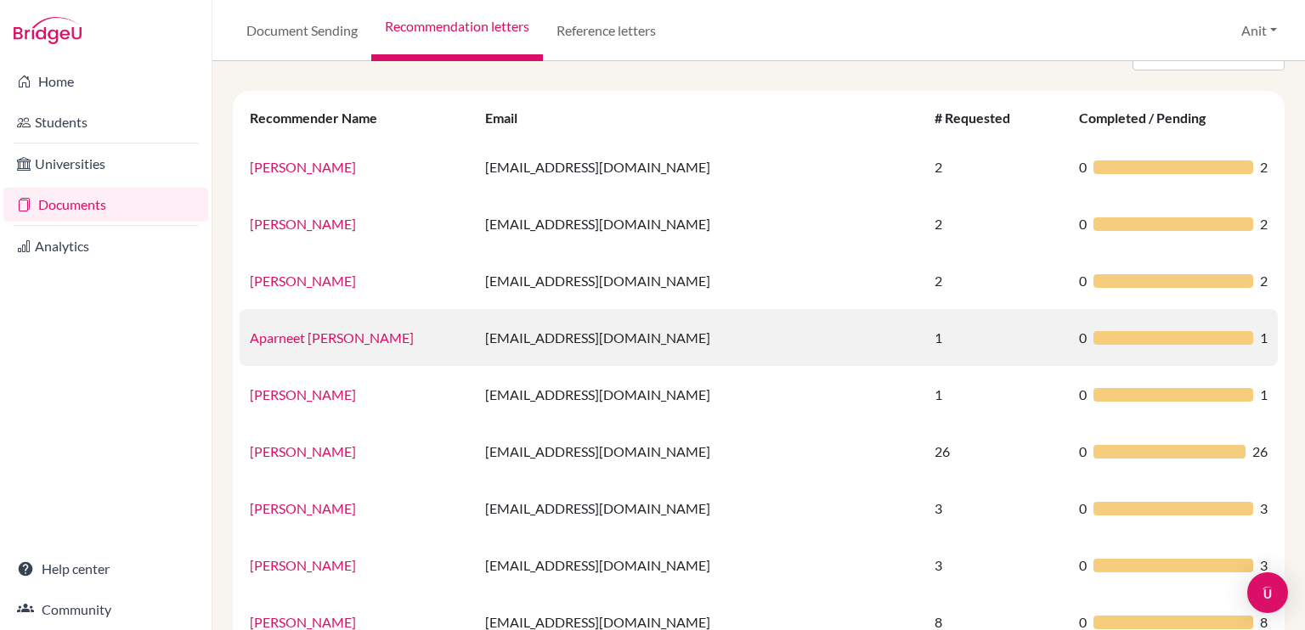
click at [292, 338] on link "Aparneet [PERSON_NAME]" at bounding box center [332, 338] width 164 height 16
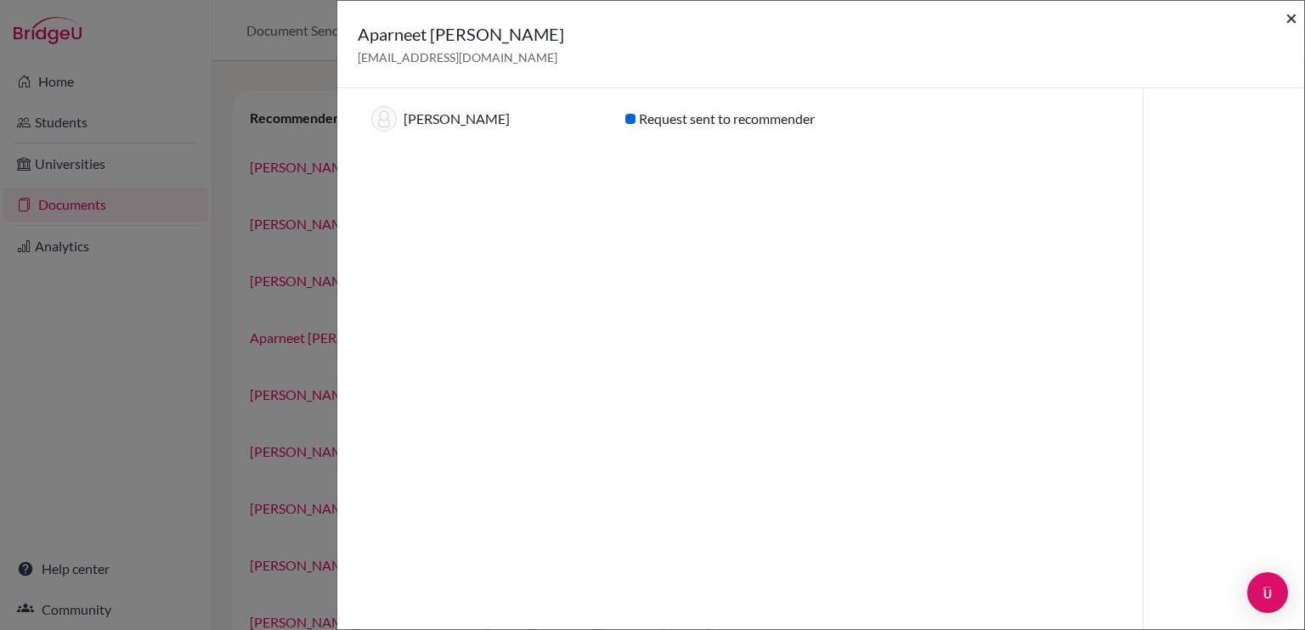
click at [1295, 20] on span "×" at bounding box center [1291, 17] width 12 height 25
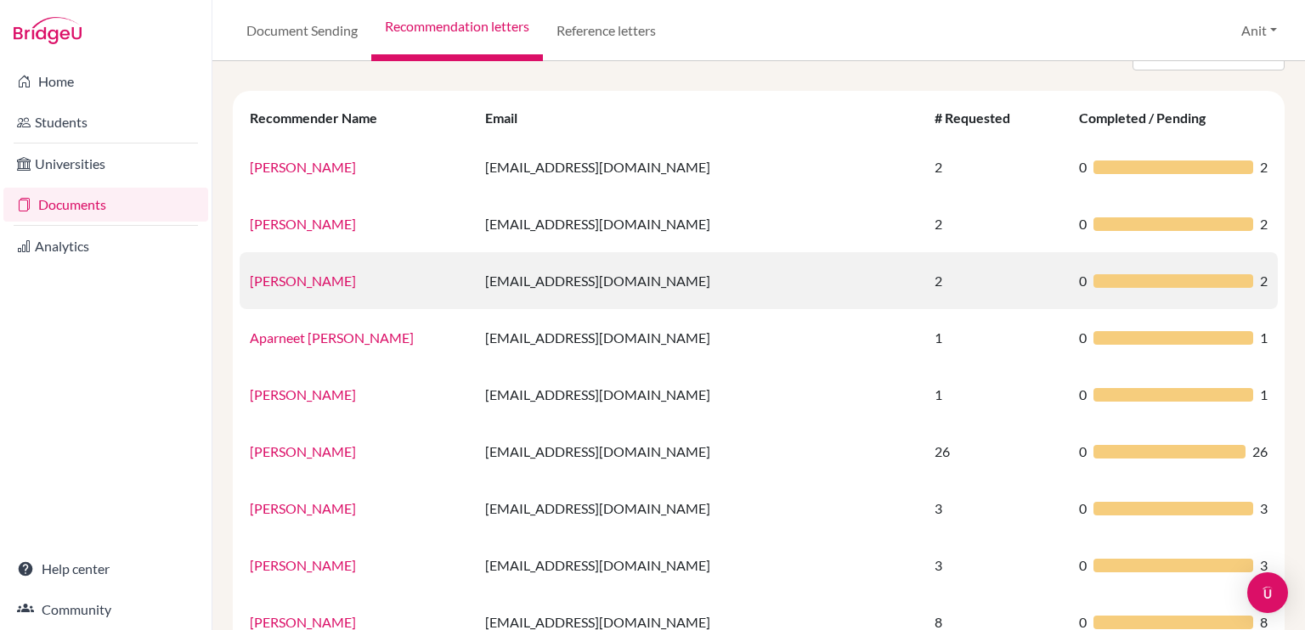
click at [273, 286] on link "Anit Sonkar" at bounding box center [303, 281] width 106 height 16
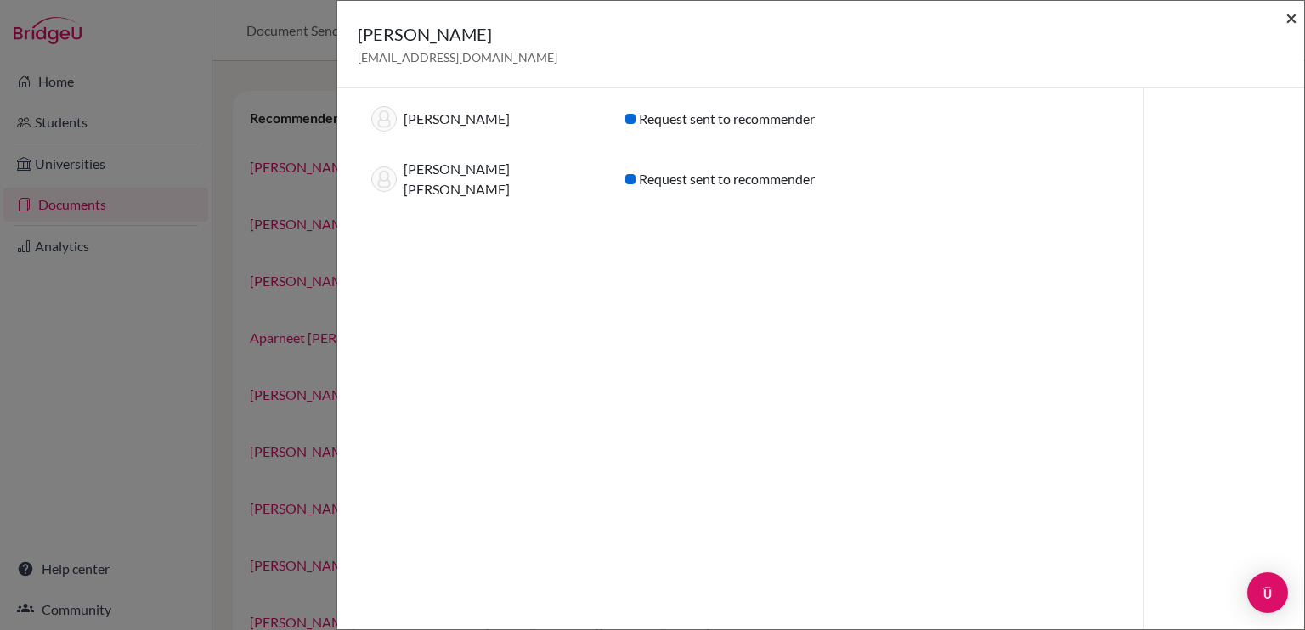
click at [1288, 22] on span "×" at bounding box center [1291, 17] width 12 height 25
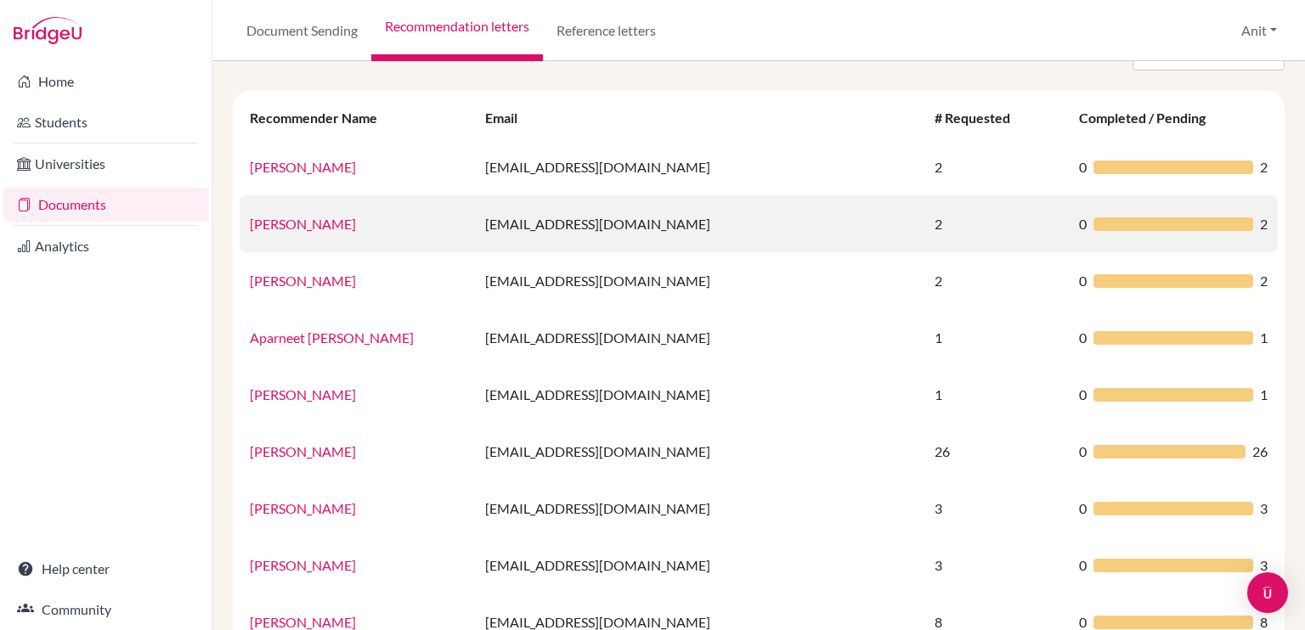
click at [310, 230] on link "[PERSON_NAME]" at bounding box center [303, 224] width 106 height 16
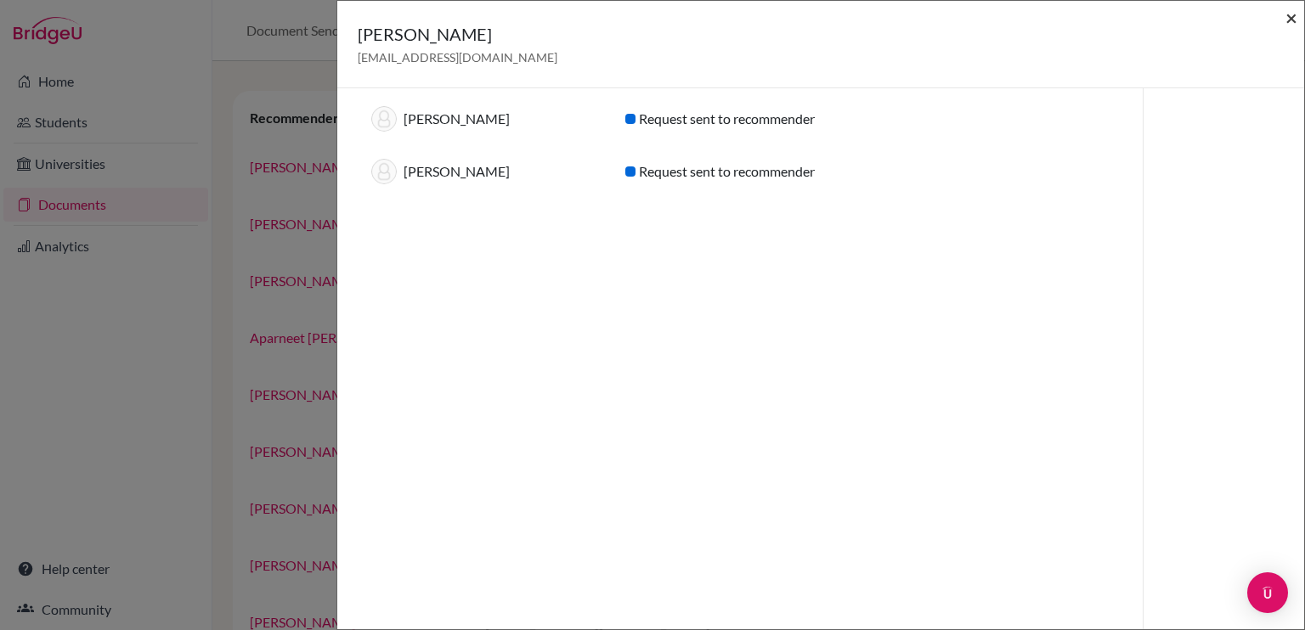
click at [1289, 23] on span "×" at bounding box center [1291, 17] width 12 height 25
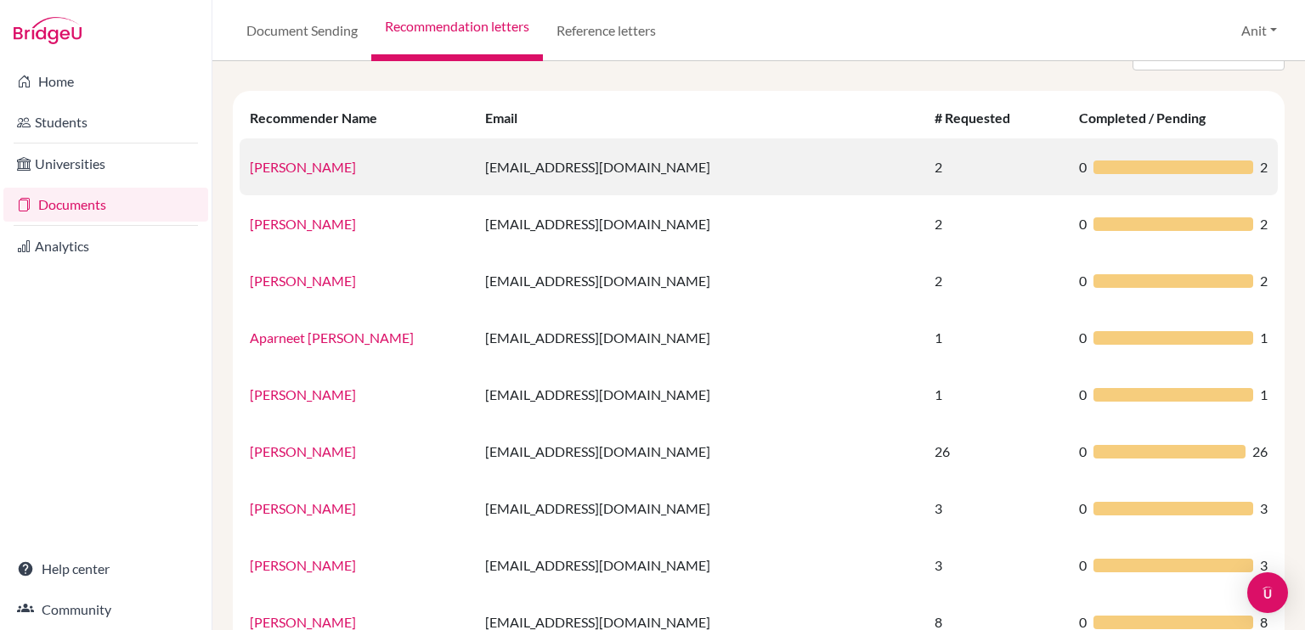
click at [294, 172] on link "[PERSON_NAME]" at bounding box center [303, 167] width 106 height 16
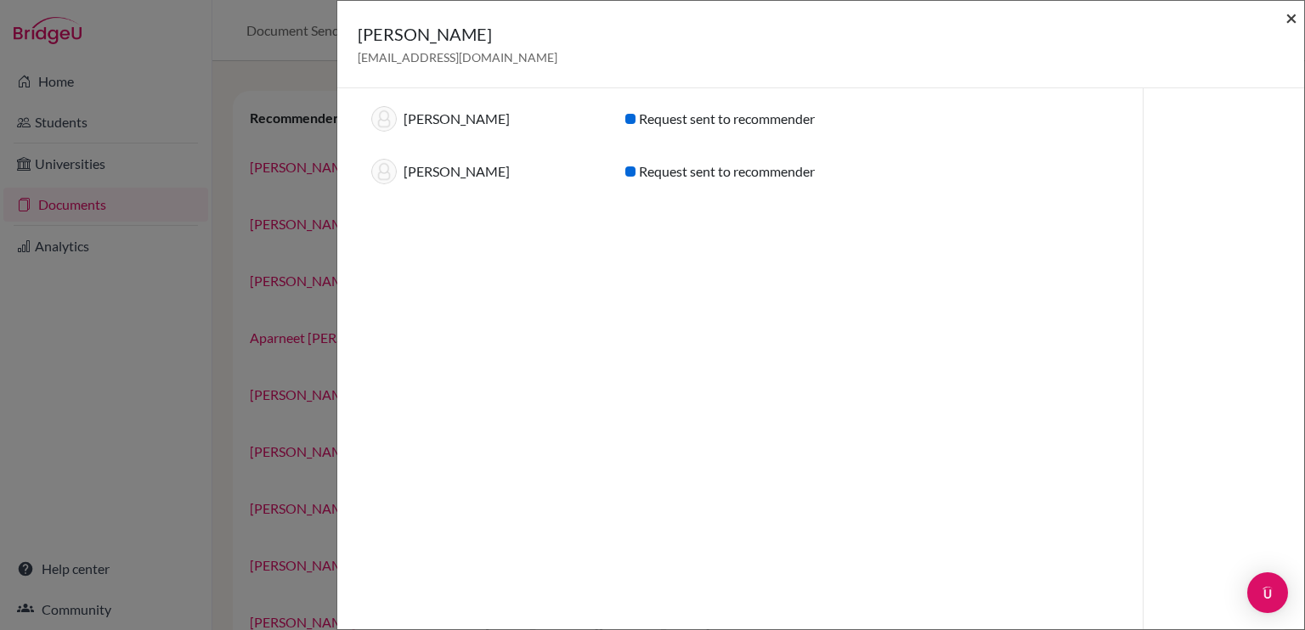
click at [1293, 18] on span "×" at bounding box center [1291, 17] width 12 height 25
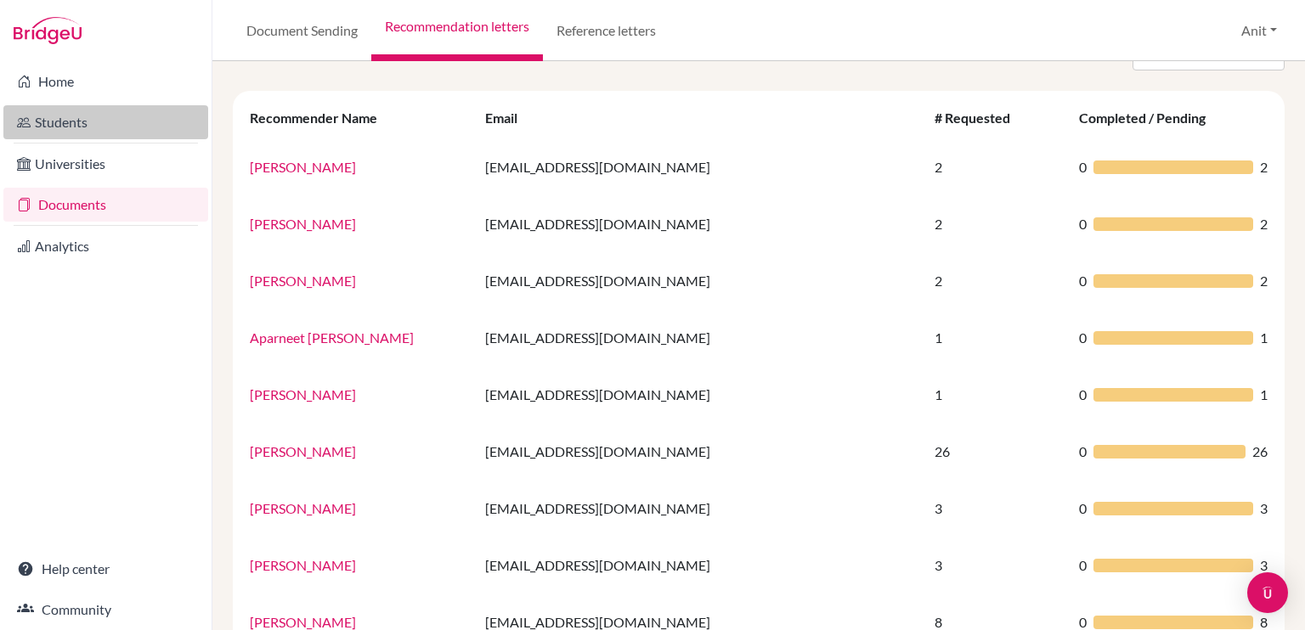
click at [47, 137] on link "Students" at bounding box center [105, 122] width 205 height 34
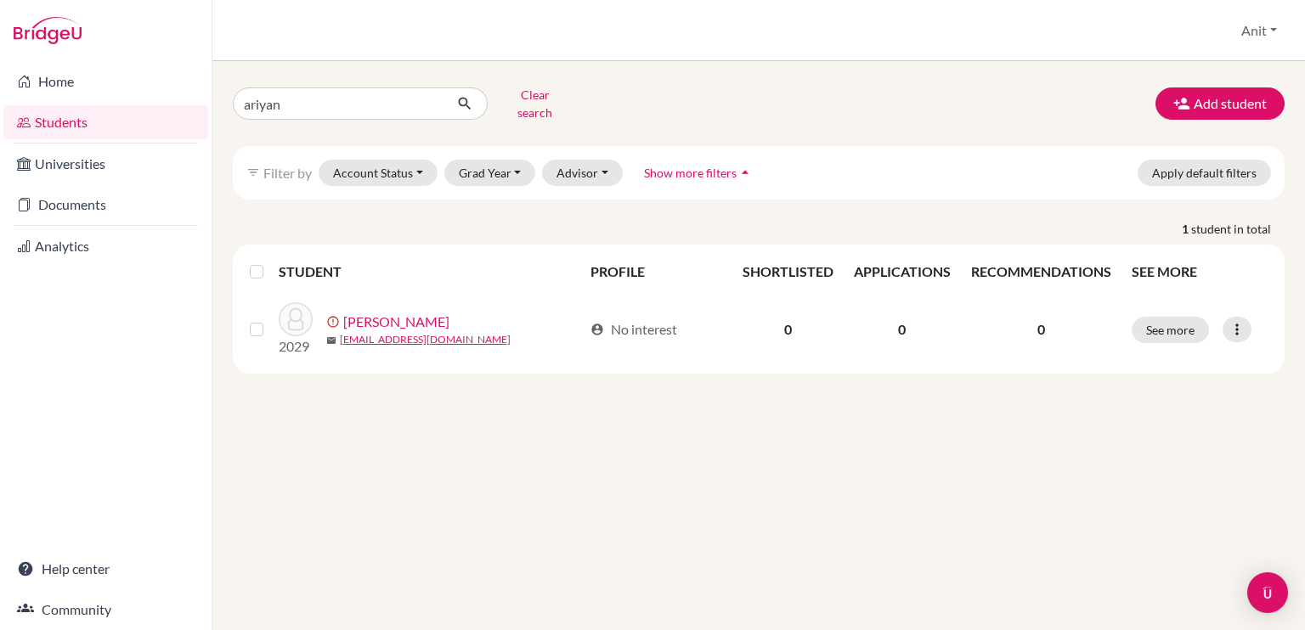
type input "ariyana"
click button "submit" at bounding box center [465, 104] width 45 height 32
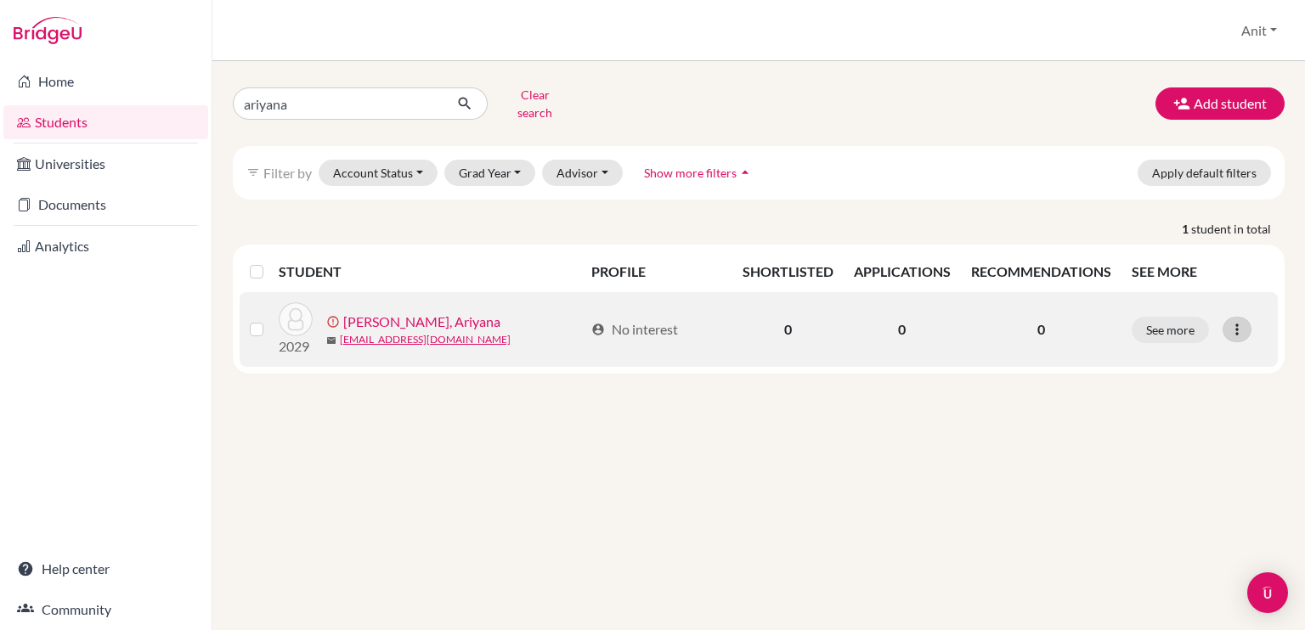
click at [1242, 321] on icon at bounding box center [1236, 329] width 17 height 17
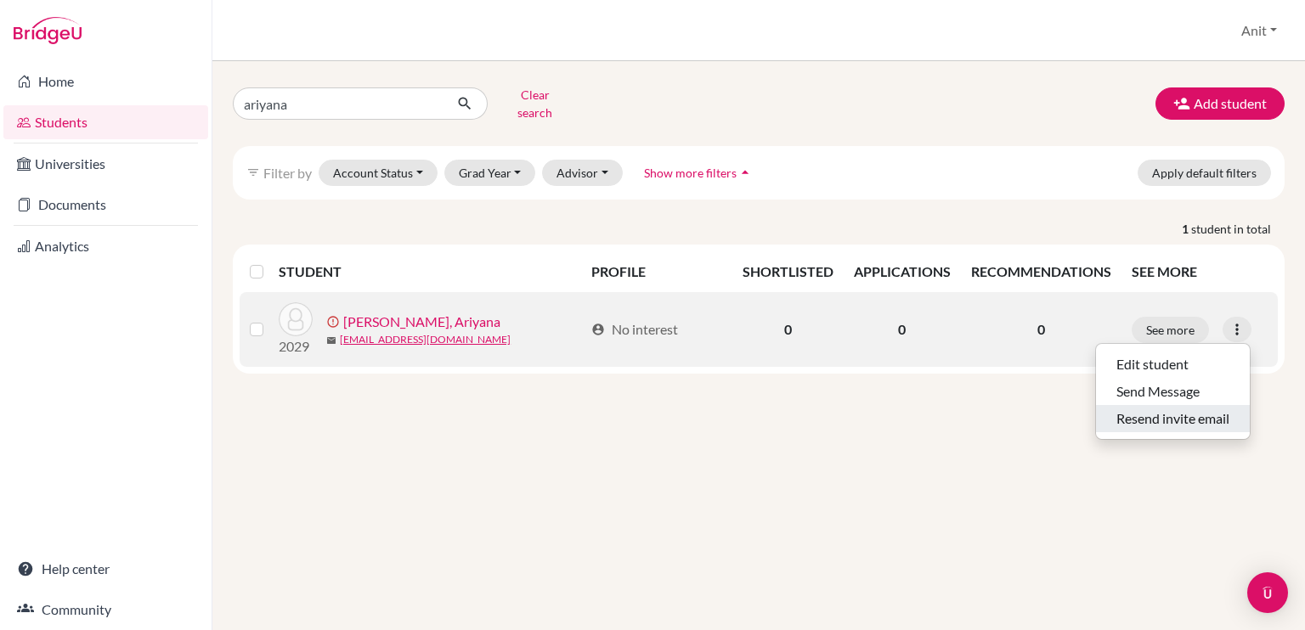
click at [1142, 411] on button "Resend invite email" at bounding box center [1173, 418] width 154 height 27
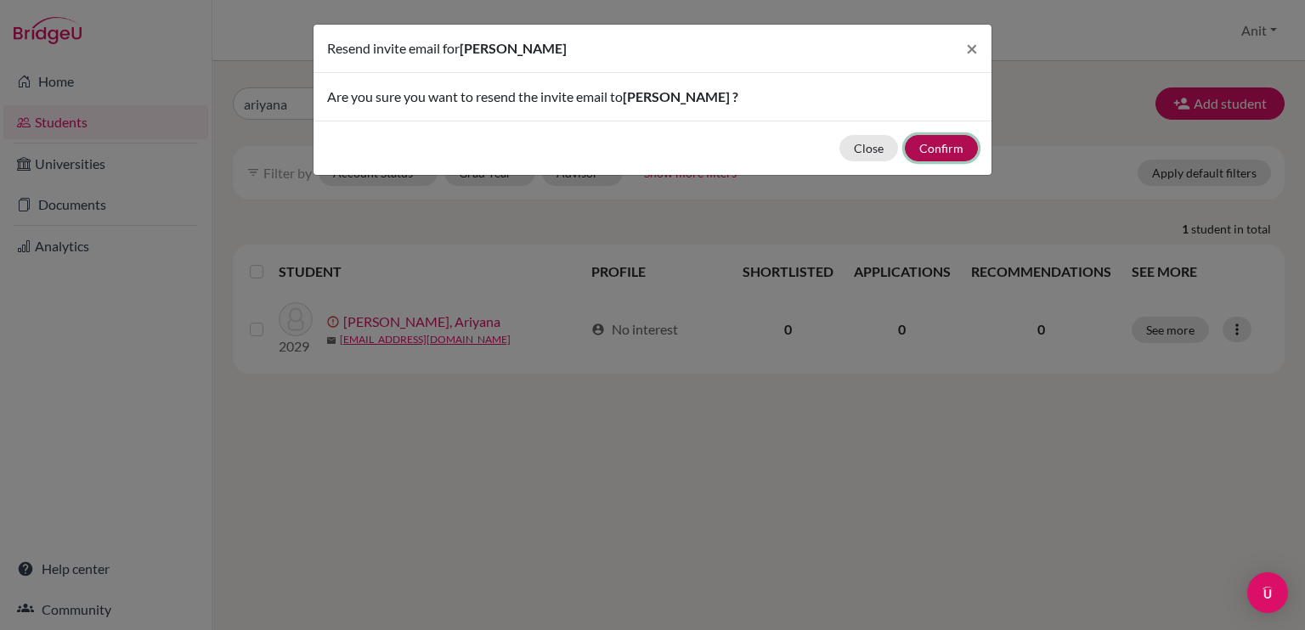
click at [963, 150] on button "Confirm" at bounding box center [941, 148] width 73 height 26
